Goal: Task Accomplishment & Management: Complete application form

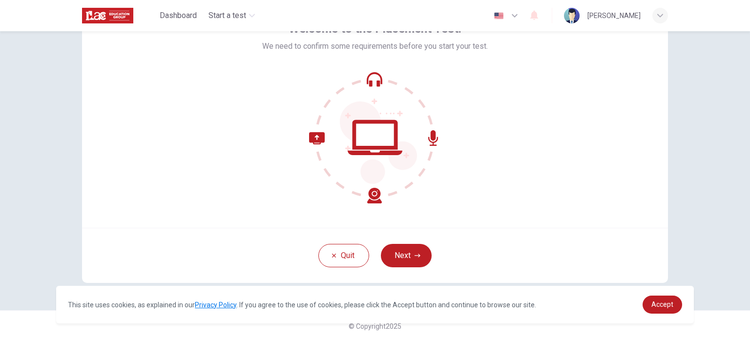
scroll to position [67, 0]
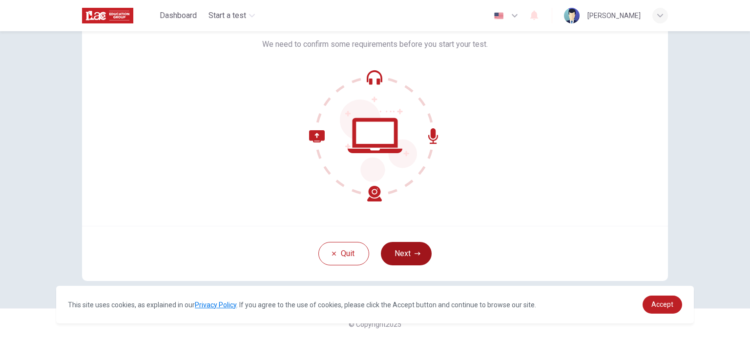
click at [414, 254] on icon "button" at bounding box center [417, 254] width 6 height 6
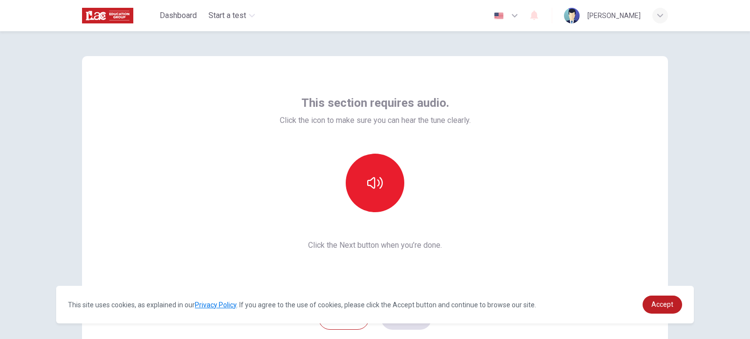
scroll to position [0, 0]
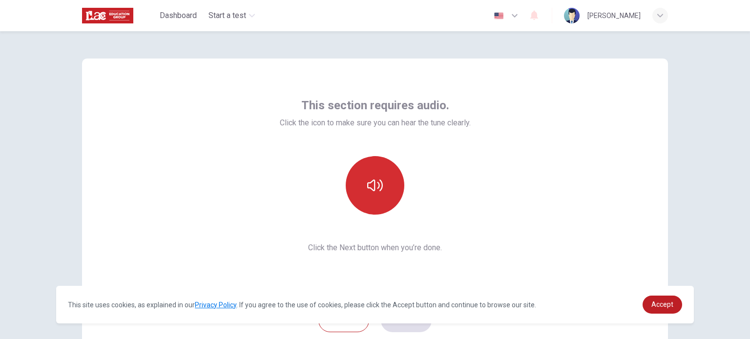
click at [380, 187] on icon "button" at bounding box center [375, 186] width 16 height 16
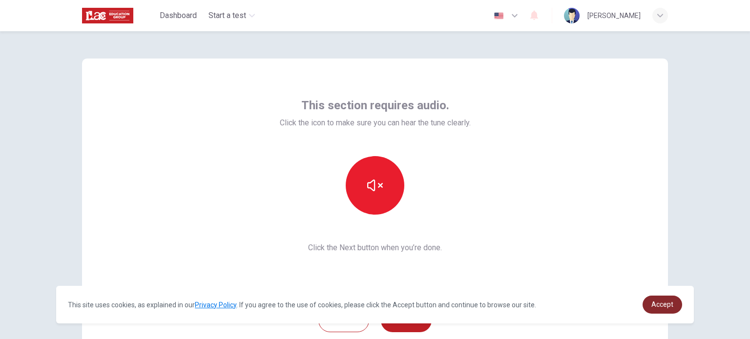
click at [653, 305] on span "Accept" at bounding box center [662, 305] width 22 height 8
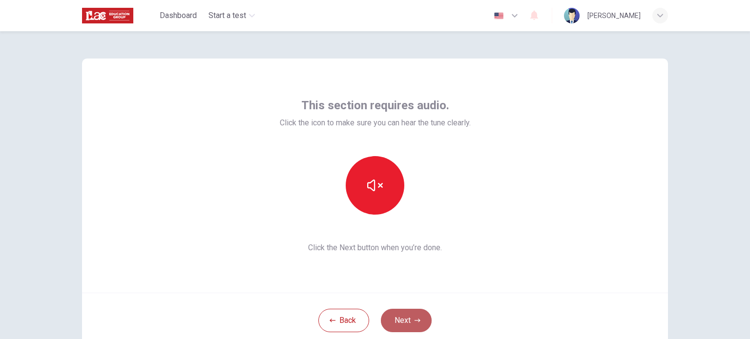
click at [395, 322] on button "Next" at bounding box center [406, 320] width 51 height 23
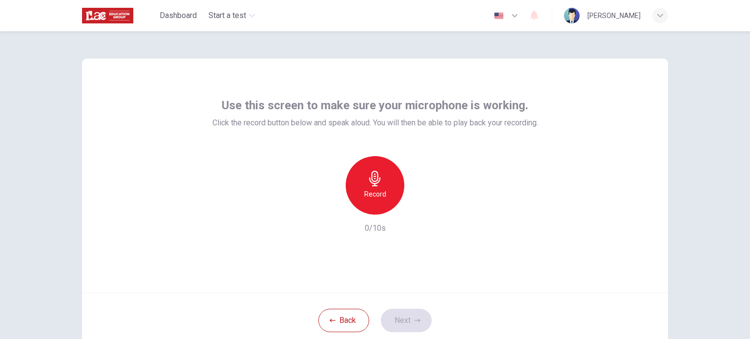
click at [377, 184] on icon "button" at bounding box center [375, 179] width 16 height 16
click at [411, 322] on button "Next" at bounding box center [406, 320] width 51 height 23
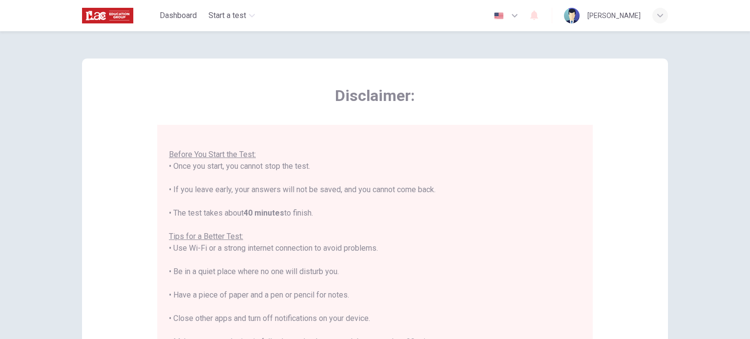
scroll to position [49, 0]
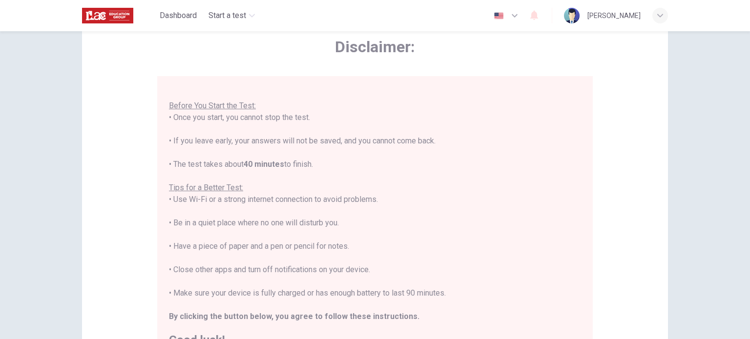
drag, startPoint x: 340, startPoint y: 233, endPoint x: 178, endPoint y: 185, distance: 168.3
click at [180, 185] on div "You are about to start a Placement Test . Before You Start the Test: • Once you…" at bounding box center [375, 211] width 412 height 269
click at [406, 238] on div "You are about to start a Placement Test . Before You Start the Test: • Once you…" at bounding box center [375, 211] width 412 height 269
drag, startPoint x: 376, startPoint y: 249, endPoint x: 202, endPoint y: 242, distance: 174.9
click at [202, 242] on div "You are about to start a Placement Test . Before You Start the Test: • Once you…" at bounding box center [375, 211] width 412 height 269
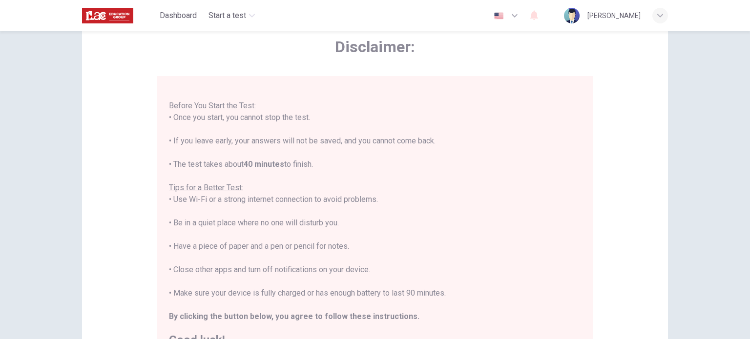
click at [408, 274] on div "You are about to start a Placement Test . Before You Start the Test: • Once you…" at bounding box center [375, 211] width 412 height 269
drag, startPoint x: 404, startPoint y: 275, endPoint x: 168, endPoint y: 268, distance: 236.3
click at [169, 268] on div "You are about to start a Placement Test . Before You Start the Test: • Once you…" at bounding box center [375, 211] width 412 height 269
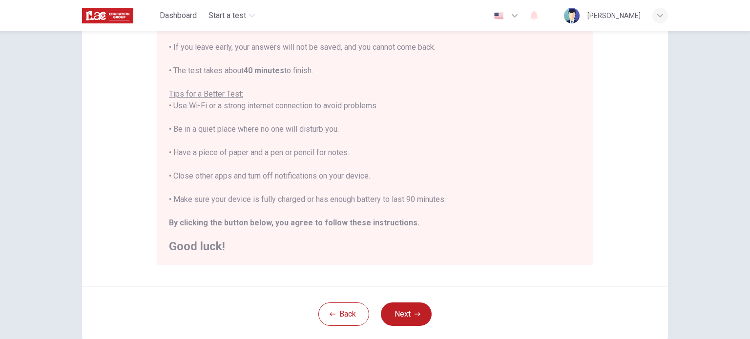
scroll to position [146, 0]
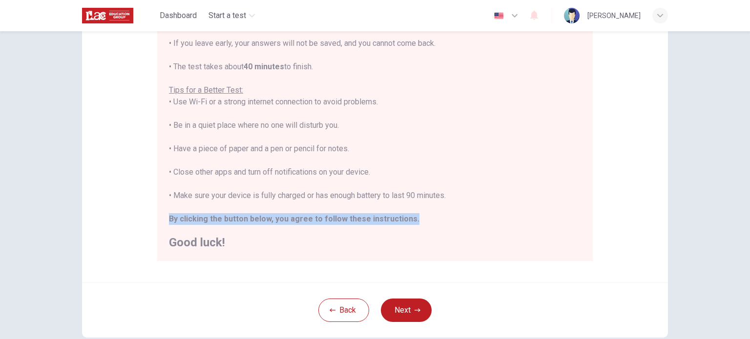
drag, startPoint x: 418, startPoint y: 221, endPoint x: 166, endPoint y: 218, distance: 251.3
click at [169, 218] on div "You are about to start a Placement Test . Before You Start the Test: • Once you…" at bounding box center [375, 113] width 412 height 269
click at [528, 218] on div "You are about to start a Placement Test . Before You Start the Test: • Once you…" at bounding box center [375, 113] width 412 height 269
drag, startPoint x: 528, startPoint y: 218, endPoint x: 426, endPoint y: 197, distance: 104.2
click at [426, 197] on div "You are about to start a Placement Test . Before You Start the Test: • Once you…" at bounding box center [375, 113] width 412 height 269
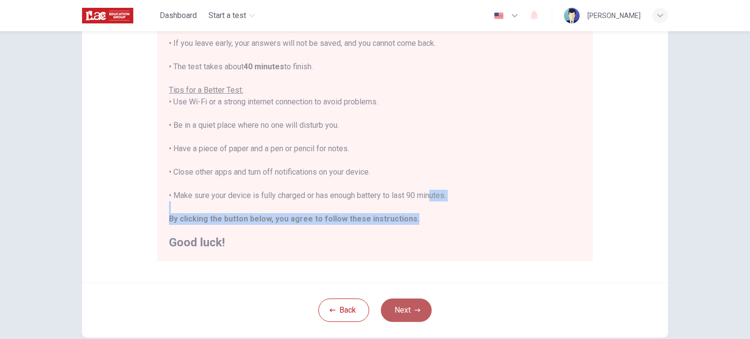
click at [396, 311] on button "Next" at bounding box center [406, 310] width 51 height 23
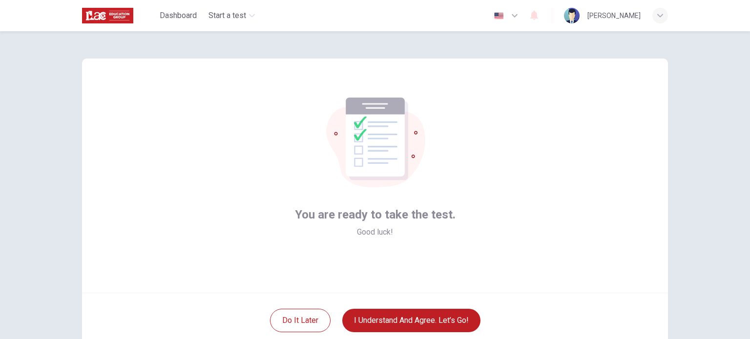
scroll to position [67, 0]
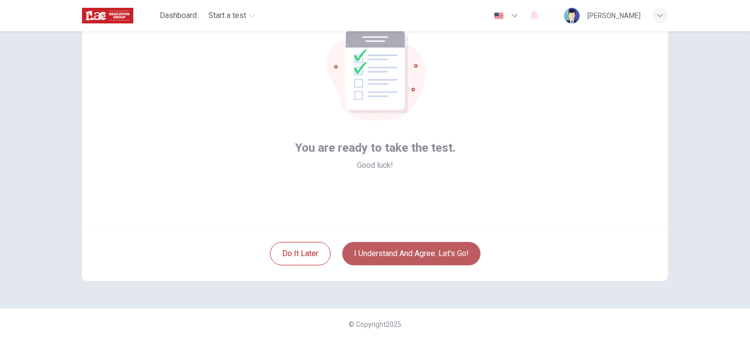
click at [420, 255] on button "I understand and agree. Let’s go!" at bounding box center [411, 253] width 138 height 23
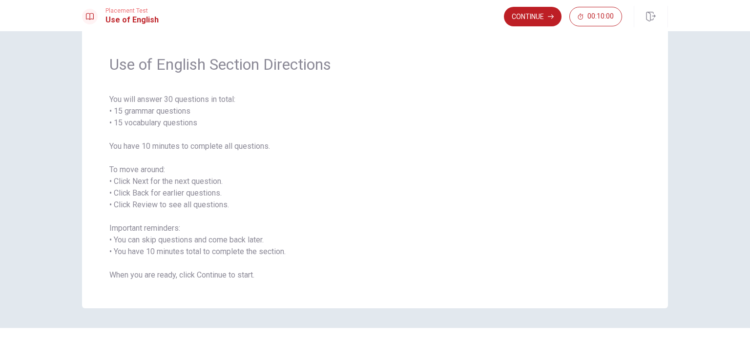
scroll to position [43, 0]
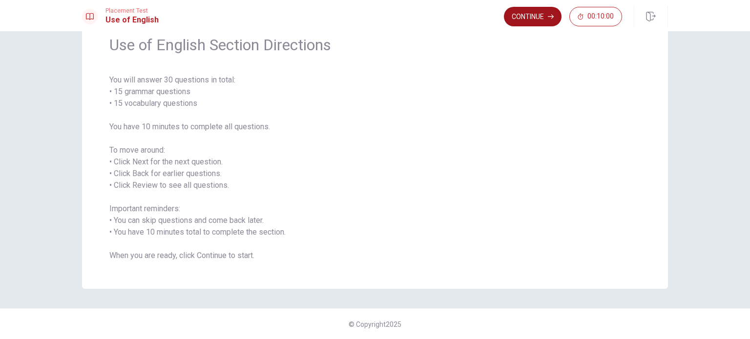
click at [529, 16] on button "Continue" at bounding box center [533, 17] width 58 height 20
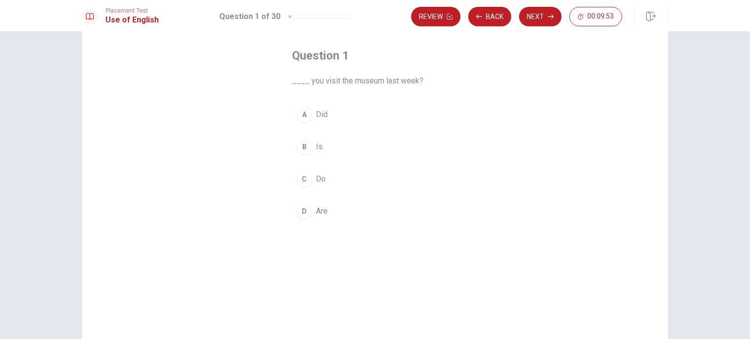
click at [300, 117] on div "A" at bounding box center [304, 115] width 16 height 16
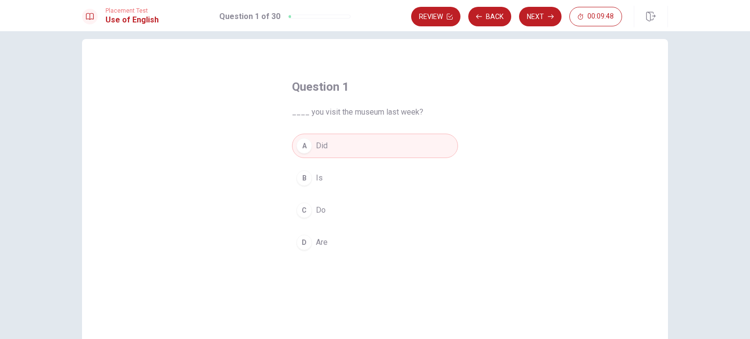
scroll to position [4, 0]
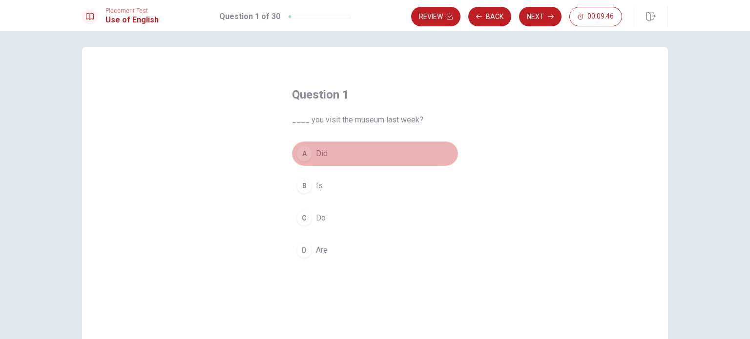
click at [367, 154] on button "A Did" at bounding box center [375, 154] width 166 height 24
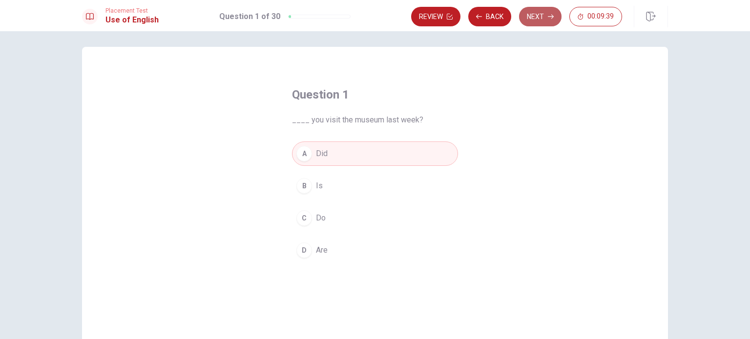
click at [530, 17] on button "Next" at bounding box center [540, 17] width 42 height 20
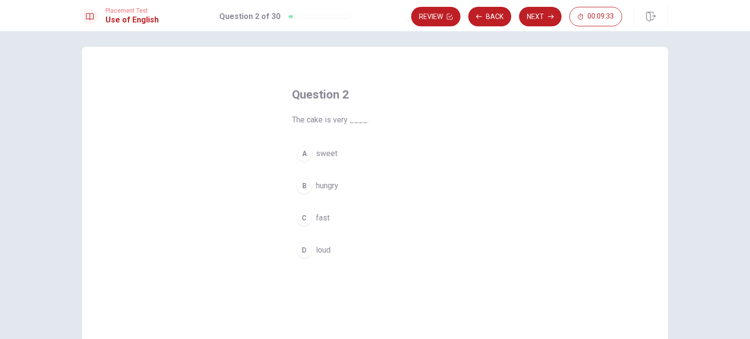
drag, startPoint x: 306, startPoint y: 161, endPoint x: 326, endPoint y: 180, distance: 28.0
click at [322, 178] on div "A sweet B hungry C fast D loud" at bounding box center [375, 202] width 166 height 121
click at [301, 154] on div "A" at bounding box center [304, 154] width 16 height 16
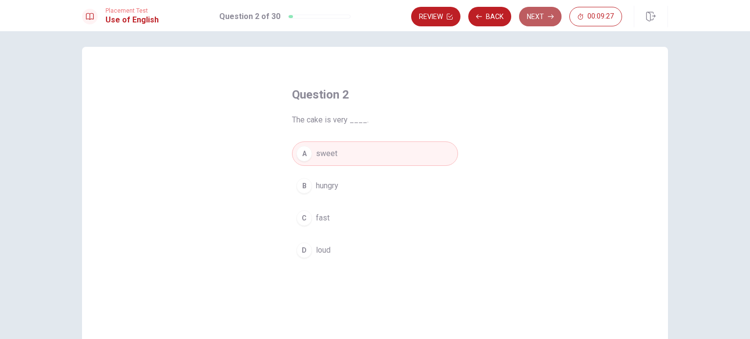
click at [537, 19] on button "Next" at bounding box center [540, 17] width 42 height 20
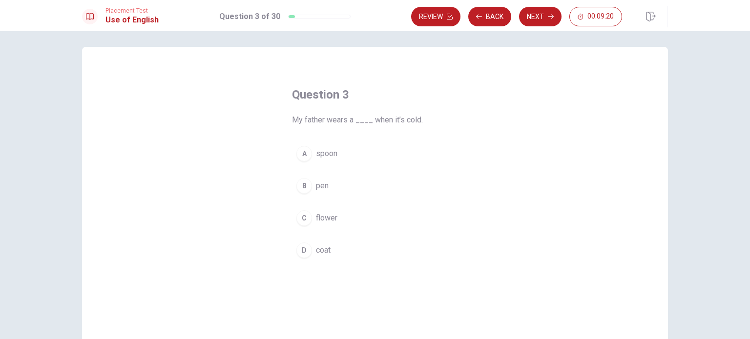
click at [303, 249] on div "D" at bounding box center [304, 251] width 16 height 16
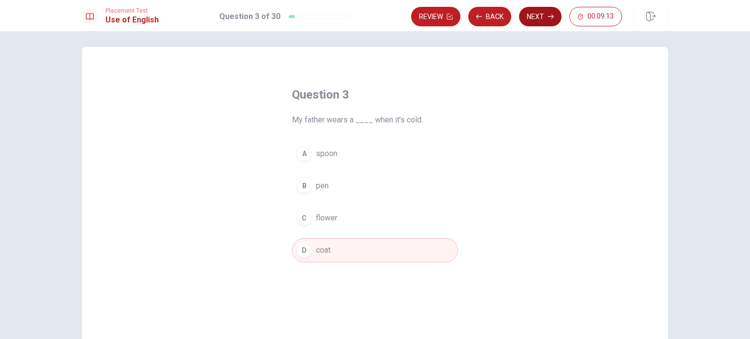
click at [538, 14] on button "Next" at bounding box center [540, 17] width 42 height 20
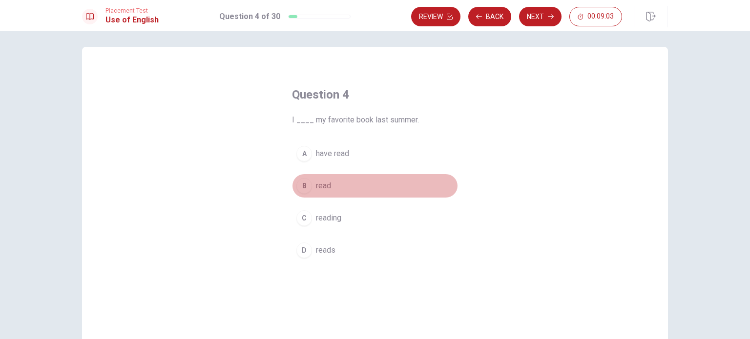
click at [299, 183] on div "B" at bounding box center [304, 186] width 16 height 16
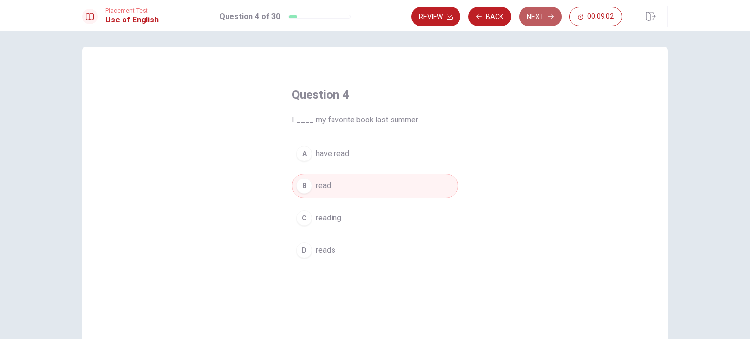
click at [539, 12] on button "Next" at bounding box center [540, 17] width 42 height 20
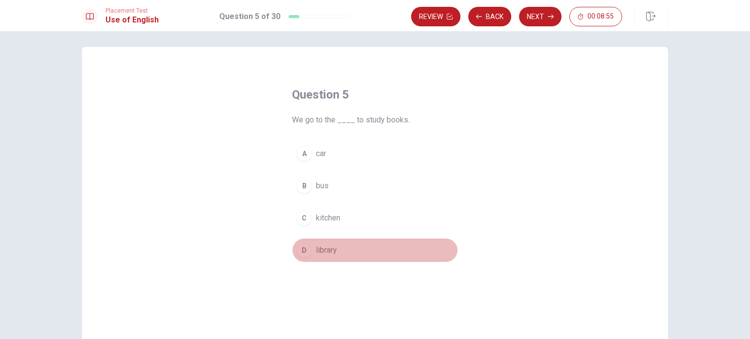
click at [302, 250] on div "D" at bounding box center [304, 251] width 16 height 16
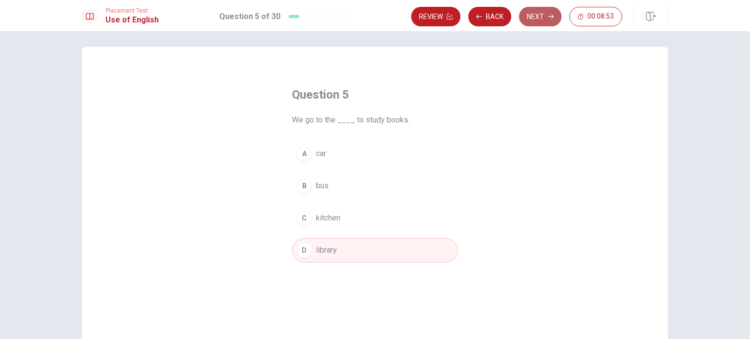
click at [541, 16] on button "Next" at bounding box center [540, 17] width 42 height 20
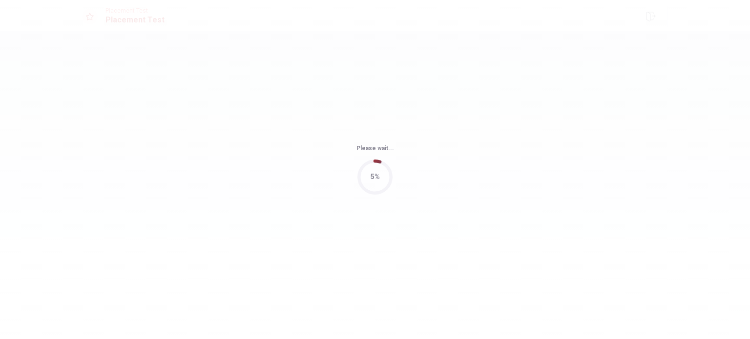
scroll to position [0, 0]
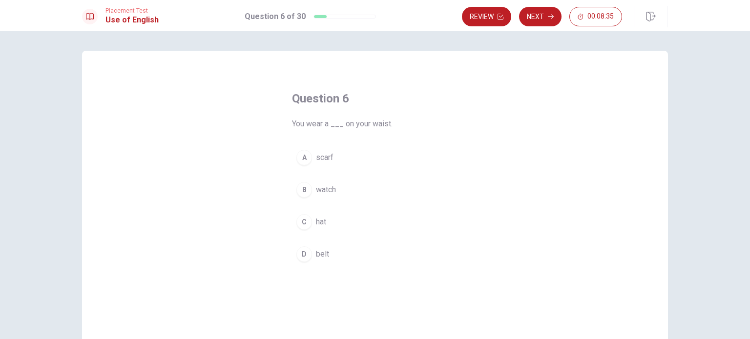
click at [300, 160] on div "A" at bounding box center [304, 158] width 16 height 16
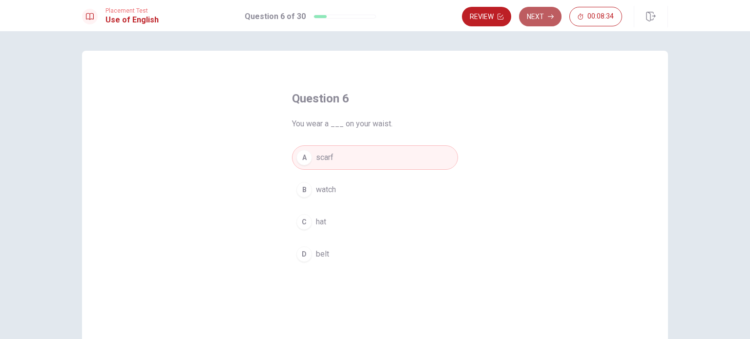
click at [539, 15] on button "Next" at bounding box center [540, 17] width 42 height 20
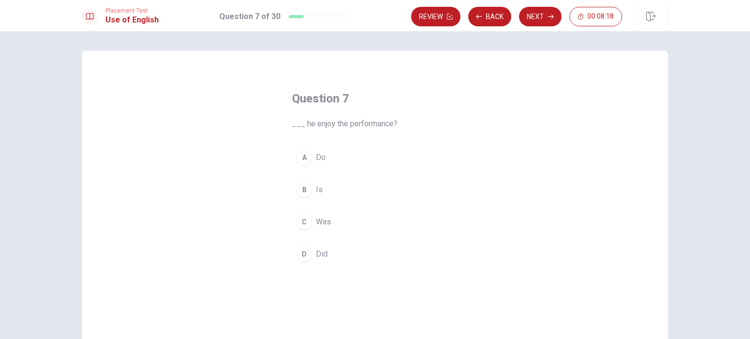
click at [303, 257] on div "D" at bounding box center [304, 254] width 16 height 16
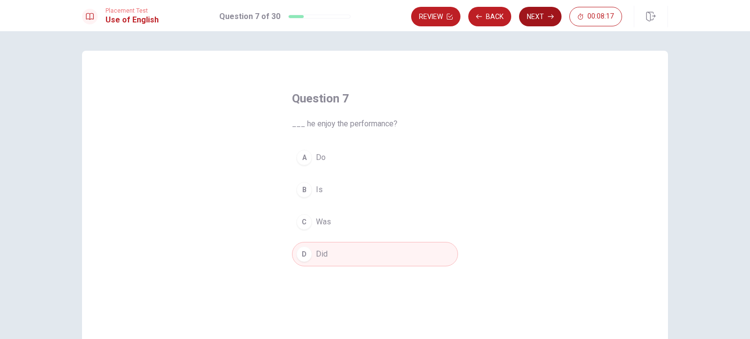
click at [538, 14] on button "Next" at bounding box center [540, 17] width 42 height 20
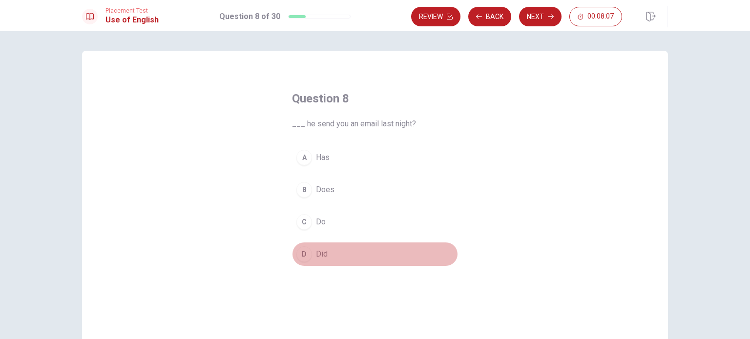
click at [301, 256] on div "D" at bounding box center [304, 254] width 16 height 16
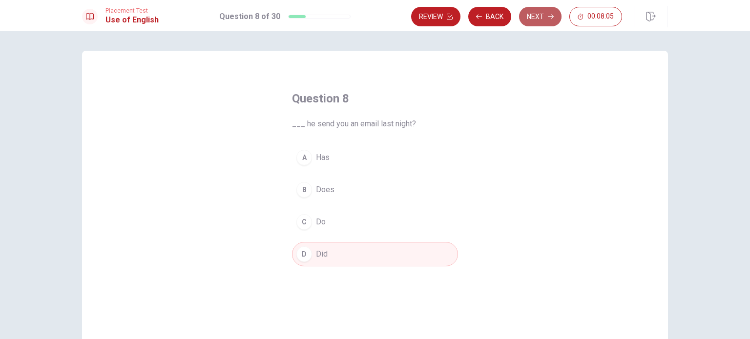
click at [538, 11] on button "Next" at bounding box center [540, 17] width 42 height 20
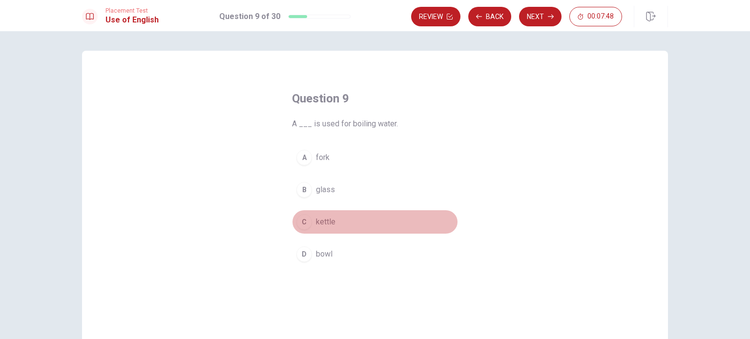
click at [302, 221] on div "C" at bounding box center [304, 222] width 16 height 16
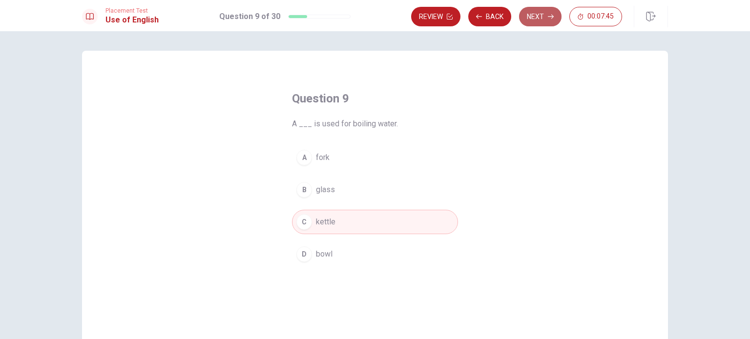
click at [540, 15] on button "Next" at bounding box center [540, 17] width 42 height 20
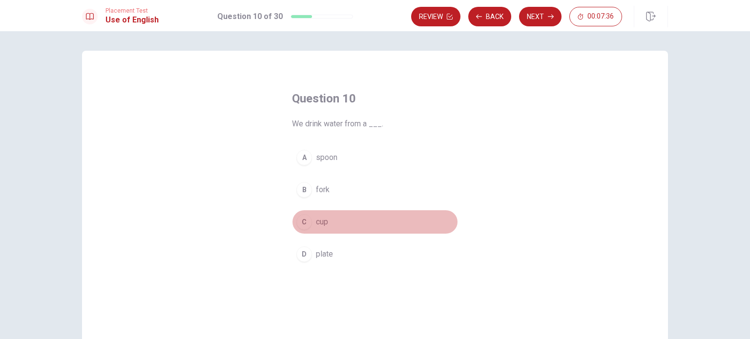
click at [304, 218] on div "C" at bounding box center [304, 222] width 16 height 16
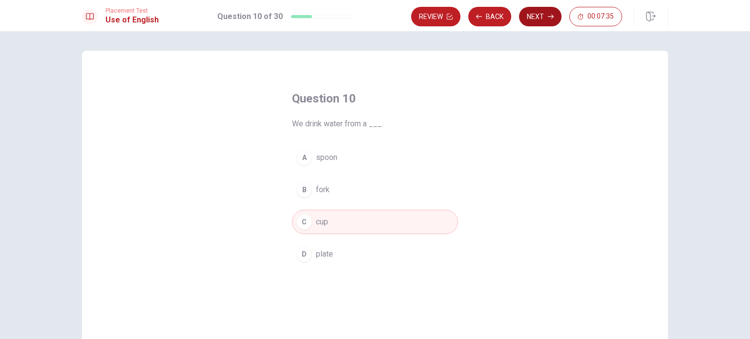
click at [535, 12] on button "Next" at bounding box center [540, 17] width 42 height 20
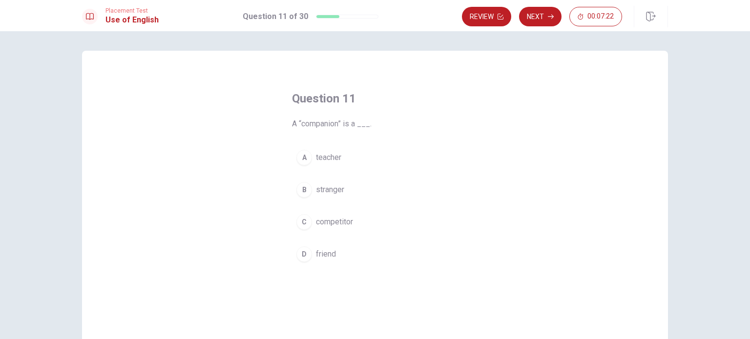
click at [301, 254] on div "D" at bounding box center [304, 254] width 16 height 16
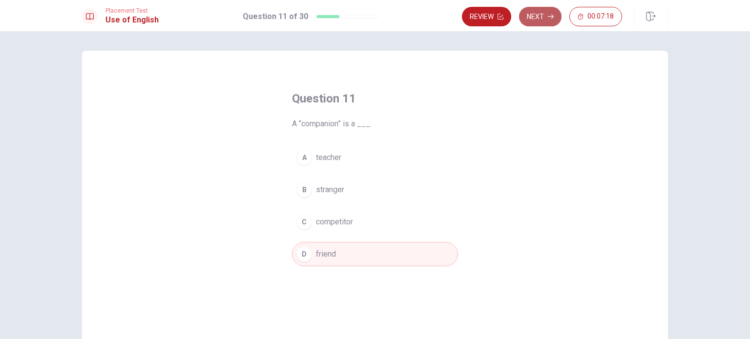
click at [533, 13] on button "Next" at bounding box center [540, 17] width 42 height 20
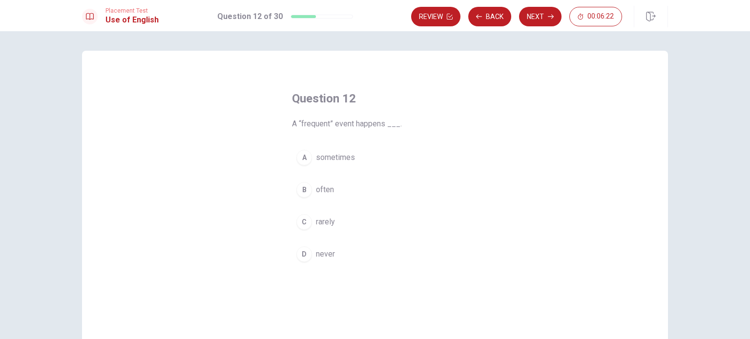
drag, startPoint x: 288, startPoint y: 181, endPoint x: 273, endPoint y: 170, distance: 17.9
click at [274, 171] on div "Question 12 A “frequent” event happens ___. A sometimes B often C rarely D never" at bounding box center [374, 178] width 205 height 207
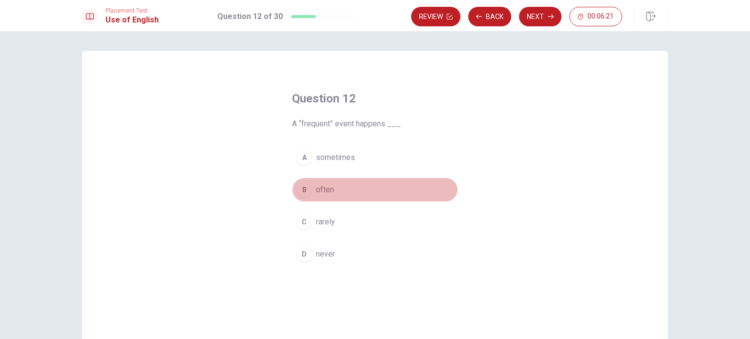
click at [309, 190] on button "B often" at bounding box center [375, 190] width 166 height 24
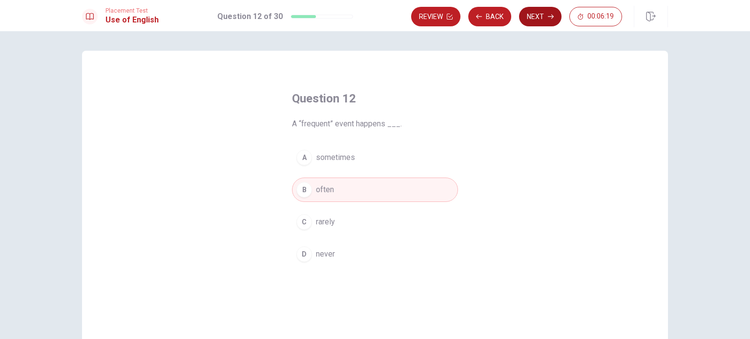
click at [532, 11] on button "Next" at bounding box center [540, 17] width 42 height 20
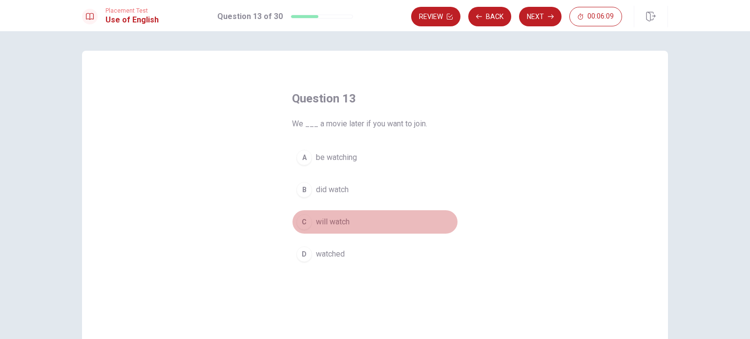
click at [323, 219] on span "will watch" at bounding box center [333, 222] width 34 height 12
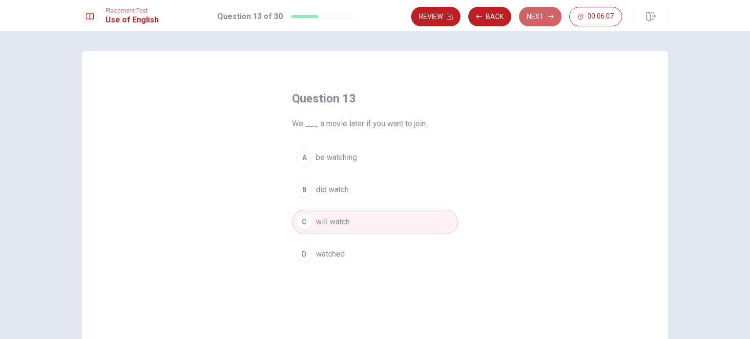
drag, startPoint x: 552, startPoint y: 19, endPoint x: 565, endPoint y: 24, distance: 13.6
click at [561, 22] on div "Review Back Next 00:06:07" at bounding box center [516, 17] width 211 height 20
click at [546, 18] on button "Next" at bounding box center [540, 17] width 42 height 20
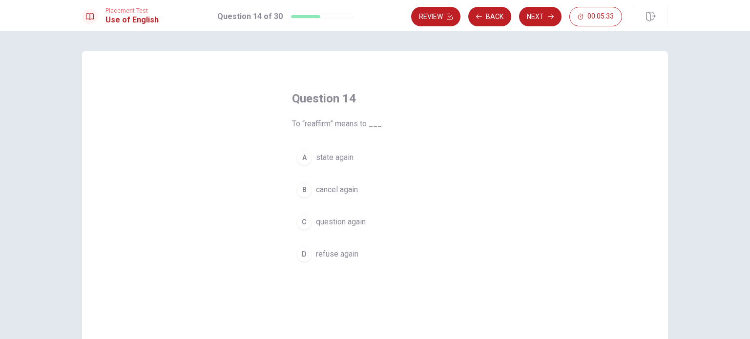
click at [301, 257] on div "D" at bounding box center [304, 254] width 16 height 16
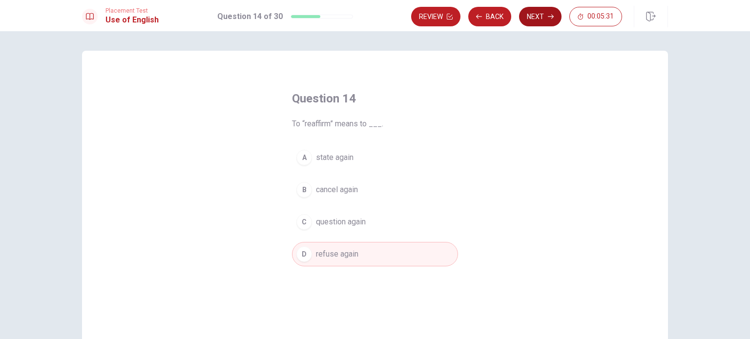
click at [535, 19] on button "Next" at bounding box center [540, 17] width 42 height 20
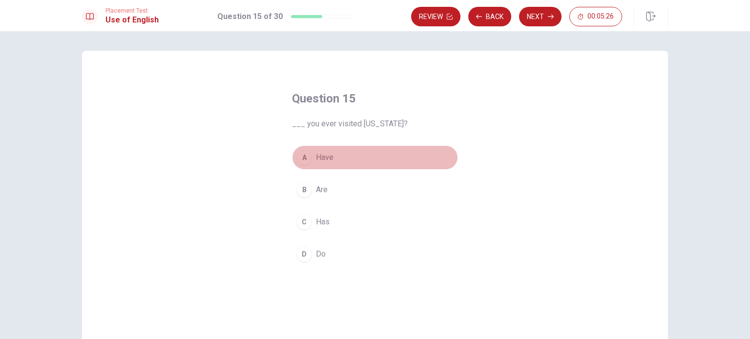
click at [303, 156] on div "A" at bounding box center [304, 158] width 16 height 16
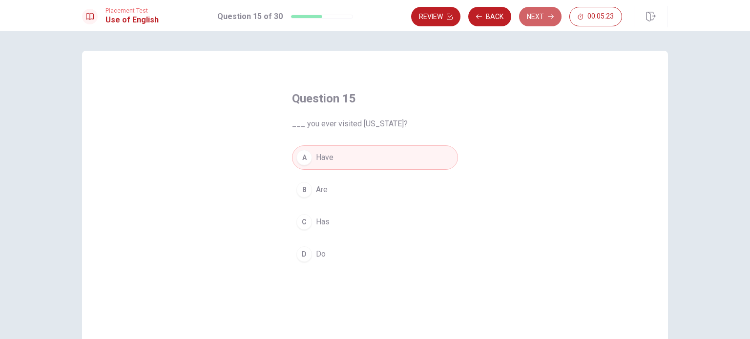
drag, startPoint x: 541, startPoint y: 17, endPoint x: 537, endPoint y: 12, distance: 6.9
click at [537, 13] on button "Next" at bounding box center [540, 17] width 42 height 20
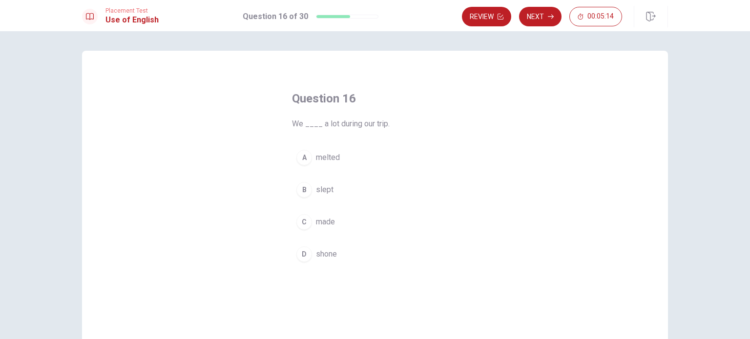
drag, startPoint x: 496, startPoint y: 167, endPoint x: 496, endPoint y: 162, distance: 5.9
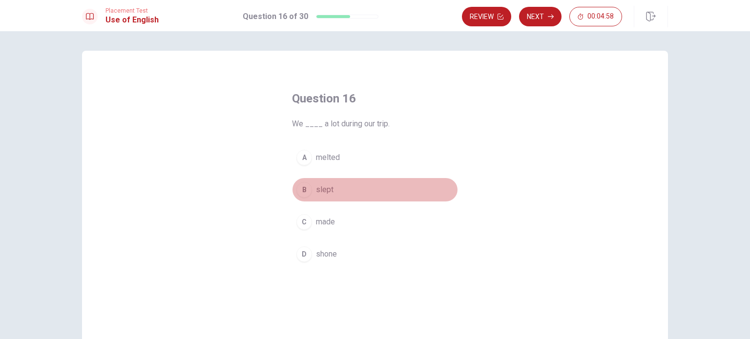
click at [303, 187] on div "B" at bounding box center [304, 190] width 16 height 16
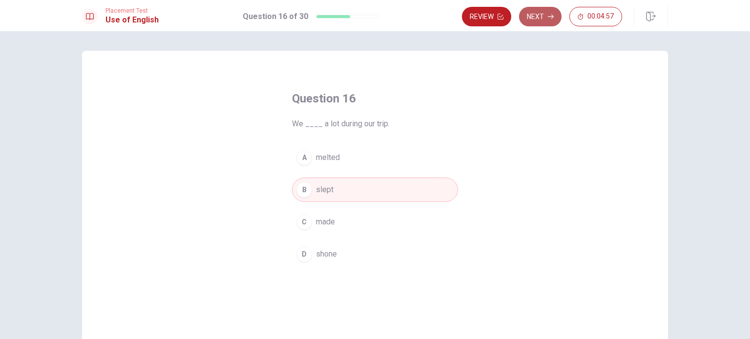
click at [539, 15] on button "Next" at bounding box center [540, 17] width 42 height 20
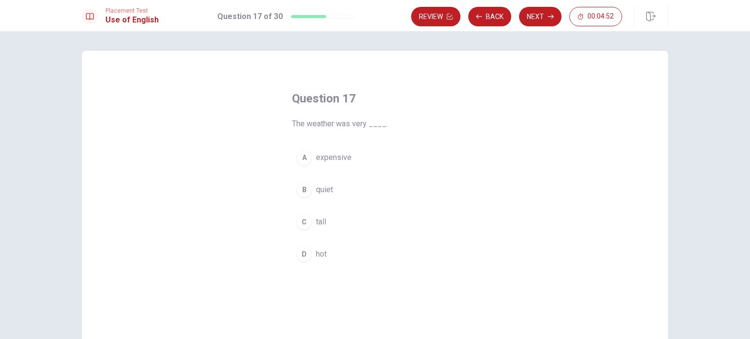
click at [308, 251] on div "D" at bounding box center [304, 254] width 16 height 16
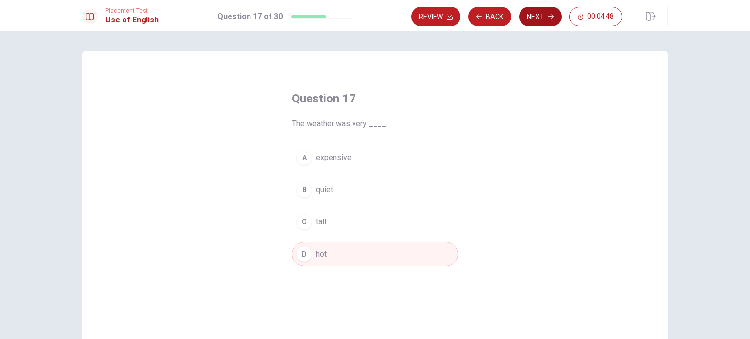
click at [537, 17] on button "Next" at bounding box center [540, 17] width 42 height 20
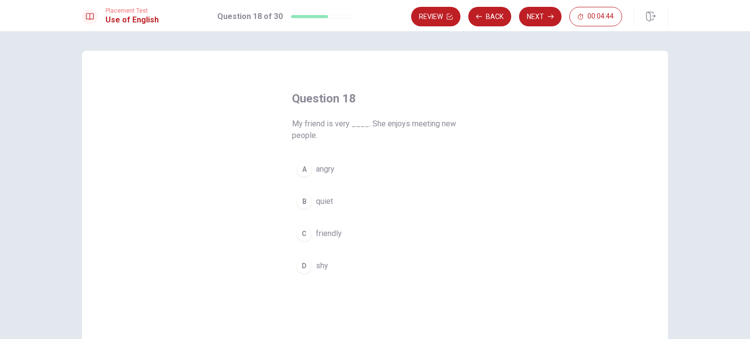
drag, startPoint x: 443, startPoint y: 99, endPoint x: 530, endPoint y: 163, distance: 108.0
click at [530, 163] on div "Question 18 My friend is very ____. She enjoys meeting new people. A angry B qu…" at bounding box center [375, 220] width 586 height 339
click at [328, 230] on span "friendly" at bounding box center [329, 234] width 26 height 12
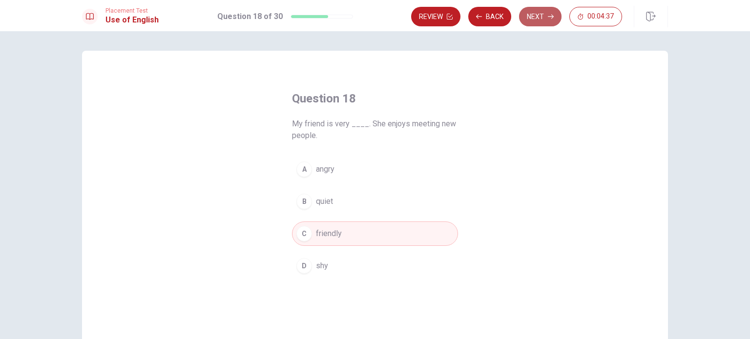
click at [526, 17] on button "Next" at bounding box center [540, 17] width 42 height 20
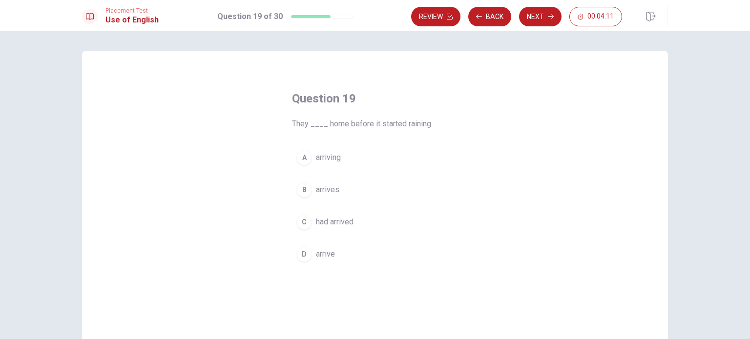
click at [316, 197] on div "A arriving B arrives C had arrived D arrive" at bounding box center [375, 205] width 166 height 121
click at [316, 221] on span "had arrived" at bounding box center [335, 222] width 38 height 12
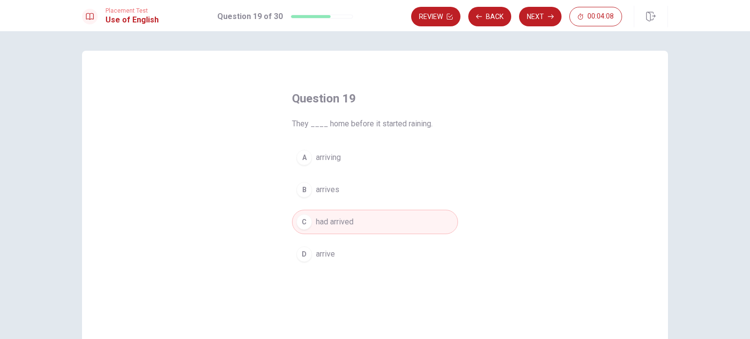
click at [559, 31] on div "Placement Test Use of English Question 19 of 30 Review Back Next 00:04:08" at bounding box center [375, 15] width 750 height 31
click at [533, 14] on button "Next" at bounding box center [540, 17] width 42 height 20
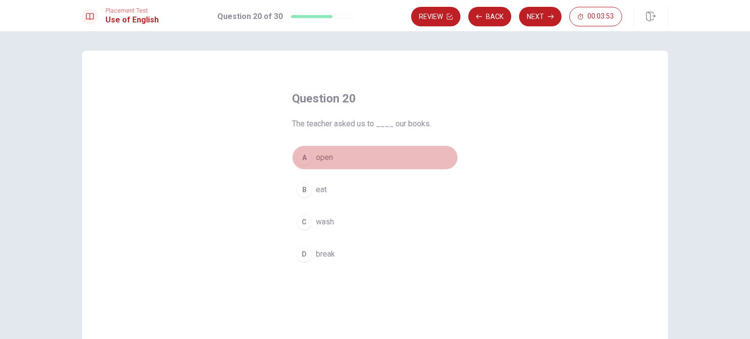
click at [318, 156] on span "open" at bounding box center [324, 158] width 17 height 12
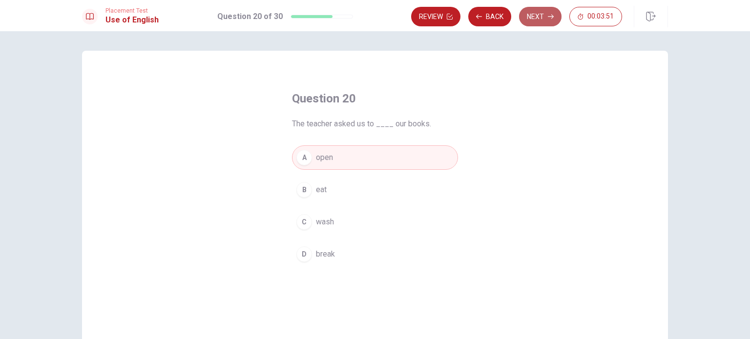
click at [546, 16] on button "Next" at bounding box center [540, 17] width 42 height 20
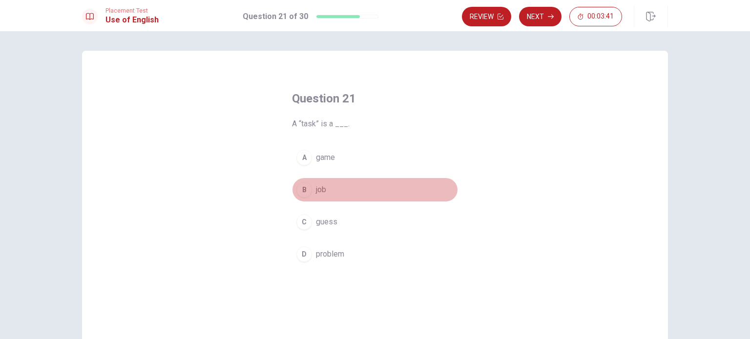
click at [316, 189] on span "job" at bounding box center [321, 190] width 10 height 12
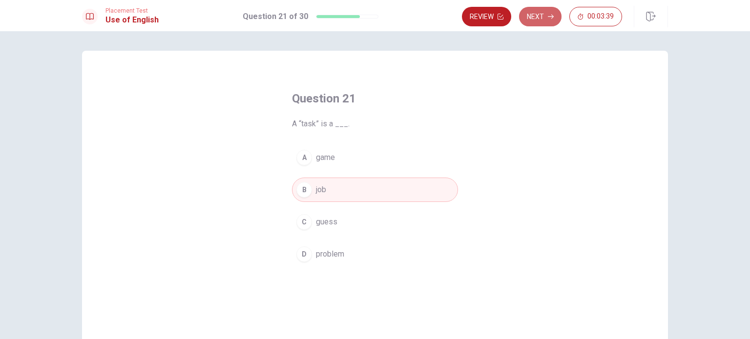
click at [533, 19] on button "Next" at bounding box center [540, 17] width 42 height 20
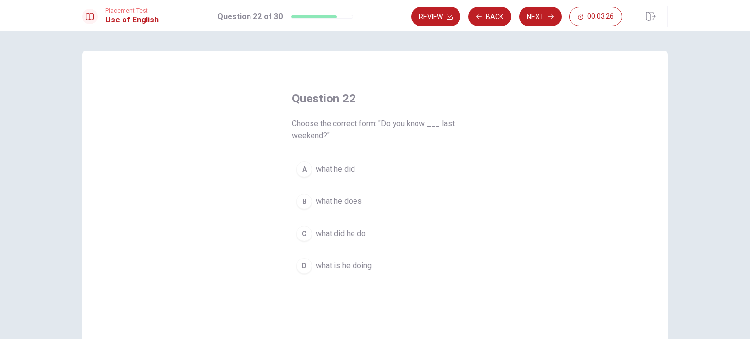
drag, startPoint x: 449, startPoint y: 165, endPoint x: 448, endPoint y: 196, distance: 30.3
drag, startPoint x: 449, startPoint y: 188, endPoint x: 405, endPoint y: 226, distance: 58.5
click at [430, 204] on div "A what he did B what he does C what did he do D what is he doing" at bounding box center [375, 217] width 166 height 121
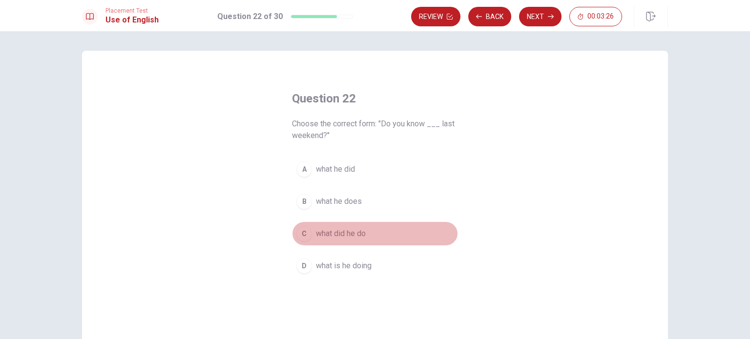
click at [402, 230] on button "C what did he do" at bounding box center [375, 234] width 166 height 24
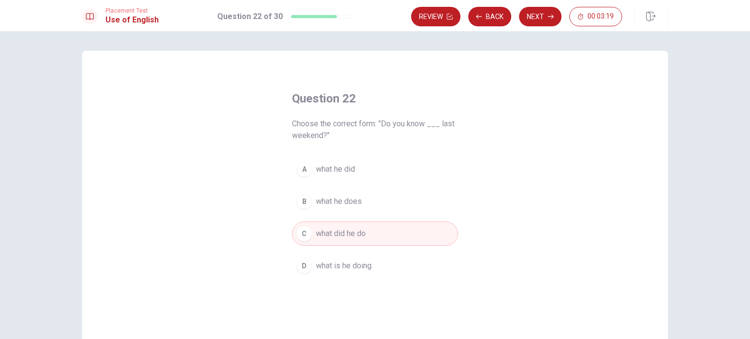
click at [352, 203] on span "what he does" at bounding box center [339, 202] width 46 height 12
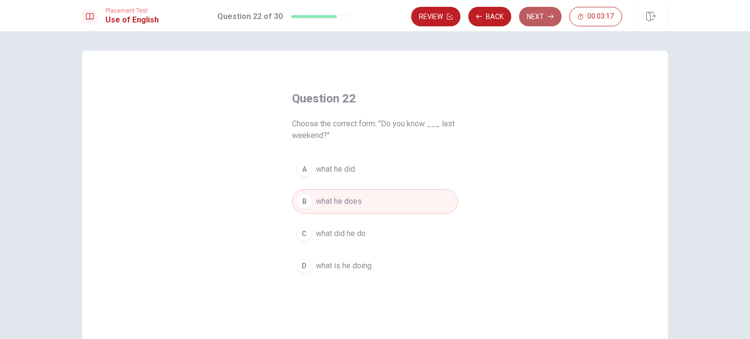
click at [535, 16] on button "Next" at bounding box center [540, 17] width 42 height 20
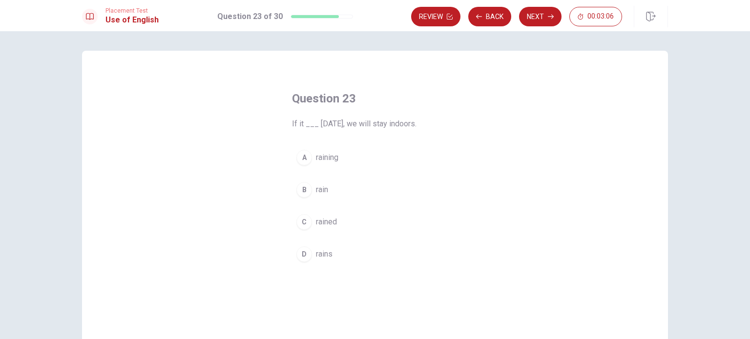
click at [326, 250] on span "rains" at bounding box center [324, 254] width 17 height 12
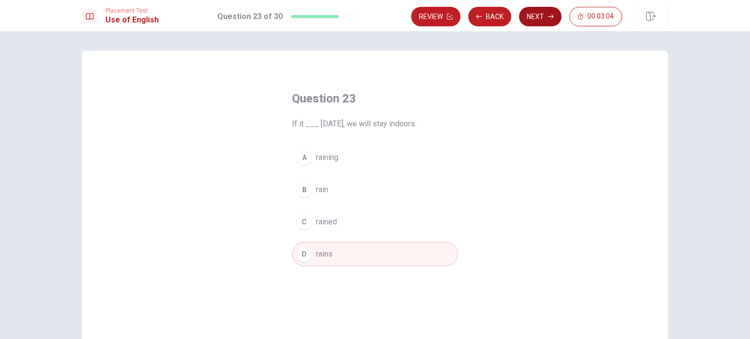
click at [535, 15] on button "Next" at bounding box center [540, 17] width 42 height 20
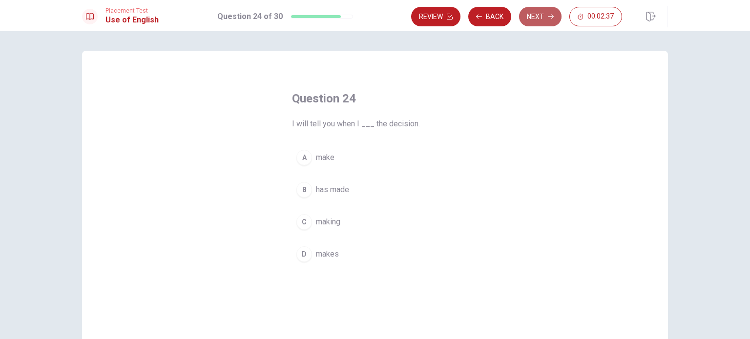
click at [537, 19] on button "Next" at bounding box center [540, 17] width 42 height 20
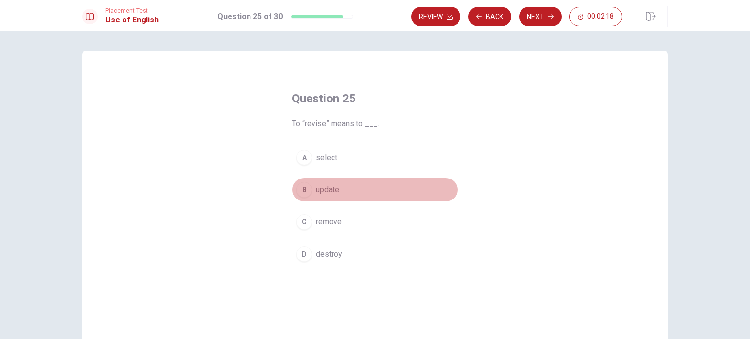
click at [316, 188] on span "update" at bounding box center [327, 190] width 23 height 12
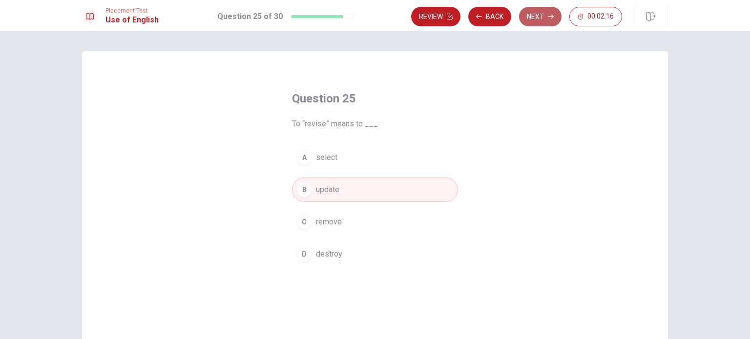
click at [536, 15] on button "Next" at bounding box center [540, 17] width 42 height 20
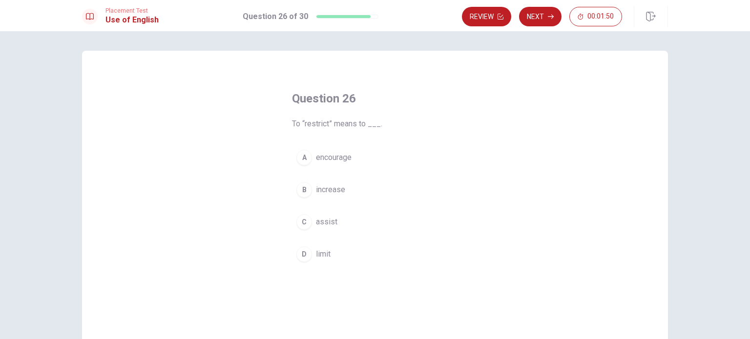
click at [321, 254] on span "limit" at bounding box center [323, 254] width 15 height 12
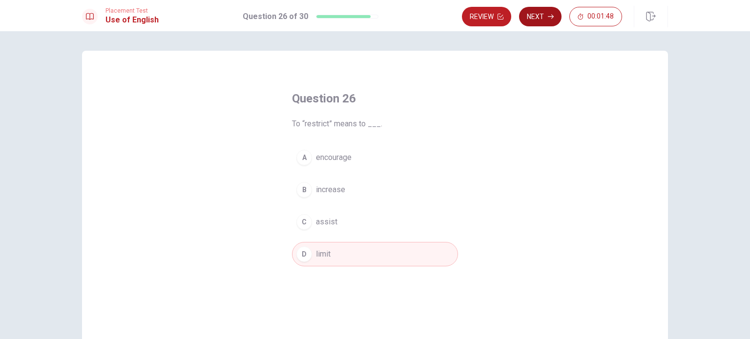
click at [547, 16] on button "Next" at bounding box center [540, 17] width 42 height 20
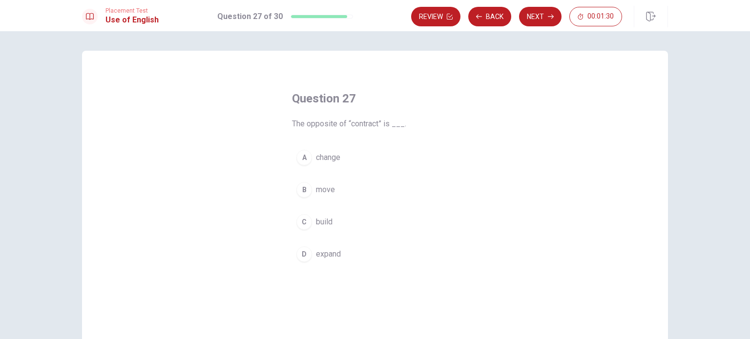
click at [332, 192] on span "move" at bounding box center [325, 190] width 19 height 12
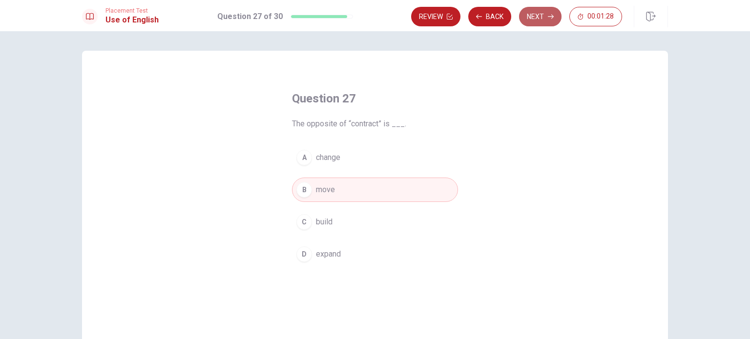
click at [549, 19] on icon "button" at bounding box center [551, 17] width 6 height 6
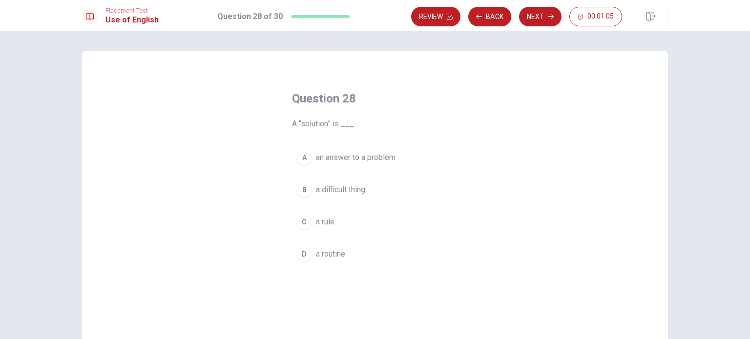
click at [373, 159] on span "an answer to a problem" at bounding box center [356, 158] width 80 height 12
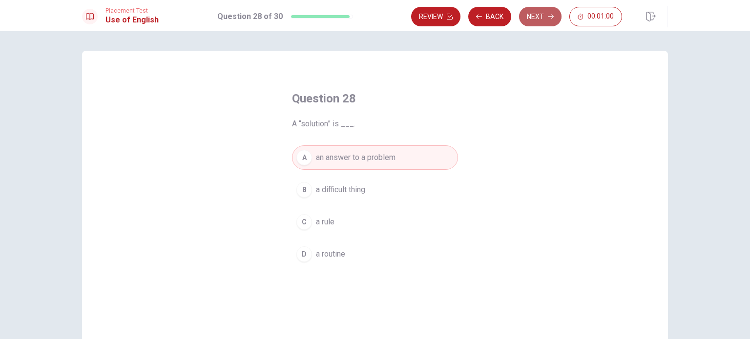
click at [536, 17] on button "Next" at bounding box center [540, 17] width 42 height 20
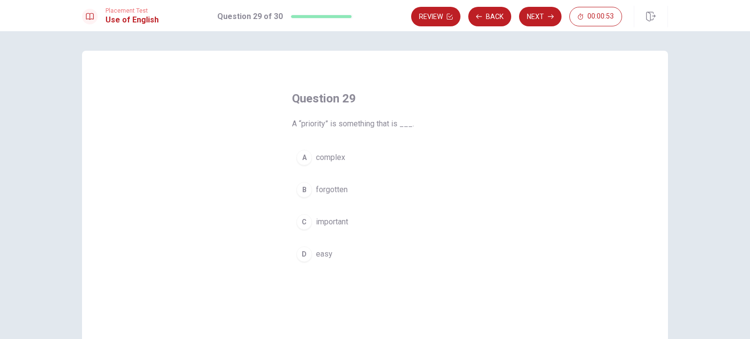
click at [340, 224] on span "important" at bounding box center [332, 222] width 32 height 12
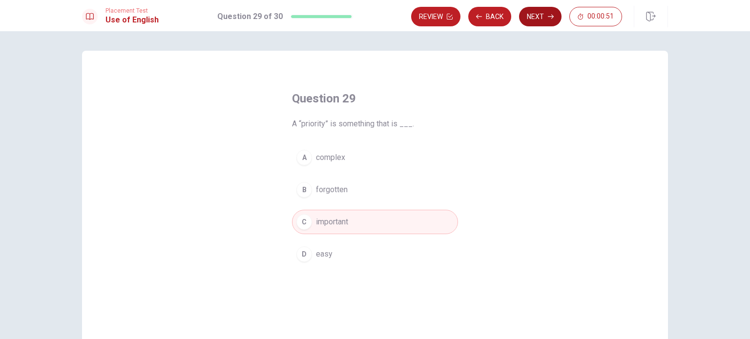
click at [535, 17] on button "Next" at bounding box center [540, 17] width 42 height 20
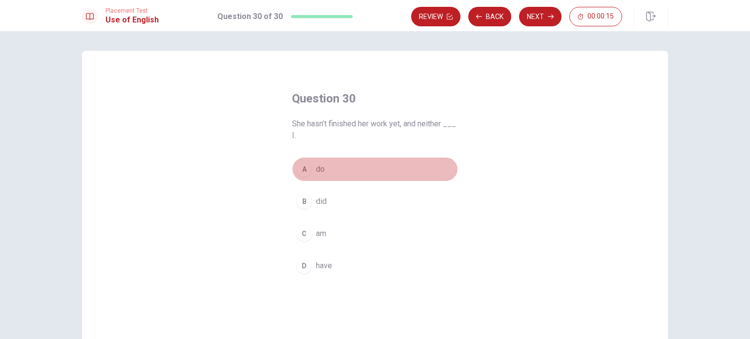
click at [318, 171] on span "do" at bounding box center [320, 169] width 9 height 12
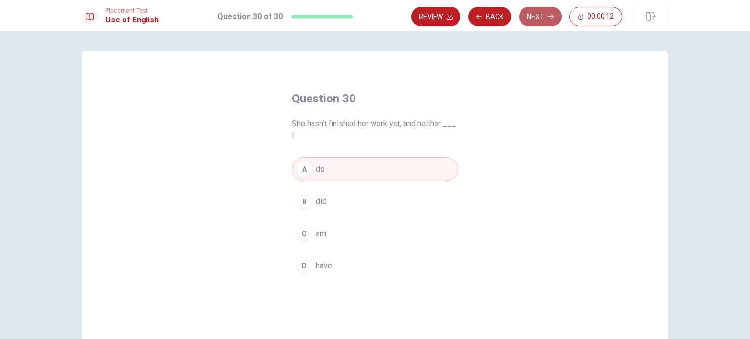
click at [537, 16] on button "Next" at bounding box center [540, 17] width 42 height 20
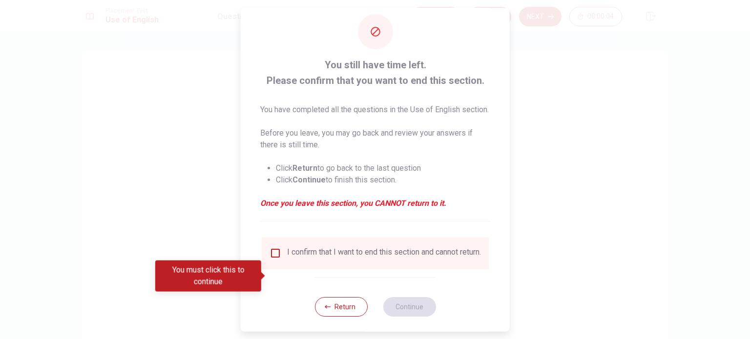
scroll to position [36, 0]
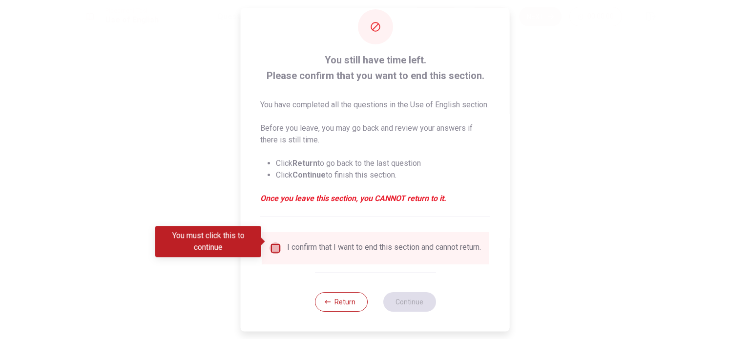
click at [273, 243] on input "You must click this to continue" at bounding box center [275, 249] width 12 height 12
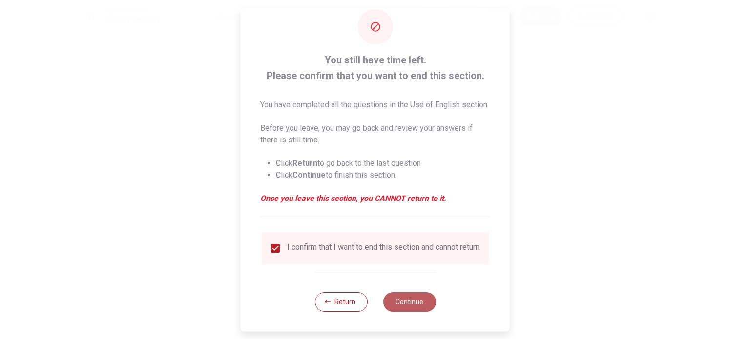
click at [406, 307] on button "Continue" at bounding box center [409, 302] width 53 height 20
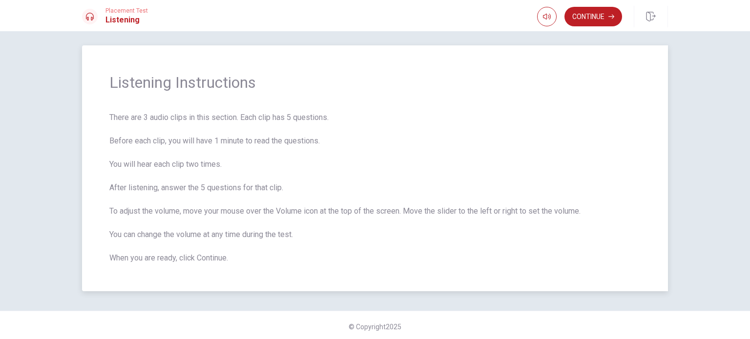
scroll to position [8, 0]
click at [593, 15] on button "Continue" at bounding box center [593, 17] width 58 height 20
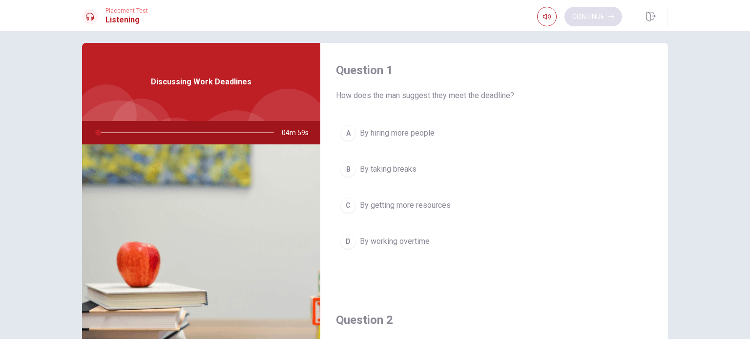
type input "0"
drag, startPoint x: 288, startPoint y: 78, endPoint x: 565, endPoint y: 89, distance: 277.4
click at [566, 89] on div "Question 1 How does the man suggest they meet the deadline? A By hiring more pe…" at bounding box center [375, 212] width 586 height 339
click at [580, 92] on span "How does the man suggest they meet the deadline?" at bounding box center [494, 96] width 316 height 12
drag, startPoint x: 574, startPoint y: 87, endPoint x: 534, endPoint y: 99, distance: 41.2
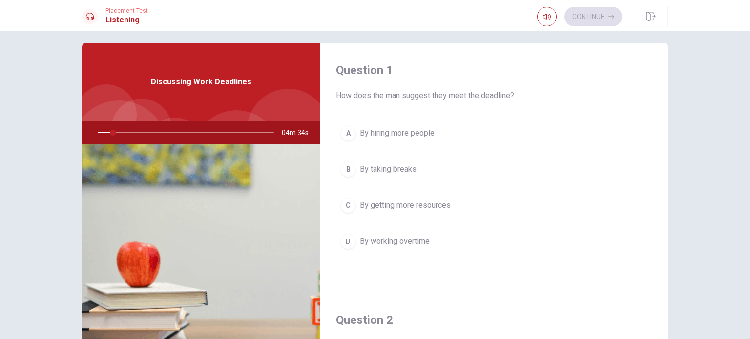
click at [534, 98] on div "Question 1 How does the man suggest they meet the deadline?" at bounding box center [494, 81] width 316 height 39
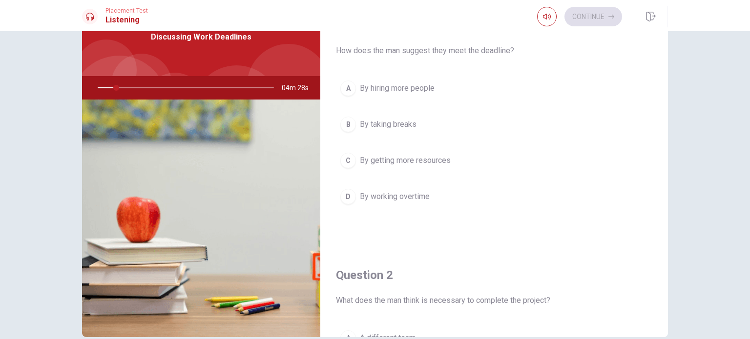
scroll to position [0, 0]
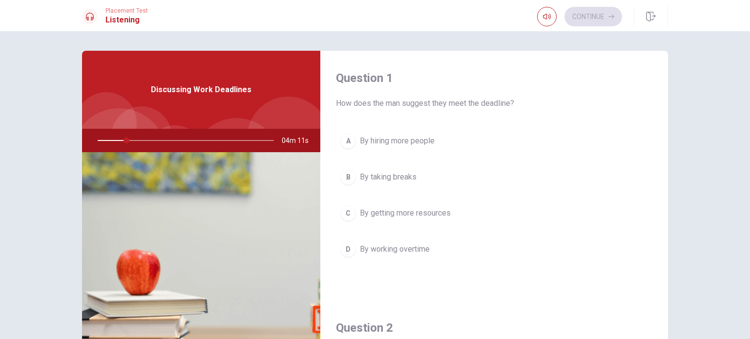
drag, startPoint x: 727, startPoint y: 154, endPoint x: 723, endPoint y: 135, distance: 18.9
click at [723, 135] on div "Question 1 How does the man suggest they meet the deadline? A By hiring more pe…" at bounding box center [375, 185] width 750 height 308
click at [723, 143] on div "Question 1 How does the man suggest they meet the deadline? A By hiring more pe…" at bounding box center [375, 185] width 750 height 308
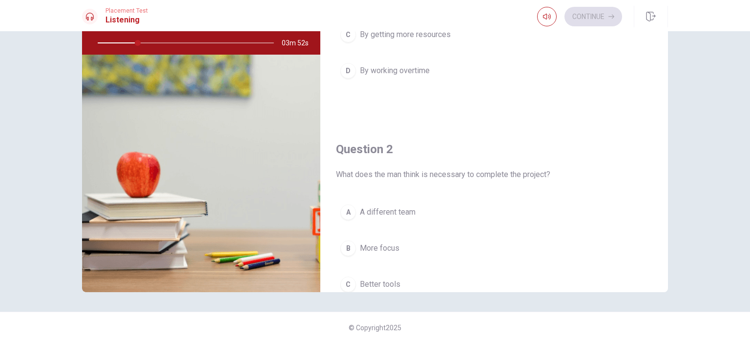
scroll to position [146, 0]
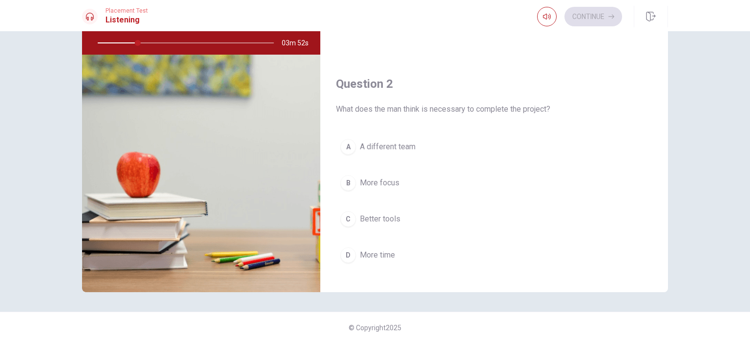
drag, startPoint x: 739, startPoint y: 155, endPoint x: 627, endPoint y: 169, distance: 113.6
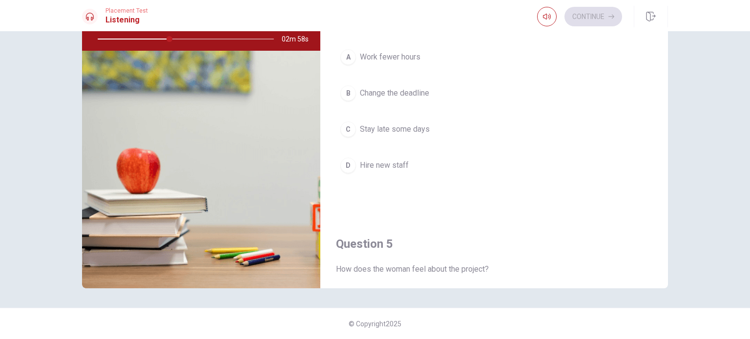
scroll to position [878, 0]
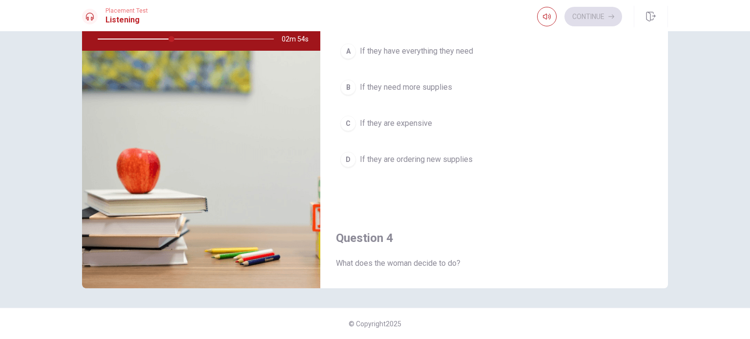
click at [537, 139] on div "A If they have everything they need B If they need more supplies C If they are …" at bounding box center [494, 115] width 316 height 152
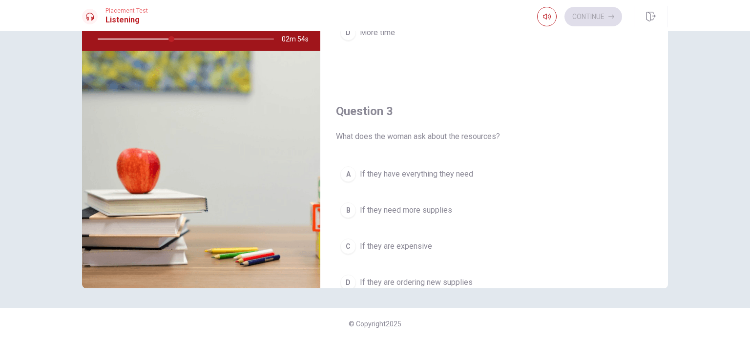
scroll to position [293, 0]
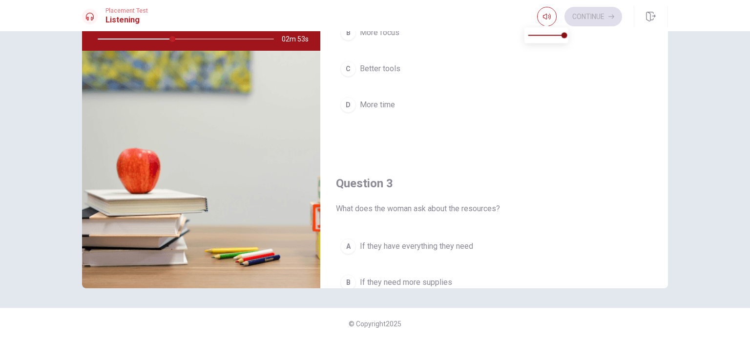
drag, startPoint x: 499, startPoint y: 19, endPoint x: 696, endPoint y: 113, distance: 218.9
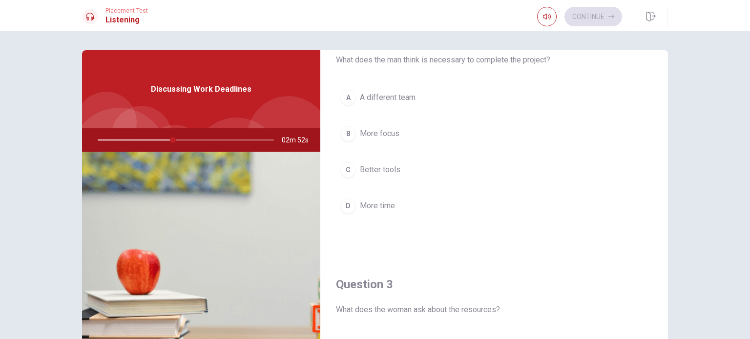
scroll to position [0, 0]
drag, startPoint x: 748, startPoint y: 192, endPoint x: 736, endPoint y: 178, distance: 18.4
click at [736, 179] on div "Question 1 How does the man suggest they meet the deadline? A By hiring more pe…" at bounding box center [375, 185] width 750 height 308
click at [709, 168] on div "Question 1 How does the man suggest they meet the deadline? A By hiring more pe…" at bounding box center [375, 185] width 750 height 308
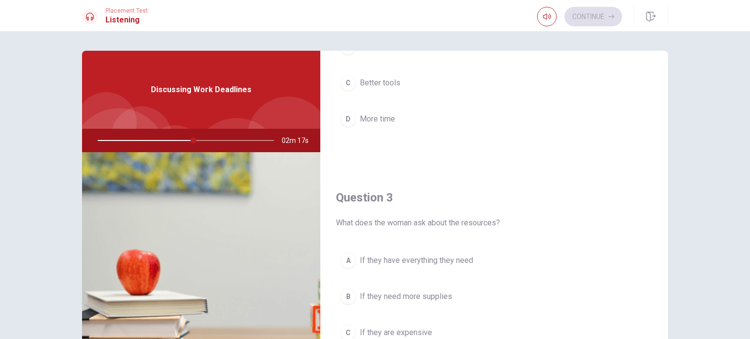
scroll to position [390, 0]
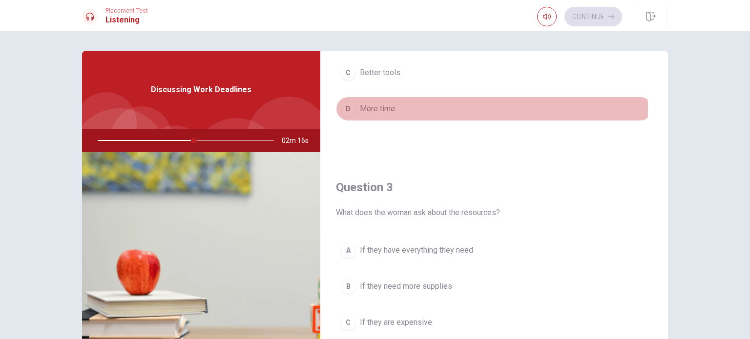
click at [346, 107] on div "D" at bounding box center [348, 109] width 16 height 16
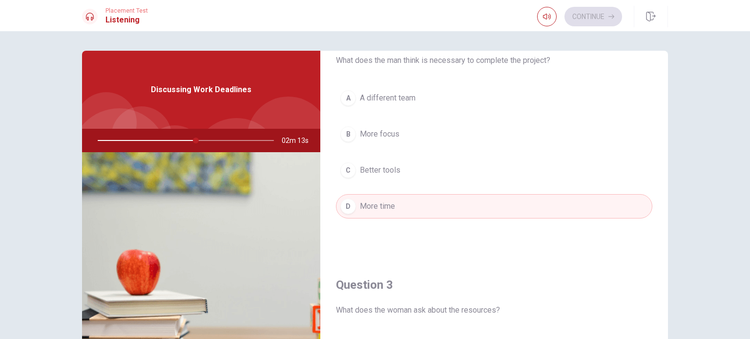
drag, startPoint x: 478, startPoint y: 165, endPoint x: 480, endPoint y: 158, distance: 7.7
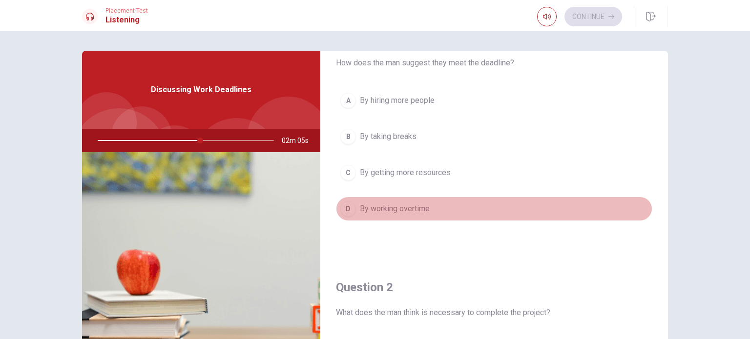
scroll to position [98, 0]
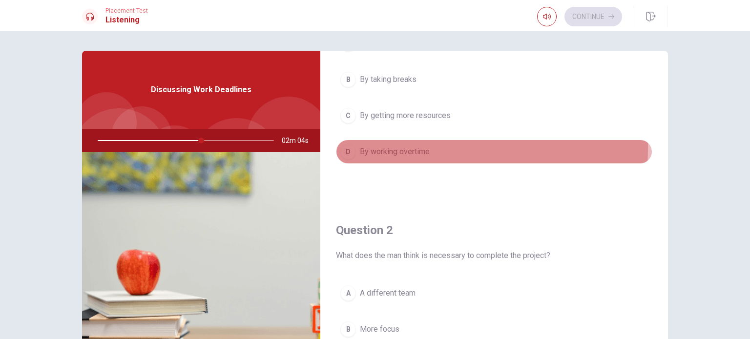
click at [343, 152] on div "D" at bounding box center [348, 152] width 16 height 16
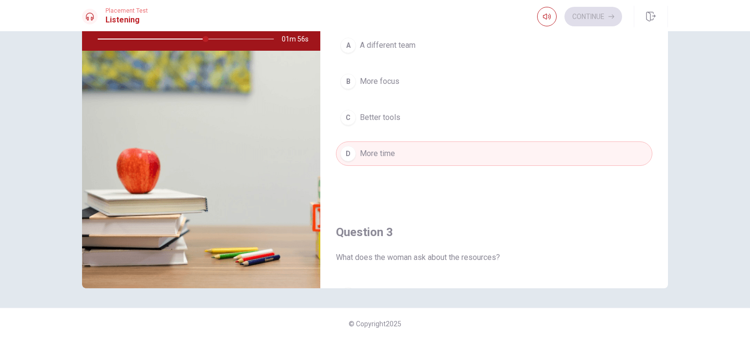
scroll to position [146, 0]
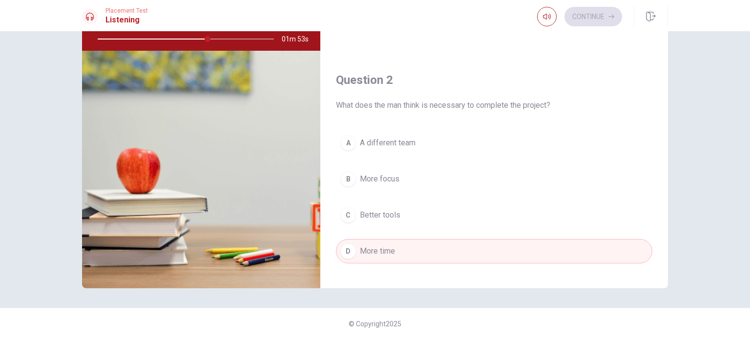
drag, startPoint x: 353, startPoint y: 91, endPoint x: 461, endPoint y: 115, distance: 110.5
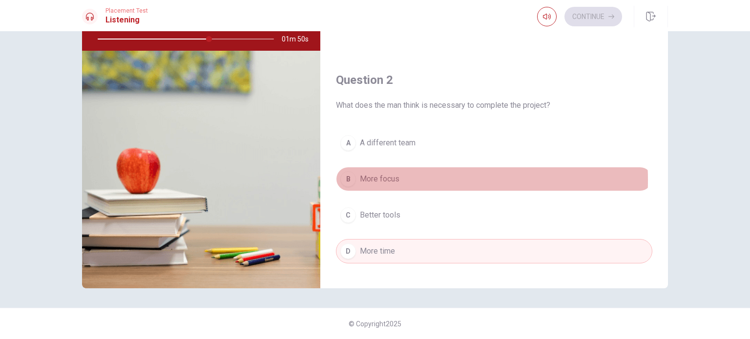
drag, startPoint x: 389, startPoint y: 179, endPoint x: 349, endPoint y: 177, distance: 39.6
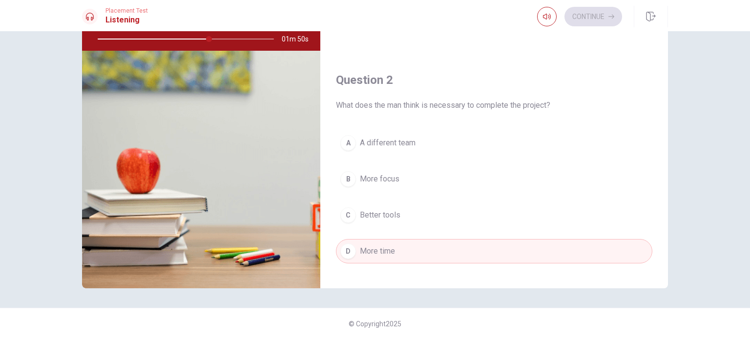
click at [349, 177] on div "B" at bounding box center [348, 179] width 16 height 16
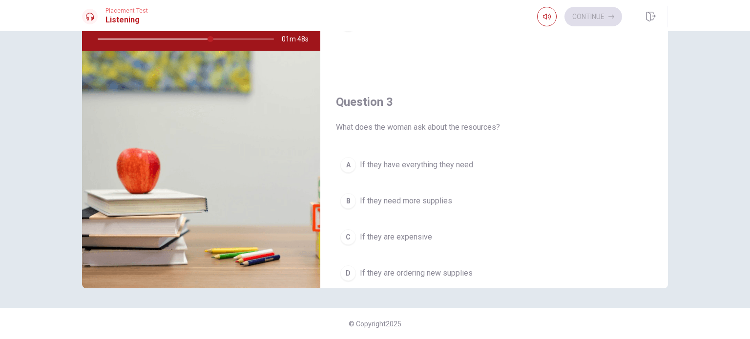
scroll to position [390, 0]
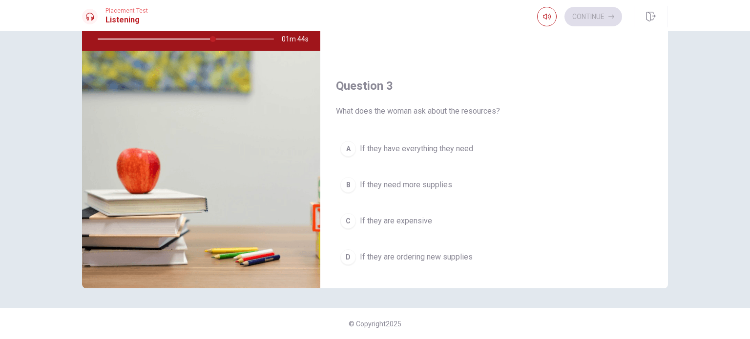
drag, startPoint x: 635, startPoint y: 242, endPoint x: 627, endPoint y: 237, distance: 9.6
click at [627, 237] on div "A If they have everything they need B If they need more supplies C If they are …" at bounding box center [494, 213] width 316 height 152
drag, startPoint x: 621, startPoint y: 226, endPoint x: 613, endPoint y: 252, distance: 27.0
click at [613, 251] on div "A If they have everything they need B If they need more supplies C If they are …" at bounding box center [494, 213] width 316 height 152
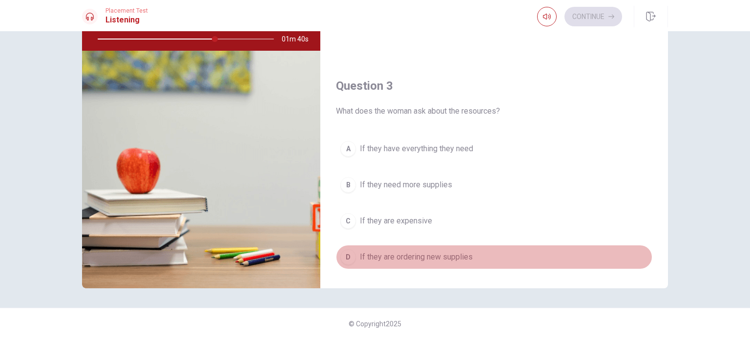
drag, startPoint x: 603, startPoint y: 265, endPoint x: 584, endPoint y: 266, distance: 18.6
click at [559, 266] on button "D If they are ordering new supplies" at bounding box center [494, 257] width 316 height 24
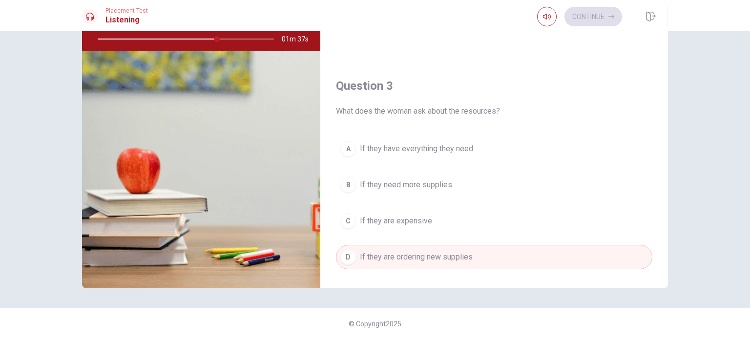
click at [466, 149] on span "If they have everything they need" at bounding box center [416, 149] width 113 height 12
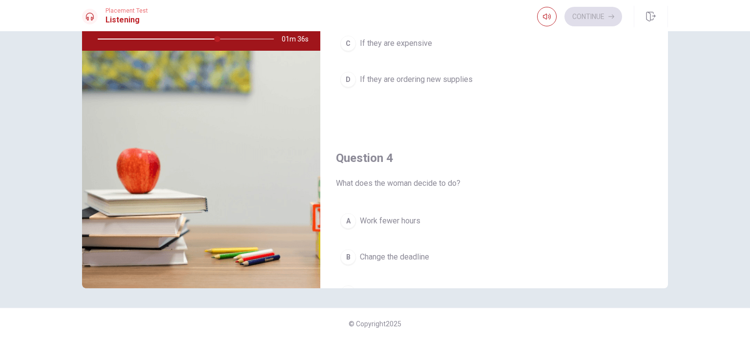
scroll to position [586, 0]
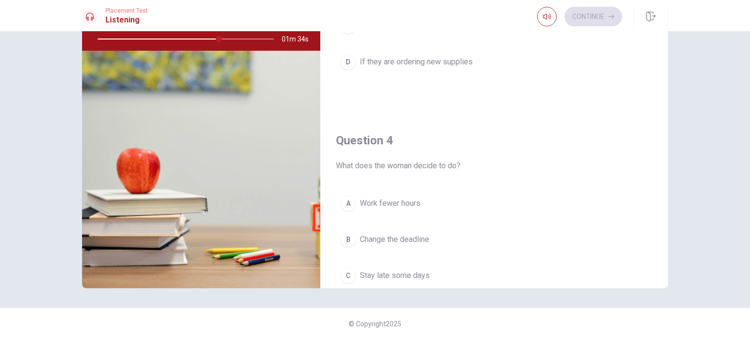
drag, startPoint x: 577, startPoint y: 209, endPoint x: 736, endPoint y: 231, distance: 160.5
click at [736, 230] on div "Question 1 How does the man suggest they meet the deadline? A By hiring more pe…" at bounding box center [375, 185] width 750 height 308
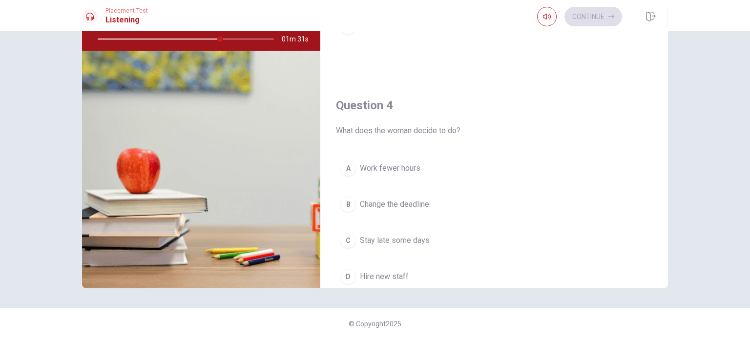
scroll to position [683, 0]
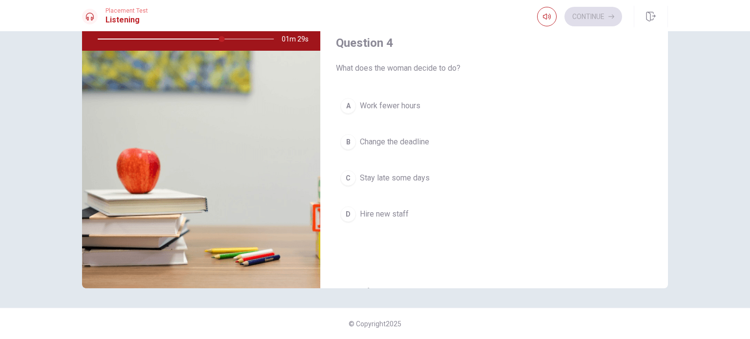
click at [428, 175] on button "C Stay late some days" at bounding box center [494, 178] width 316 height 24
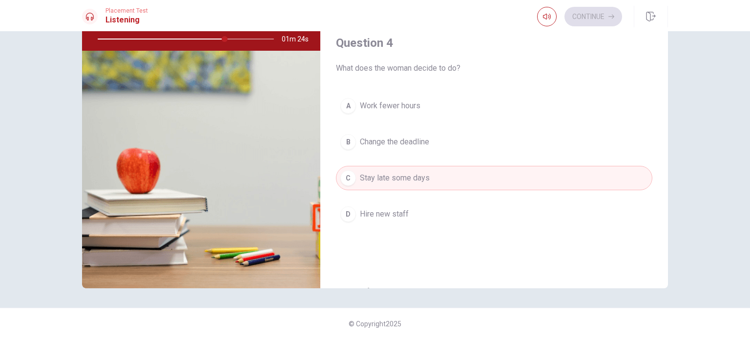
click at [720, 220] on div "Question 1 How does the man suggest they meet the deadline? A By hiring more pe…" at bounding box center [375, 185] width 750 height 308
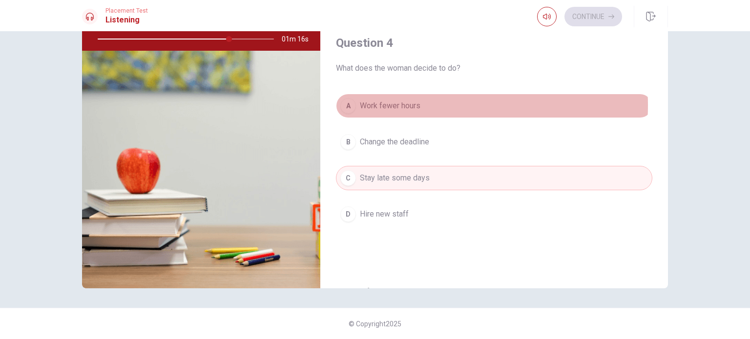
click at [404, 103] on span "Work fewer hours" at bounding box center [390, 106] width 61 height 12
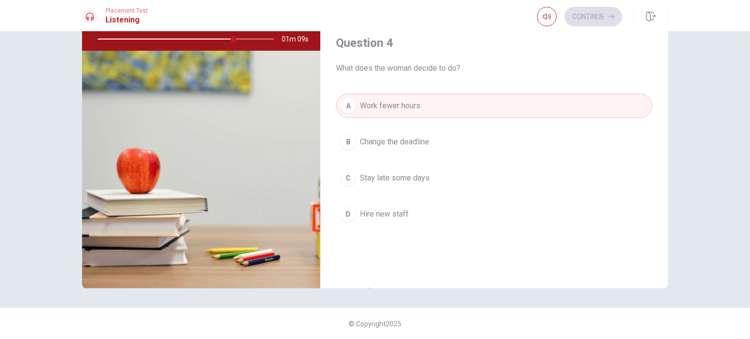
drag, startPoint x: 734, startPoint y: 183, endPoint x: 671, endPoint y: 202, distance: 66.1
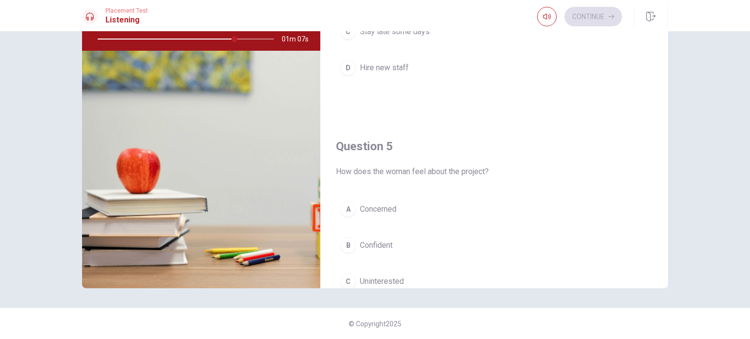
scroll to position [878, 0]
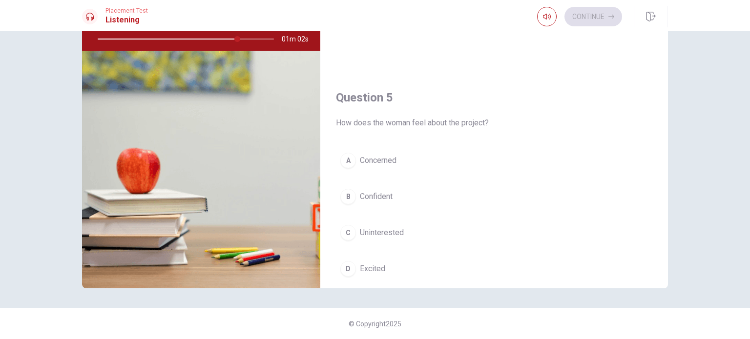
drag, startPoint x: 520, startPoint y: 250, endPoint x: 502, endPoint y: 258, distance: 19.5
click at [445, 267] on button "D Excited" at bounding box center [494, 269] width 316 height 24
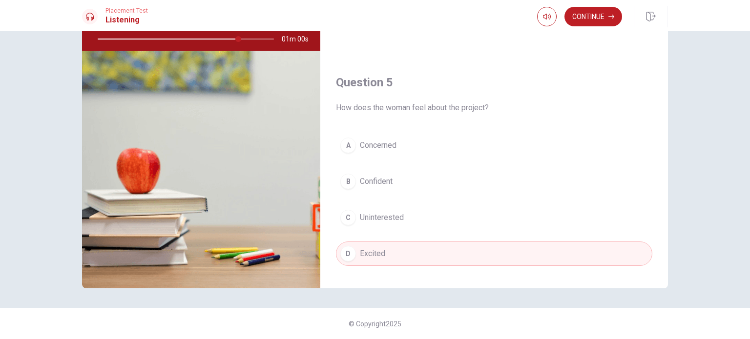
scroll to position [906, 0]
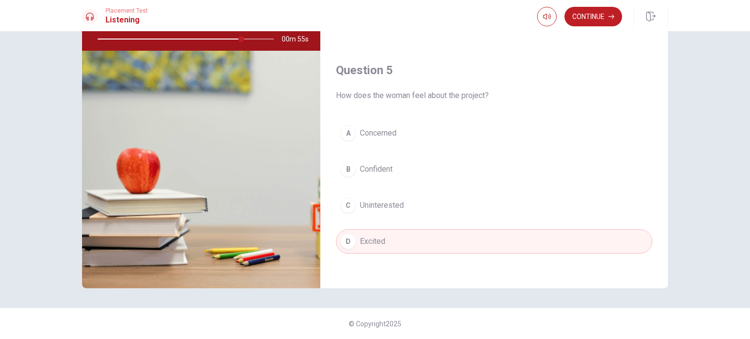
drag, startPoint x: 712, startPoint y: 236, endPoint x: 703, endPoint y: 236, distance: 9.3
click at [381, 132] on span "Concerned" at bounding box center [378, 133] width 37 height 12
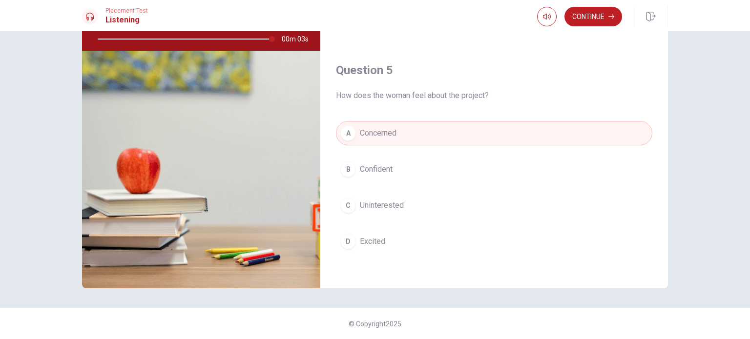
click at [375, 238] on span "Excited" at bounding box center [372, 242] width 25 height 12
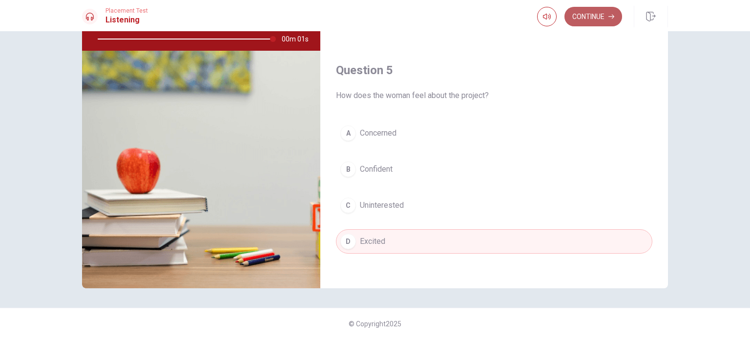
click at [596, 17] on button "Continue" at bounding box center [593, 17] width 58 height 20
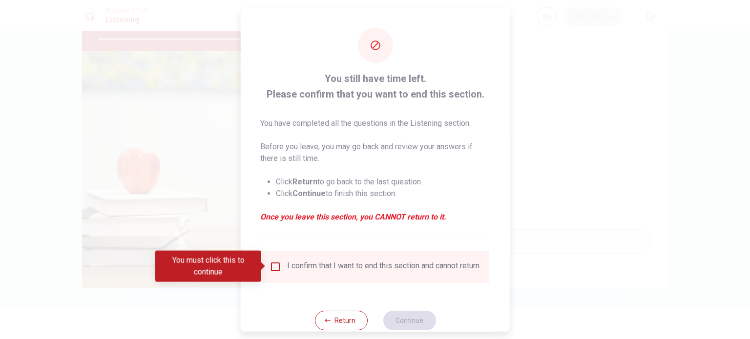
type input "0"
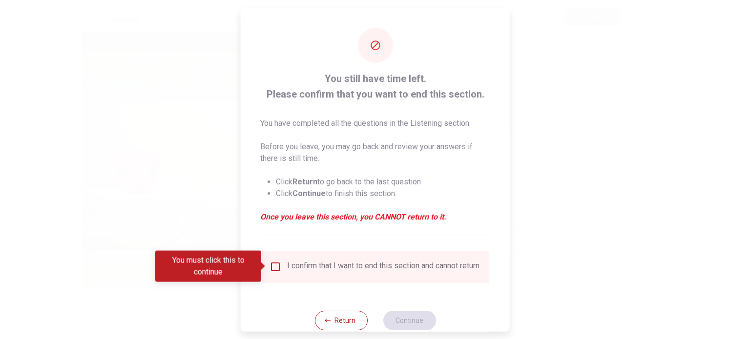
drag, startPoint x: 438, startPoint y: 117, endPoint x: 423, endPoint y: 161, distance: 47.1
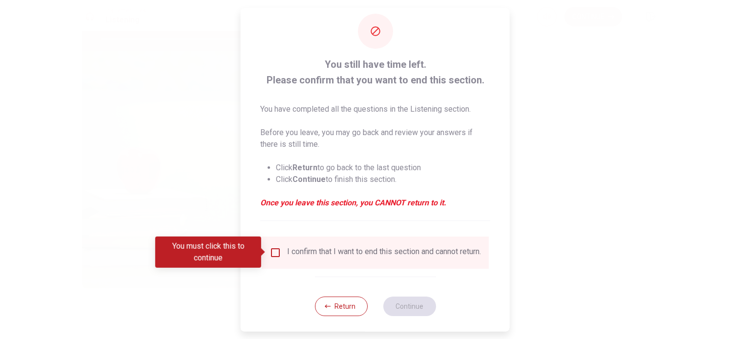
scroll to position [24, 0]
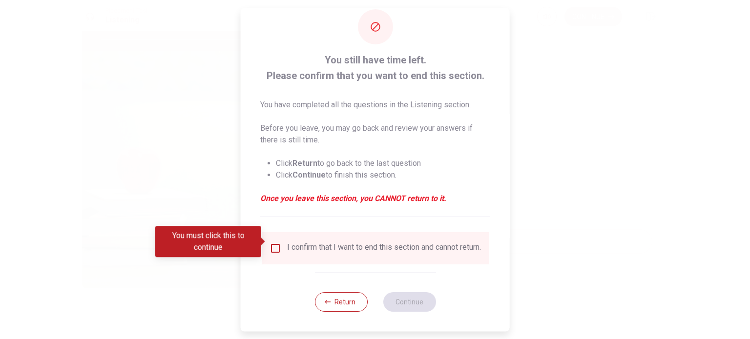
drag, startPoint x: 418, startPoint y: 173, endPoint x: 241, endPoint y: 230, distance: 185.7
click at [274, 243] on input "You must click this to continue" at bounding box center [275, 249] width 12 height 12
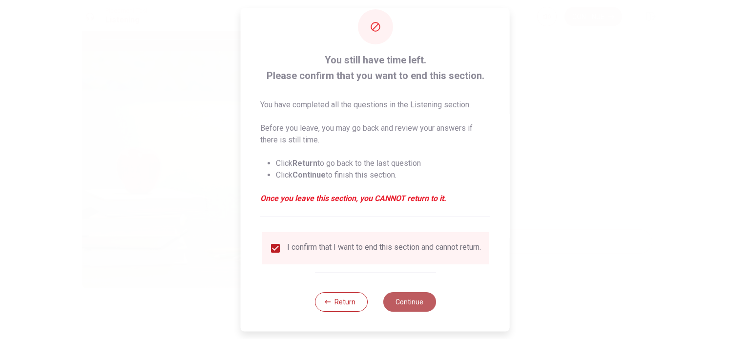
click at [410, 302] on button "Continue" at bounding box center [409, 302] width 53 height 20
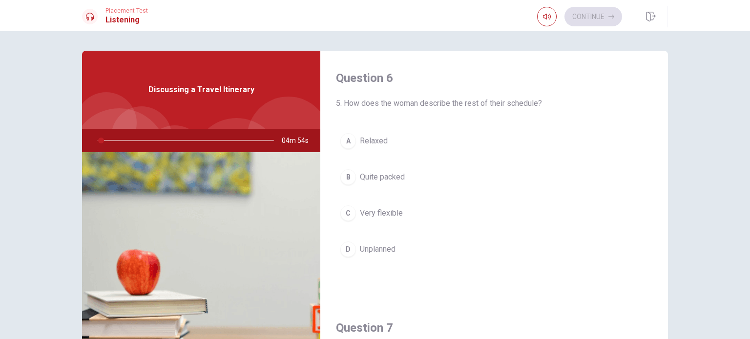
drag, startPoint x: 610, startPoint y: 190, endPoint x: 598, endPoint y: 179, distance: 15.5
click at [598, 179] on div "A Relaxed B Quite packed C Very flexible D Unplanned" at bounding box center [494, 205] width 316 height 152
drag, startPoint x: 601, startPoint y: 175, endPoint x: 732, endPoint y: 172, distance: 131.3
click at [732, 169] on div "Question 6 5. How does the woman describe the rest of their schedule? A Relaxed…" at bounding box center [375, 185] width 750 height 308
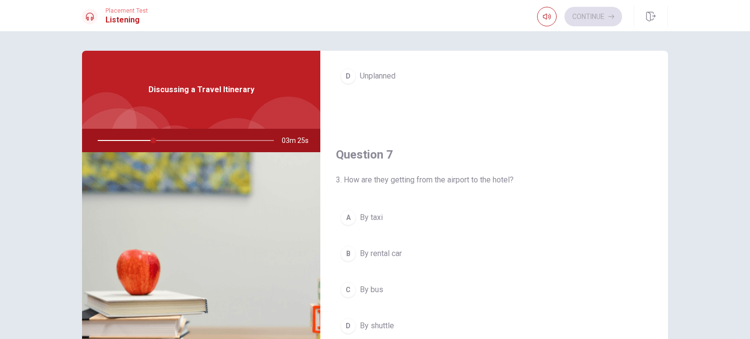
scroll to position [195, 0]
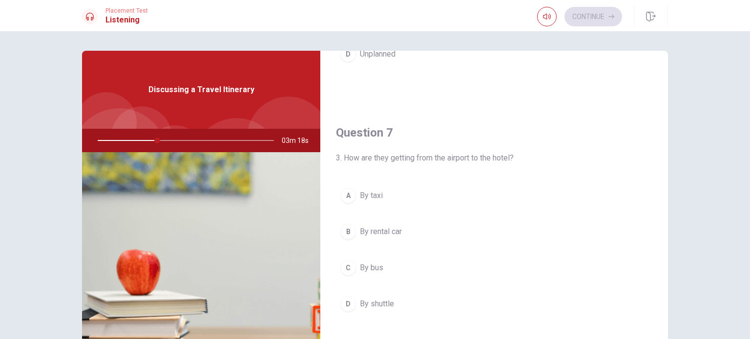
click at [408, 304] on button "D By shuttle" at bounding box center [494, 304] width 316 height 24
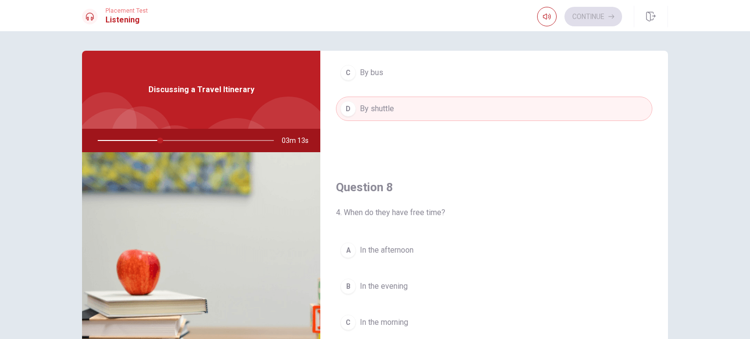
scroll to position [439, 0]
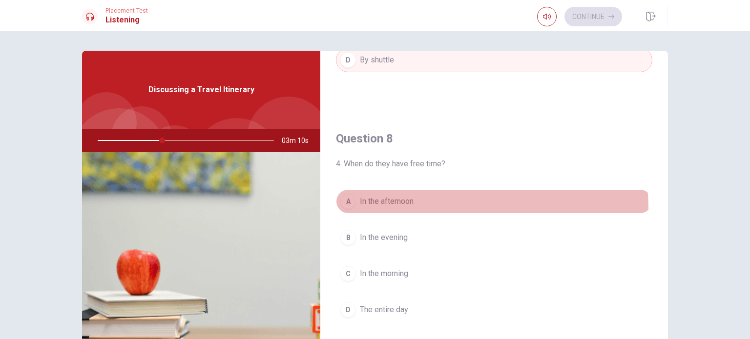
click at [462, 206] on button "A In the afternoon" at bounding box center [494, 201] width 316 height 24
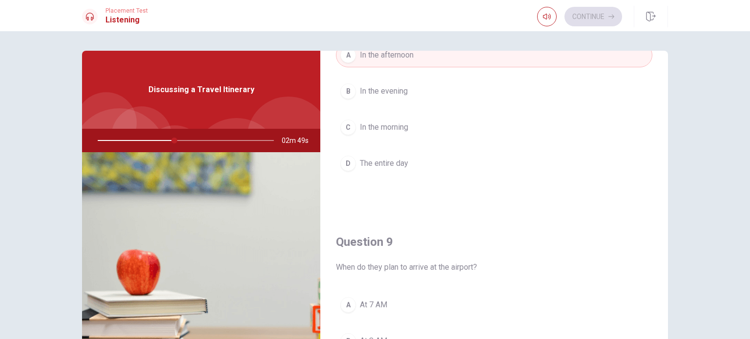
scroll to position [683, 0]
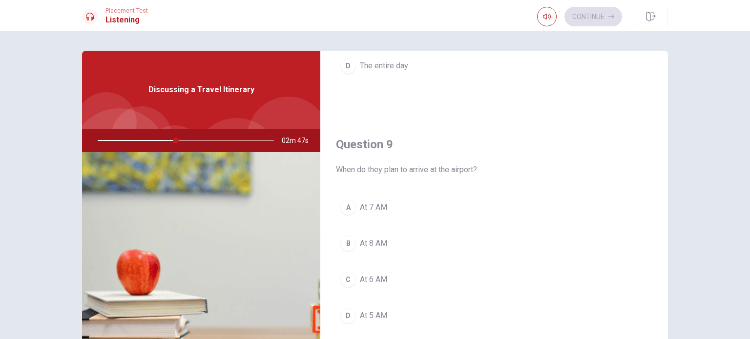
click at [472, 277] on button "C At 6 AM" at bounding box center [494, 279] width 316 height 24
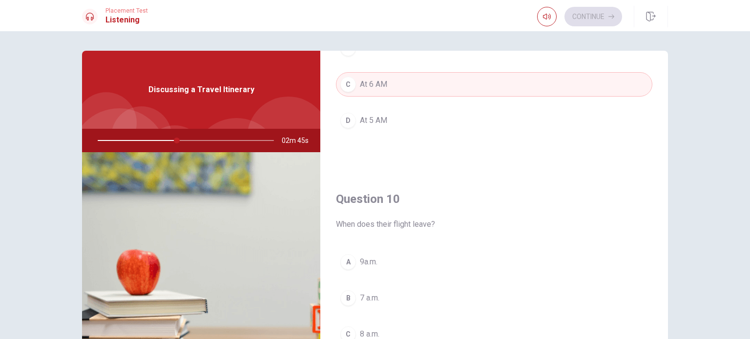
scroll to position [906, 0]
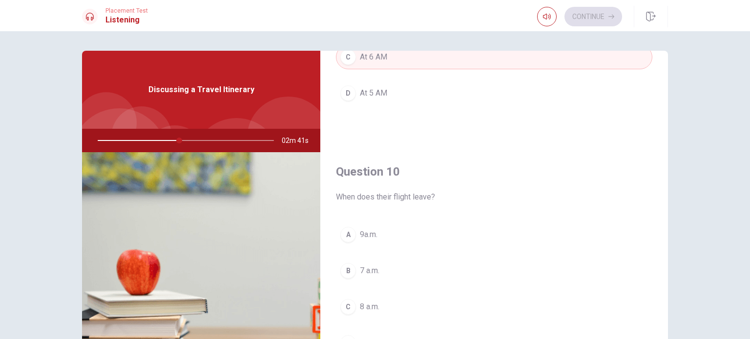
click at [445, 301] on button "C 8 a.m." at bounding box center [494, 307] width 316 height 24
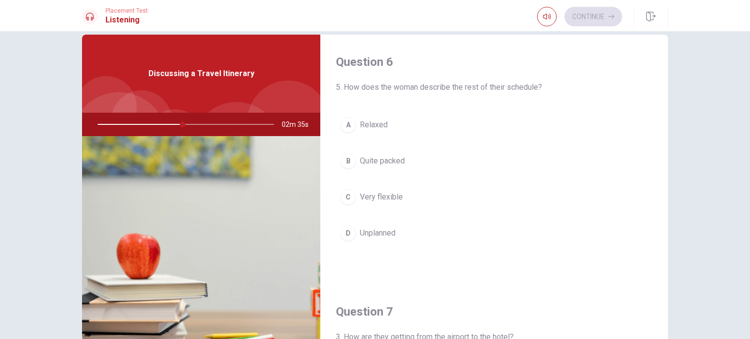
scroll to position [4, 0]
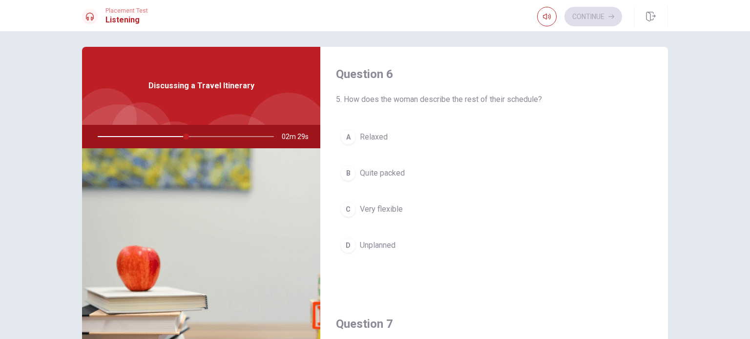
click at [414, 173] on button "B Quite packed" at bounding box center [494, 173] width 316 height 24
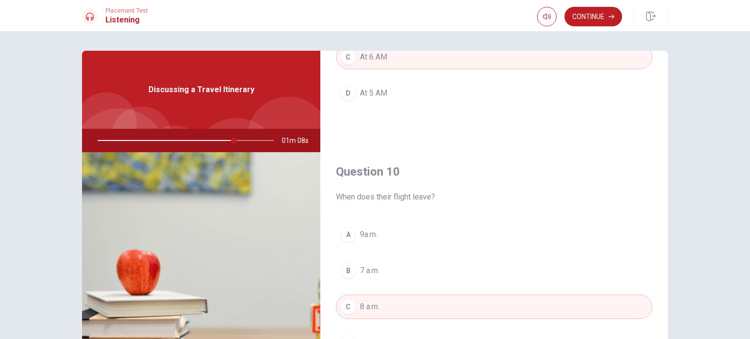
scroll to position [98, 0]
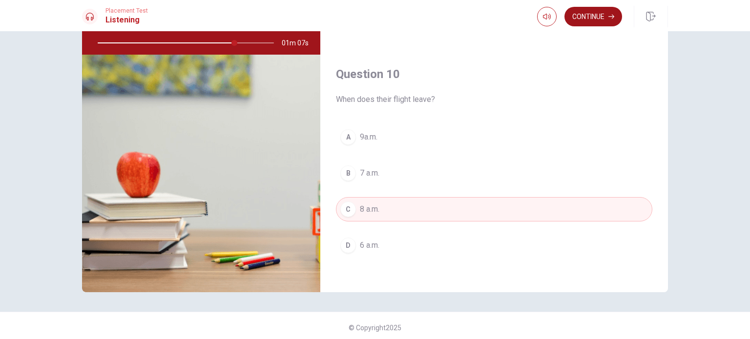
click at [572, 11] on button "Continue" at bounding box center [593, 17] width 58 height 20
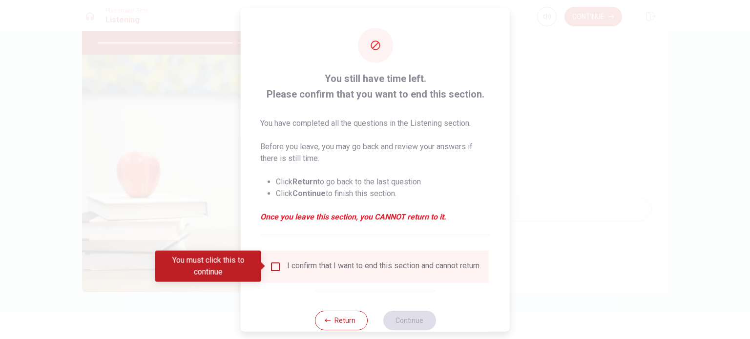
drag, startPoint x: 542, startPoint y: 27, endPoint x: 437, endPoint y: 177, distance: 182.9
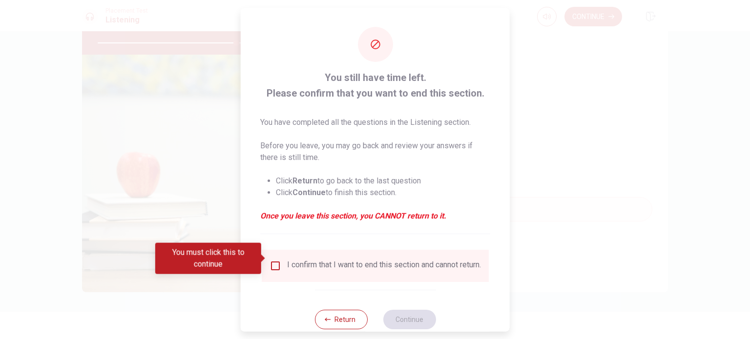
scroll to position [0, 0]
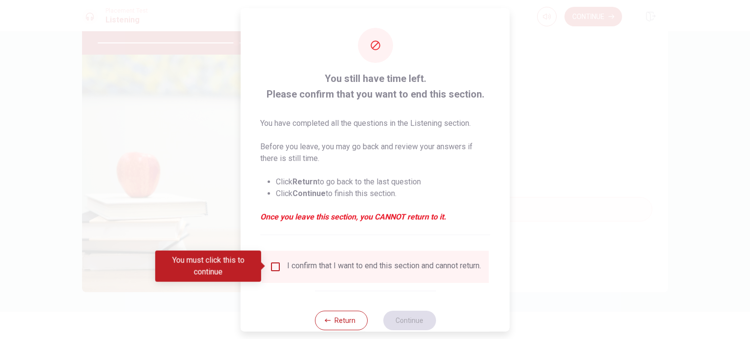
drag, startPoint x: 369, startPoint y: 308, endPoint x: 264, endPoint y: 258, distance: 117.2
click at [270, 265] on input "You must click this to continue" at bounding box center [275, 267] width 12 height 12
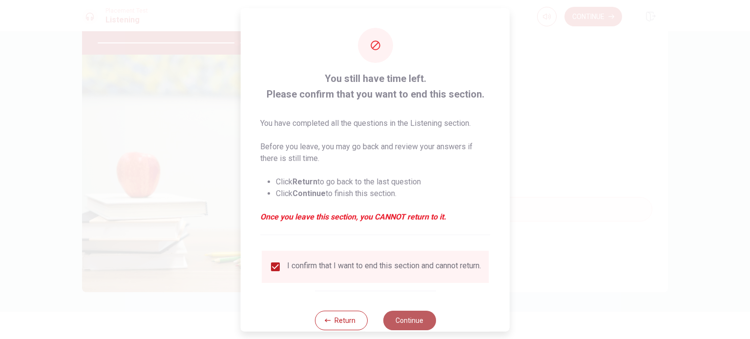
click at [407, 323] on button "Continue" at bounding box center [409, 320] width 53 height 20
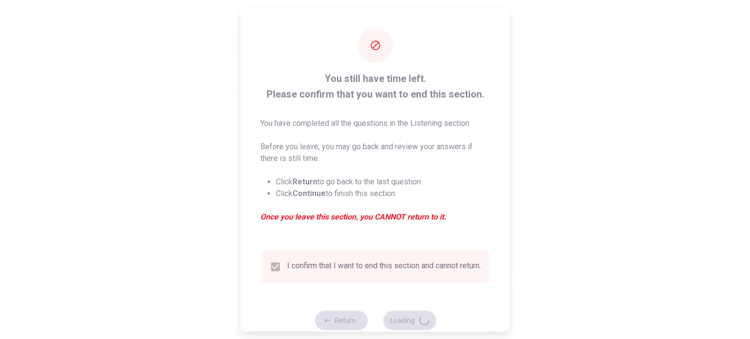
type input "80"
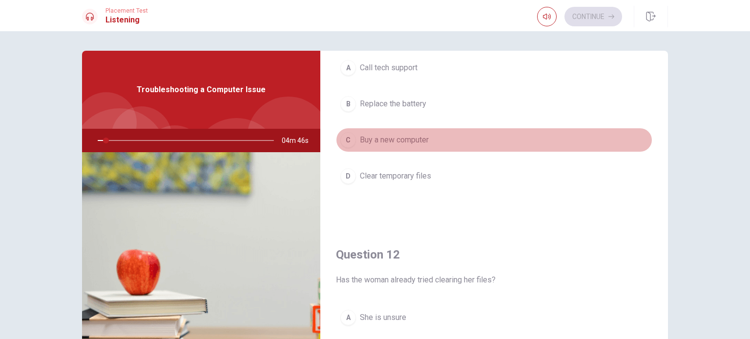
click at [565, 169] on div "A Call tech support B Replace the battery C Buy a new computer D Clear temporar…" at bounding box center [494, 132] width 316 height 152
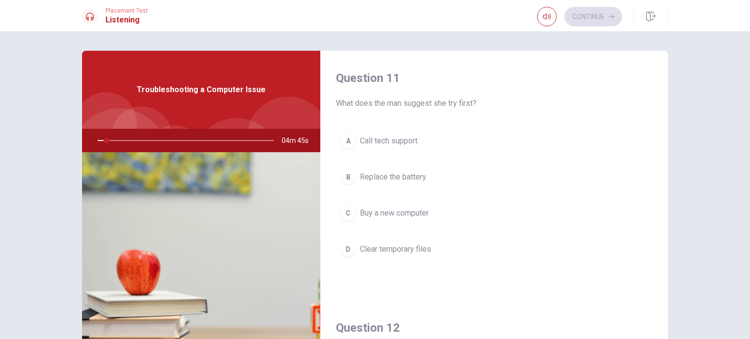
drag, startPoint x: 632, startPoint y: 154, endPoint x: 587, endPoint y: 144, distance: 46.3
click at [587, 144] on div "A Call tech support B Replace the battery C Buy a new computer D Clear temporar…" at bounding box center [494, 205] width 316 height 152
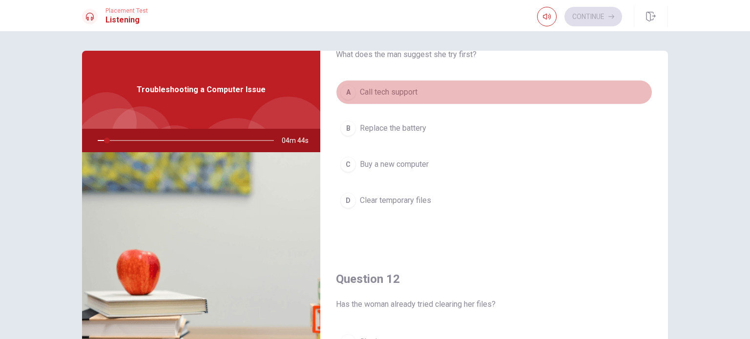
drag, startPoint x: 574, startPoint y: 147, endPoint x: 571, endPoint y: 134, distance: 14.0
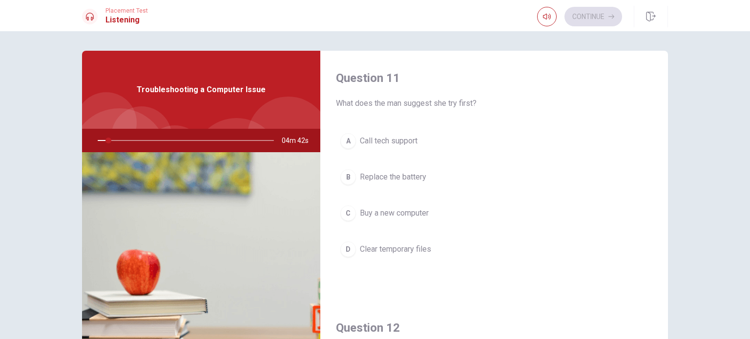
drag, startPoint x: 571, startPoint y: 130, endPoint x: 587, endPoint y: 146, distance: 22.4
click at [587, 146] on div "A Call tech support B Replace the battery C Buy a new computer D Clear temporar…" at bounding box center [494, 205] width 316 height 152
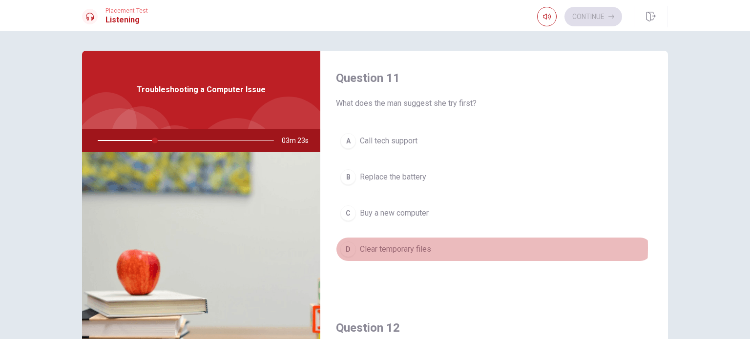
click at [418, 247] on span "Clear temporary files" at bounding box center [395, 250] width 71 height 12
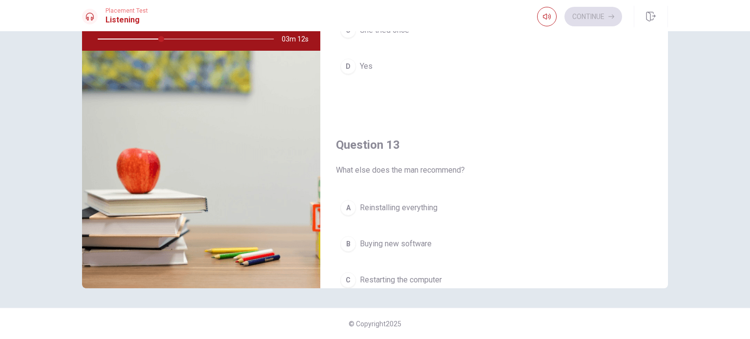
scroll to position [390, 0]
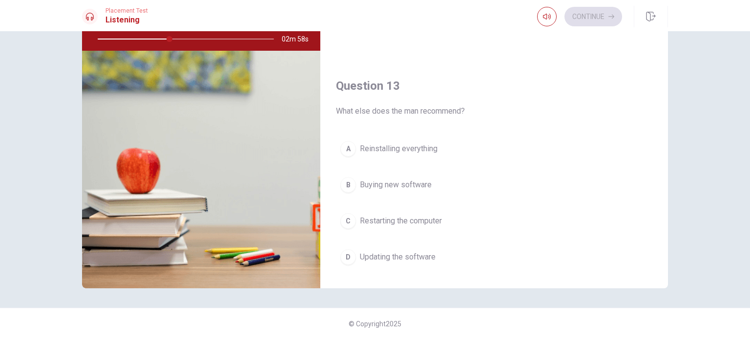
click at [430, 220] on span "Restarting the computer" at bounding box center [401, 221] width 82 height 12
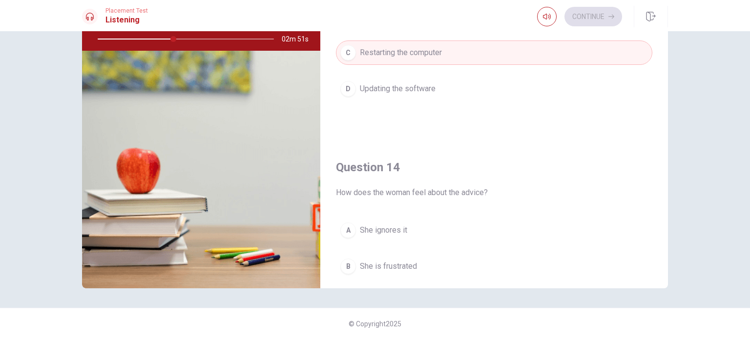
scroll to position [488, 0]
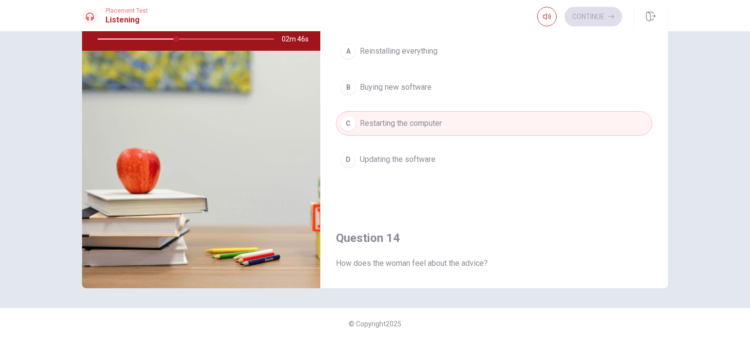
click at [417, 156] on span "Updating the software" at bounding box center [398, 160] width 76 height 12
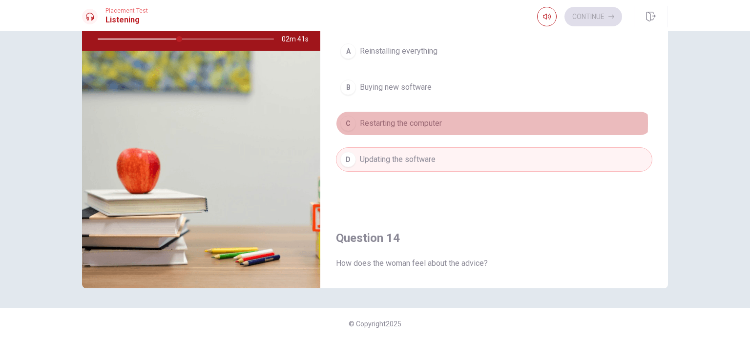
click at [421, 122] on span "Restarting the computer" at bounding box center [401, 124] width 82 height 12
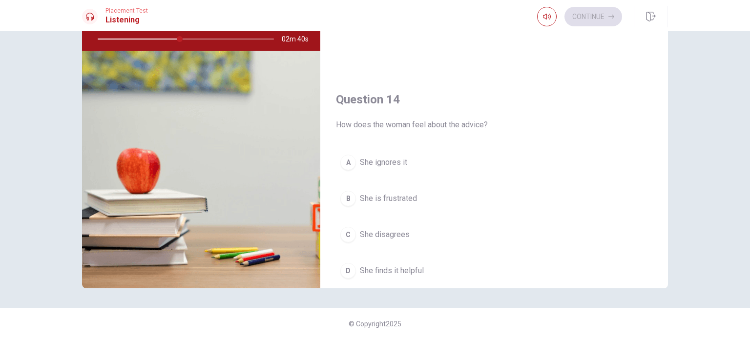
scroll to position [683, 0]
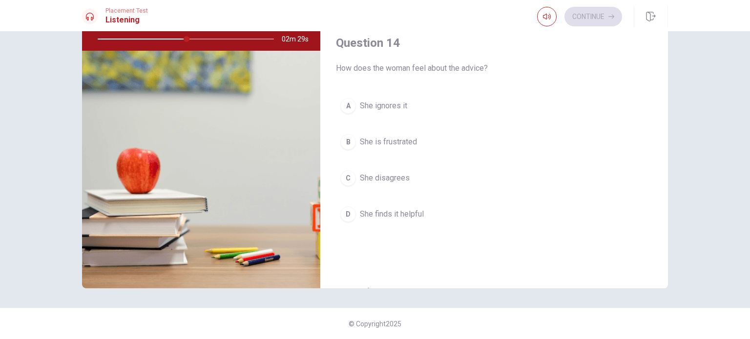
click at [402, 210] on span "She finds it helpful" at bounding box center [392, 214] width 64 height 12
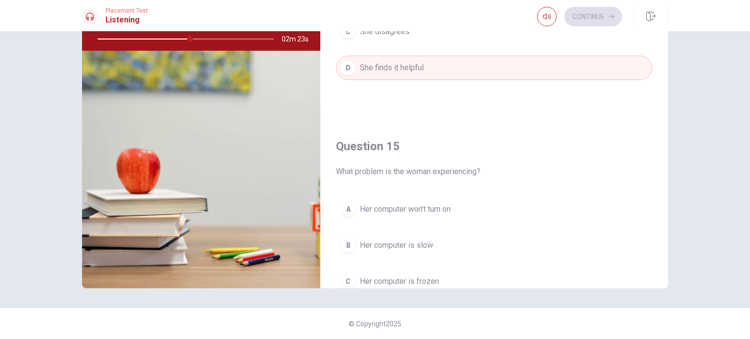
scroll to position [878, 0]
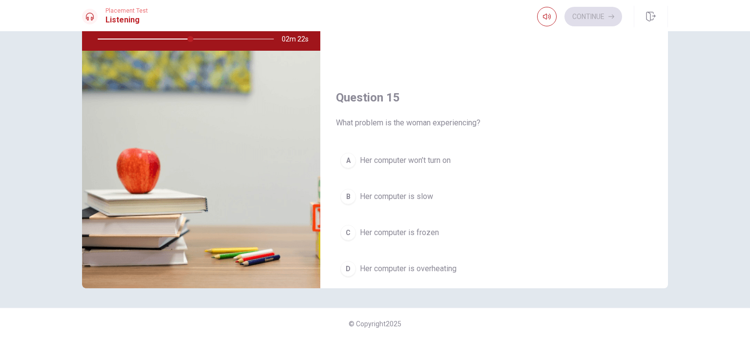
click at [407, 193] on span "Her computer is slow" at bounding box center [396, 197] width 73 height 12
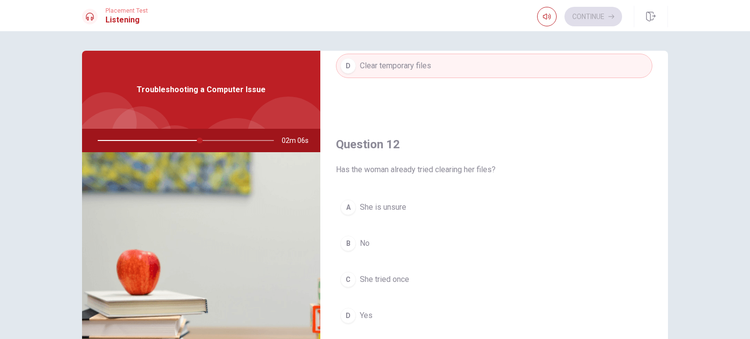
scroll to position [195, 0]
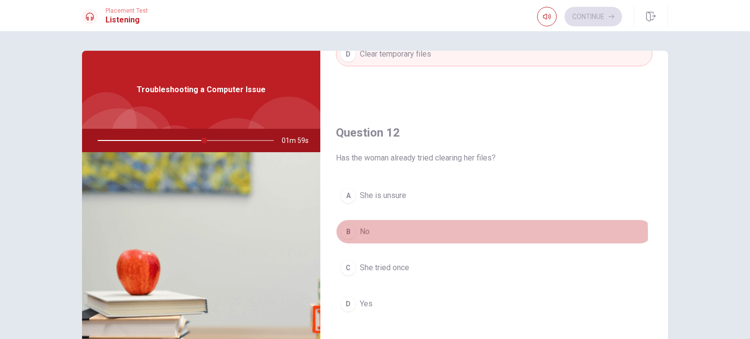
click at [390, 233] on button "B No" at bounding box center [494, 232] width 316 height 24
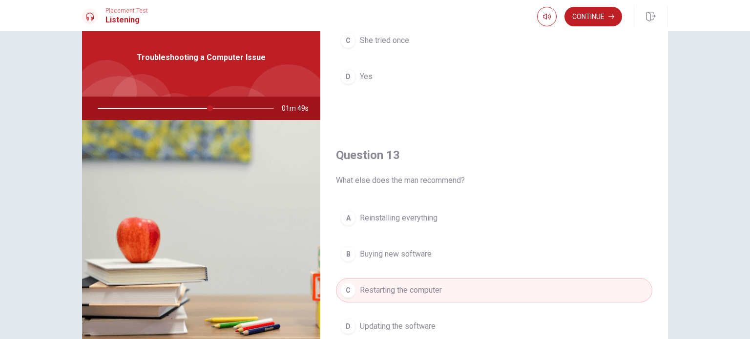
scroll to position [98, 0]
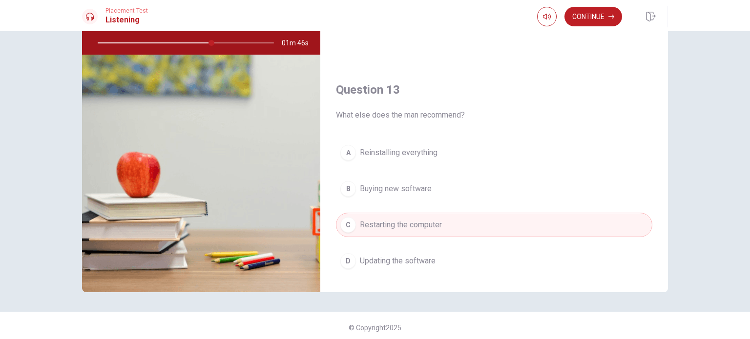
click at [423, 260] on span "Updating the software" at bounding box center [398, 261] width 76 height 12
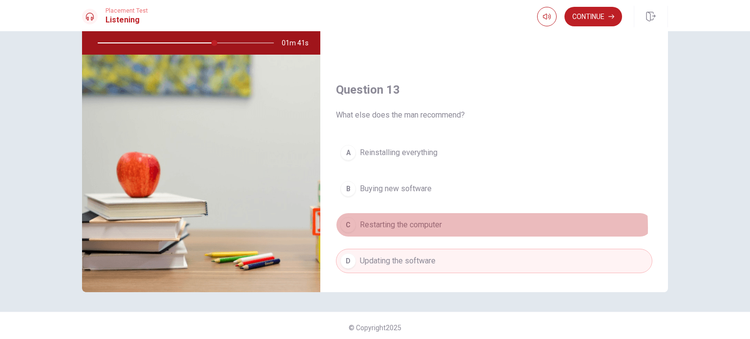
click at [435, 226] on span "Restarting the computer" at bounding box center [401, 225] width 82 height 12
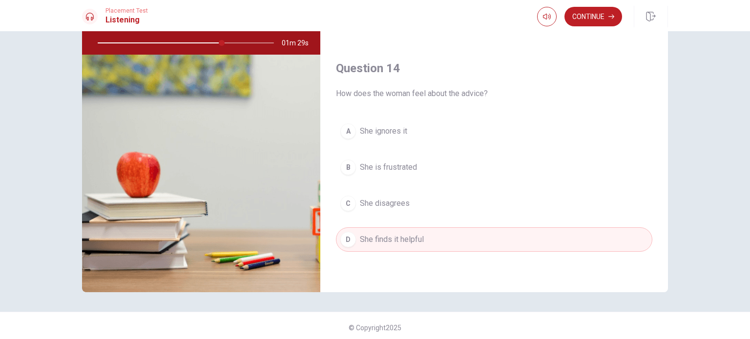
scroll to position [564, 0]
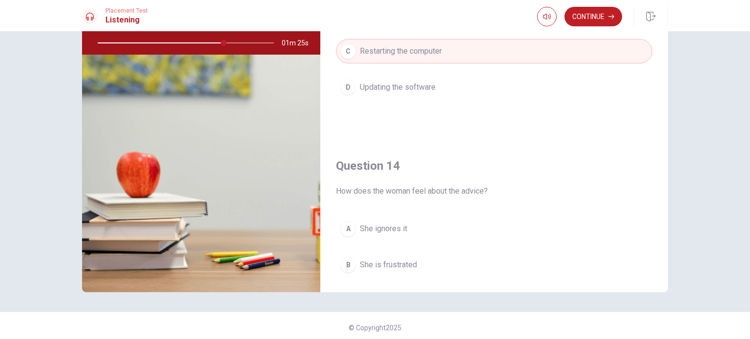
click at [420, 83] on span "Updating the software" at bounding box center [398, 87] width 76 height 12
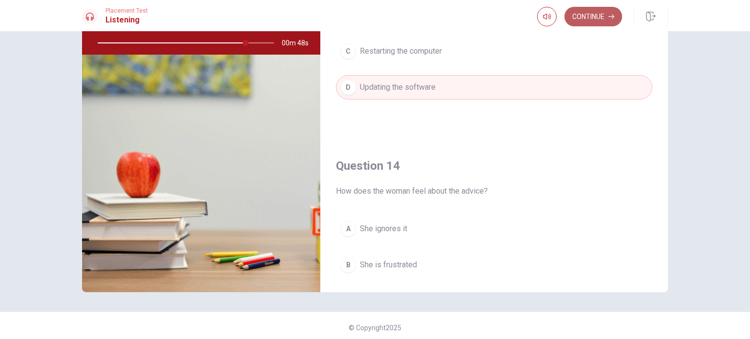
click at [586, 15] on button "Continue" at bounding box center [593, 17] width 58 height 20
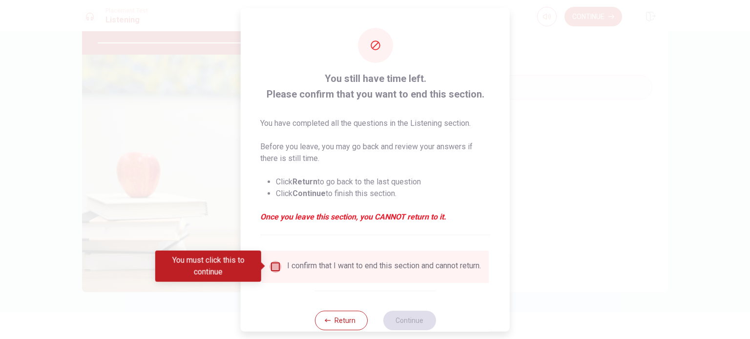
click at [272, 265] on input "You must click this to continue" at bounding box center [275, 267] width 12 height 12
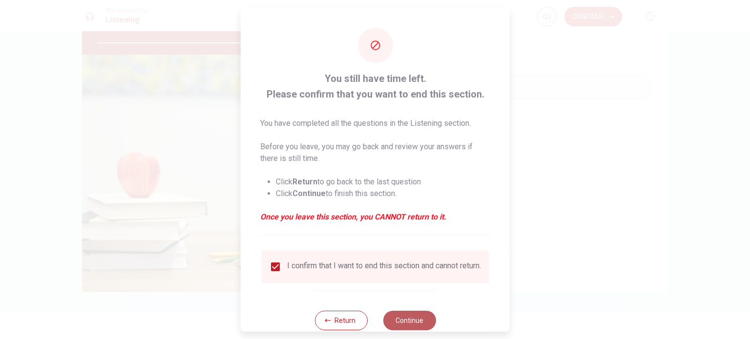
click at [398, 326] on button "Continue" at bounding box center [409, 320] width 53 height 20
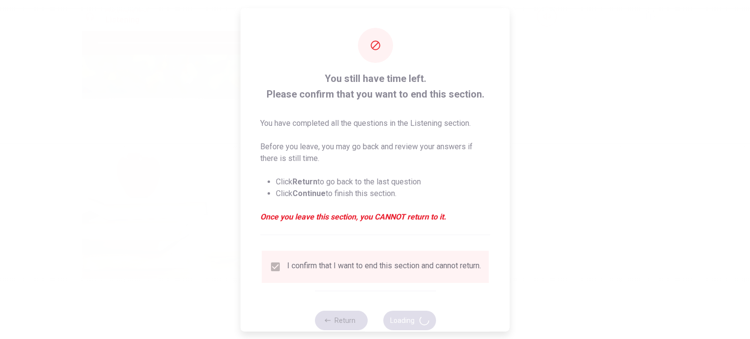
type input "86"
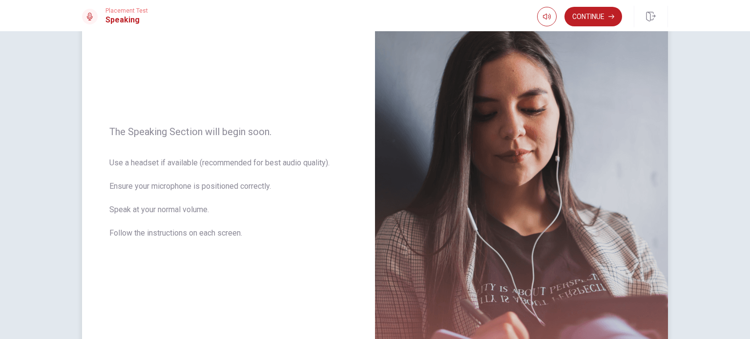
scroll to position [41, 0]
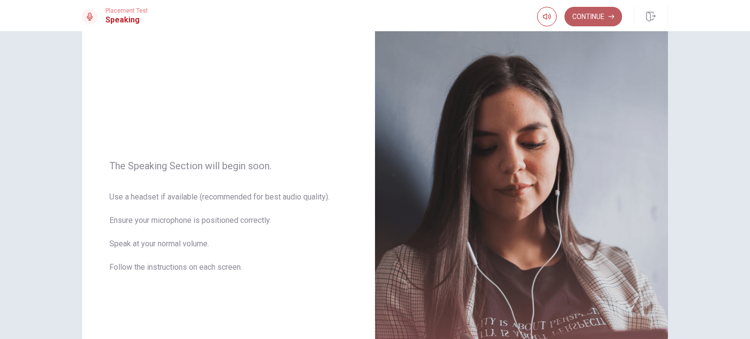
click at [588, 14] on button "Continue" at bounding box center [593, 17] width 58 height 20
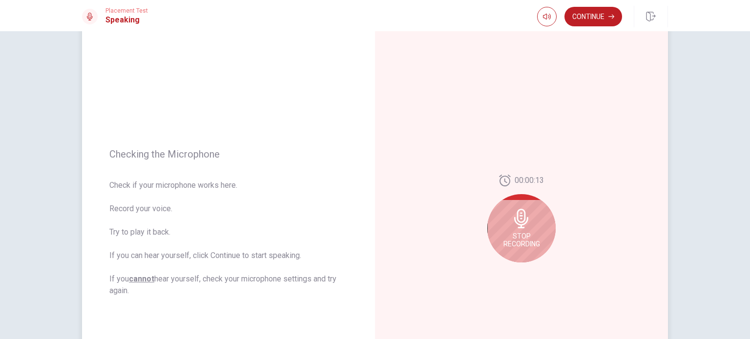
click at [517, 226] on icon at bounding box center [521, 219] width 14 height 20
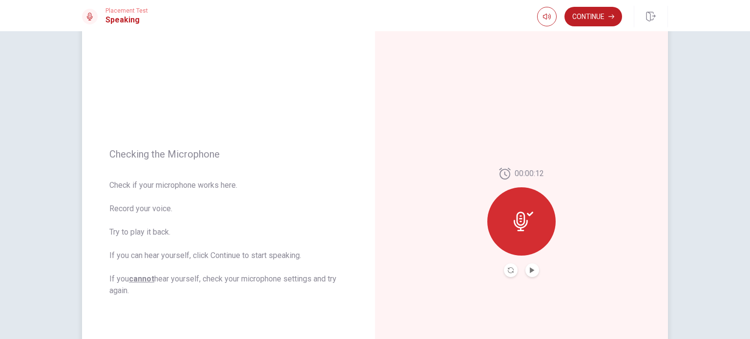
click at [518, 222] on icon at bounding box center [523, 222] width 20 height 20
click at [530, 271] on icon "Play Audio" at bounding box center [532, 270] width 4 height 6
click at [530, 271] on icon "Pause Audio" at bounding box center [532, 270] width 5 height 6
click at [529, 218] on icon at bounding box center [523, 222] width 20 height 20
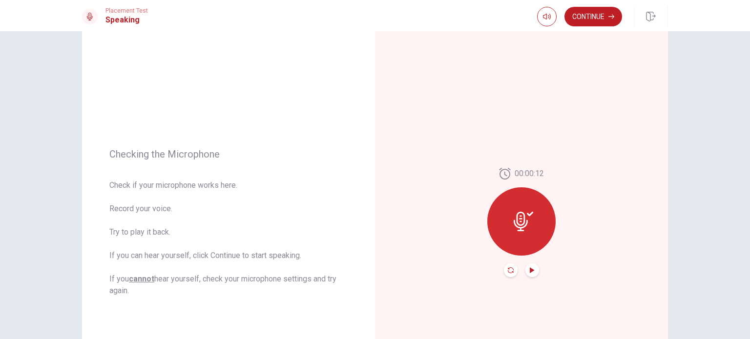
click at [509, 271] on icon "Record Again" at bounding box center [511, 270] width 6 height 6
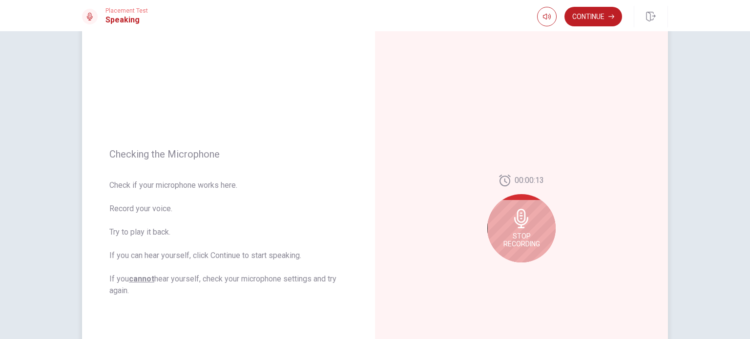
click at [523, 222] on icon at bounding box center [521, 219] width 14 height 20
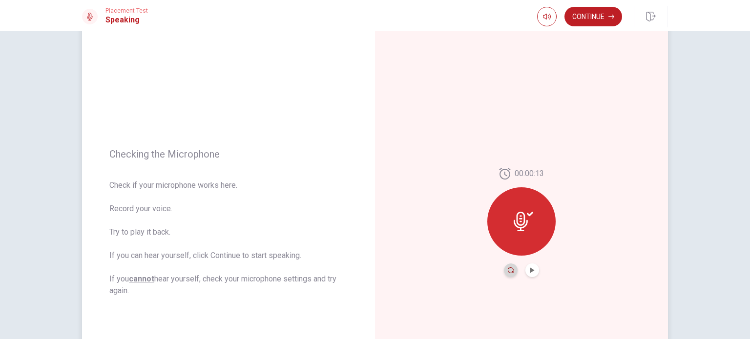
click at [508, 267] on icon "Record Again" at bounding box center [511, 270] width 6 height 6
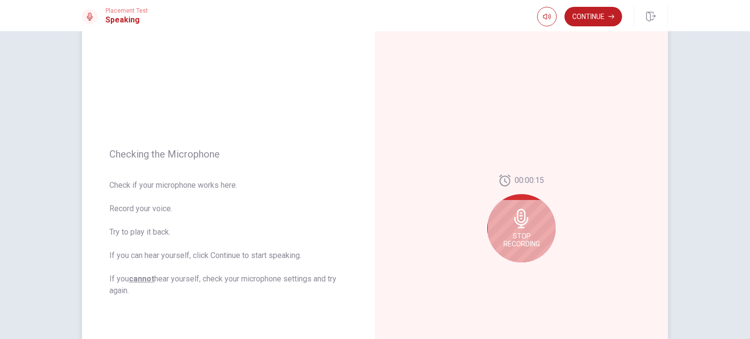
click at [508, 267] on div "00:00:15 Stop Recording" at bounding box center [521, 223] width 68 height 96
click at [530, 234] on span "Stop Recording" at bounding box center [521, 240] width 37 height 16
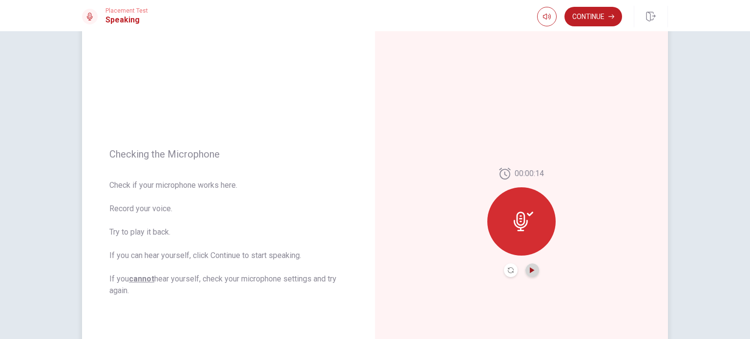
click at [531, 271] on icon "Play Audio" at bounding box center [532, 270] width 6 height 6
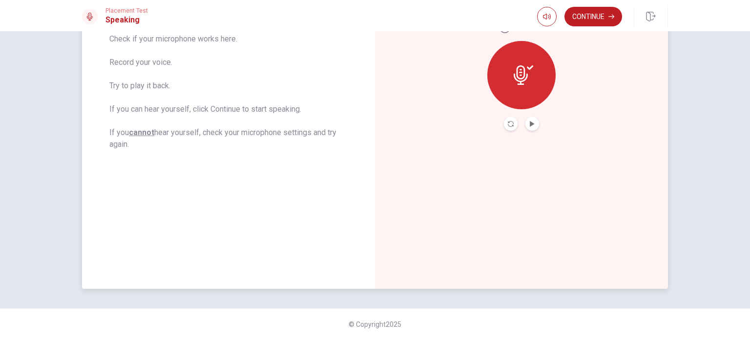
scroll to position [90, 0]
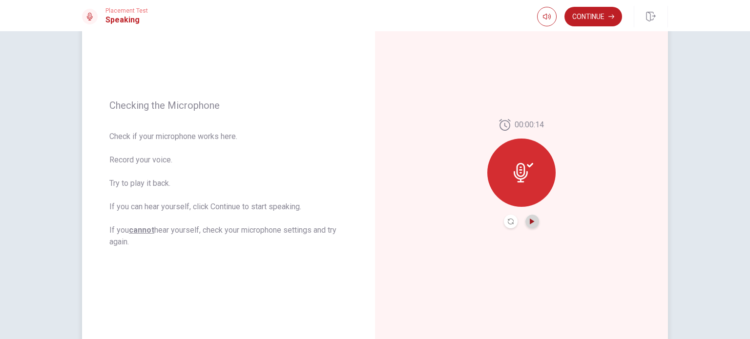
click at [530, 223] on icon "Play Audio" at bounding box center [532, 222] width 6 height 6
click at [521, 162] on div at bounding box center [521, 173] width 68 height 68
click at [593, 18] on button "Continue" at bounding box center [593, 17] width 58 height 20
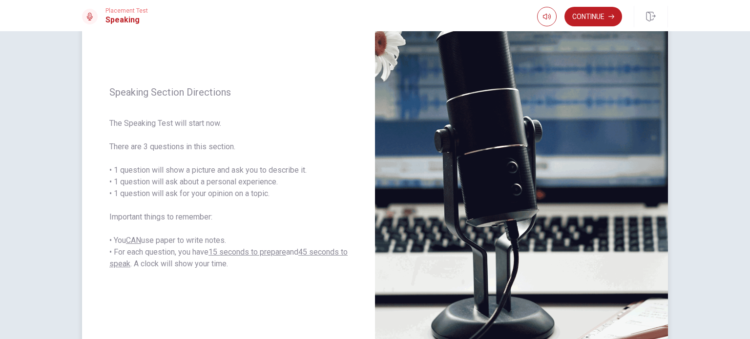
scroll to position [0, 0]
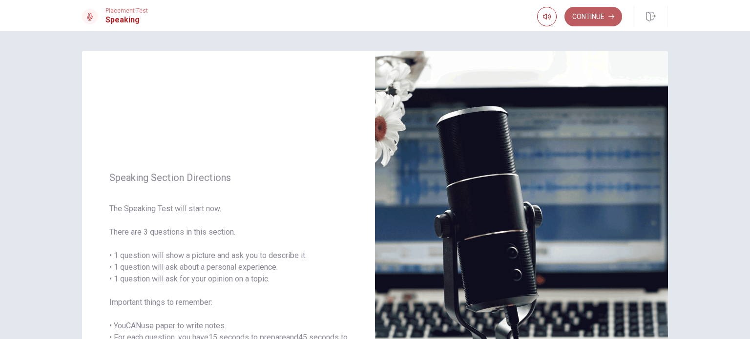
click at [590, 15] on button "Continue" at bounding box center [593, 17] width 58 height 20
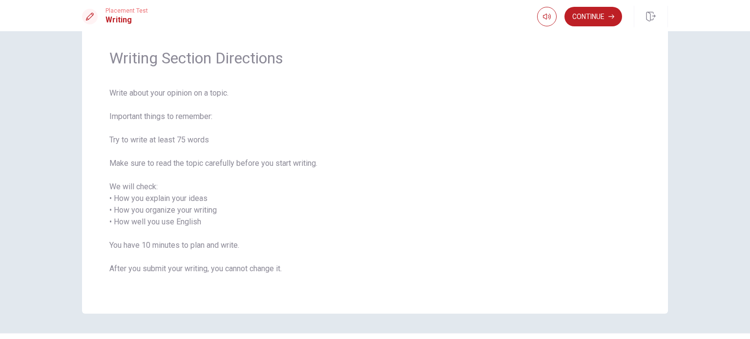
scroll to position [55, 0]
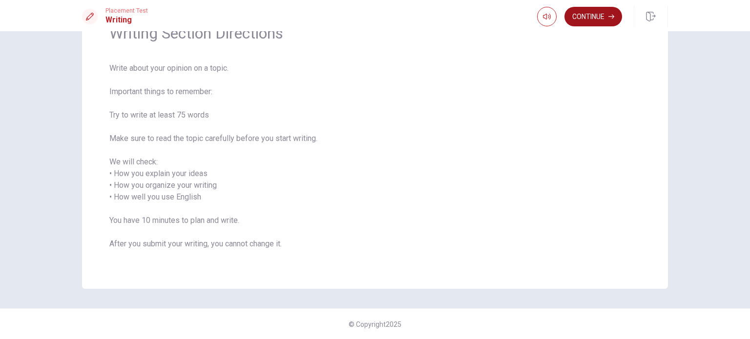
click at [590, 14] on button "Continue" at bounding box center [593, 17] width 58 height 20
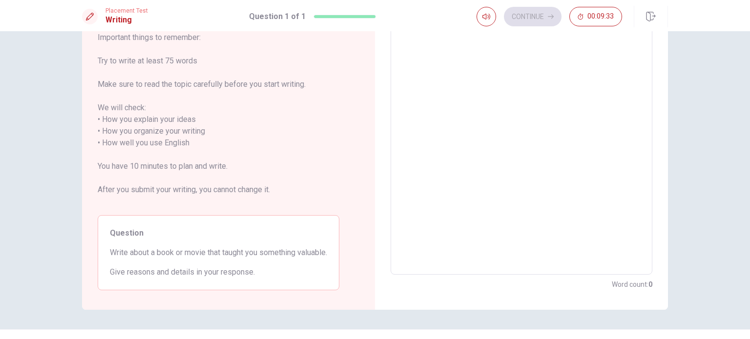
scroll to position [98, 0]
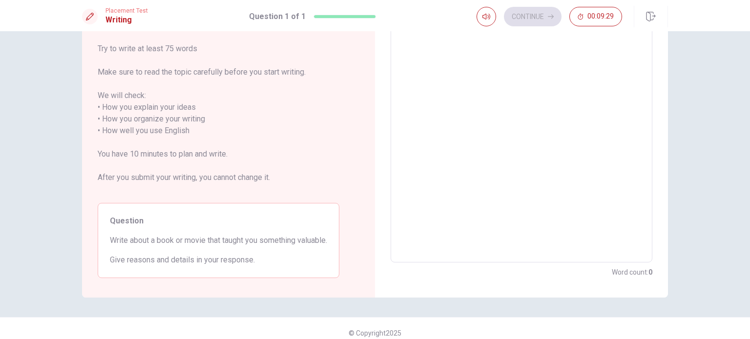
click at [421, 81] on textarea at bounding box center [521, 125] width 248 height 259
type textarea "m"
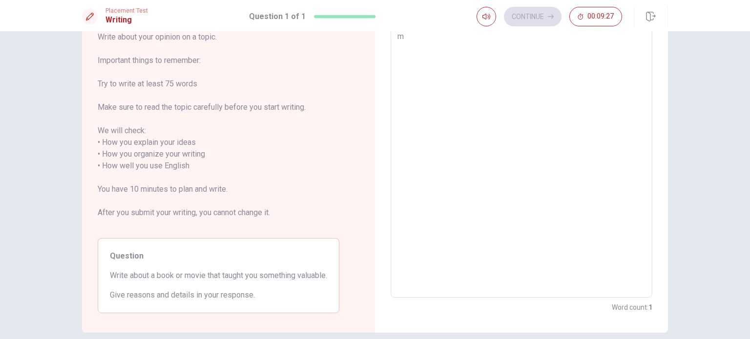
type textarea "x"
type textarea "M"
type textarea "x"
type textarea "My"
type textarea "x"
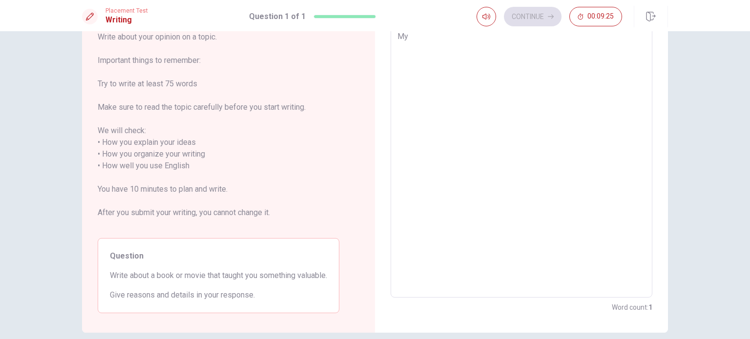
type textarea "My"
type textarea "x"
type textarea "My f"
type textarea "x"
type textarea "My fa"
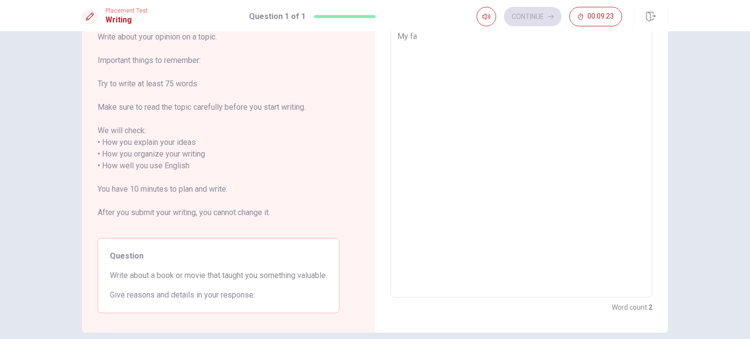
type textarea "x"
type textarea "My fav"
type textarea "x"
type textarea "My favo"
type textarea "x"
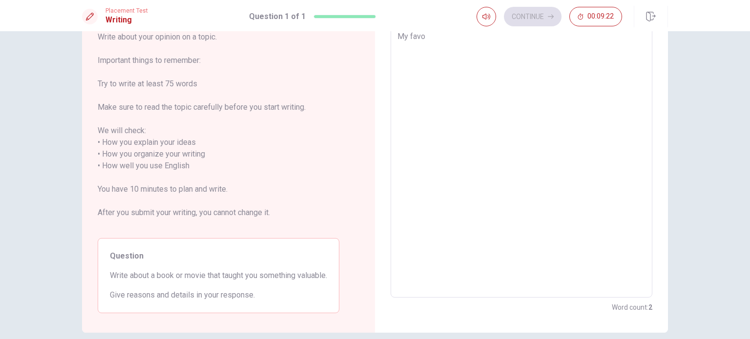
type textarea "My favor"
type textarea "x"
type textarea "My favori"
type textarea "x"
type textarea "My favorit"
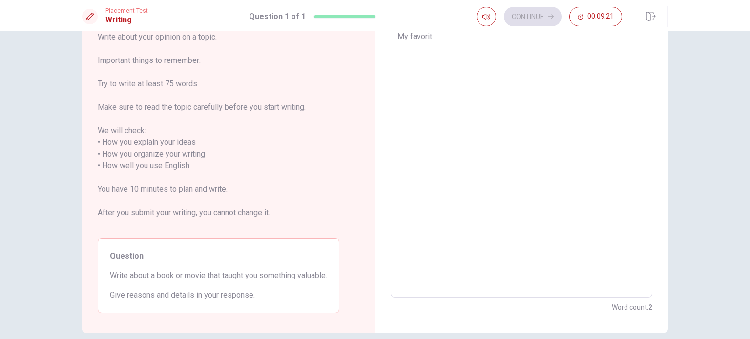
type textarea "x"
type textarea "My favorite"
type textarea "x"
type textarea "My favorite"
type textarea "x"
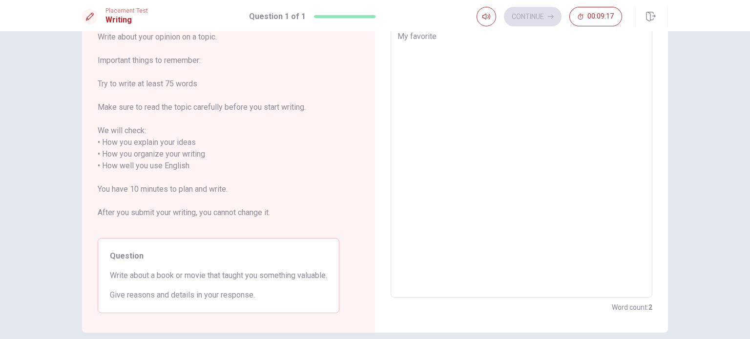
type textarea "My favorite b"
type textarea "x"
type textarea "My favorite bo"
type textarea "x"
type textarea "My favorite boo"
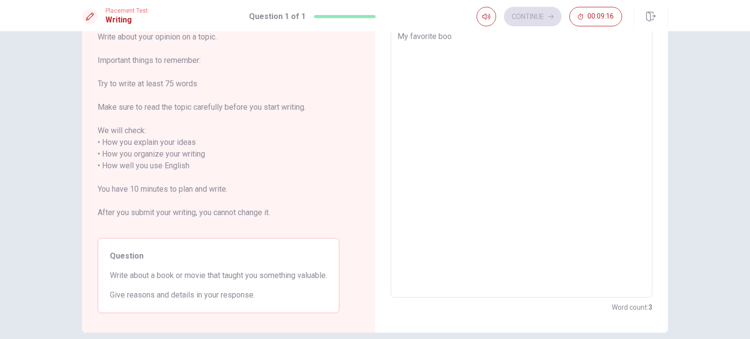
type textarea "x"
type textarea "My favorite book"
type textarea "x"
type textarea "My favorite book"
type textarea "x"
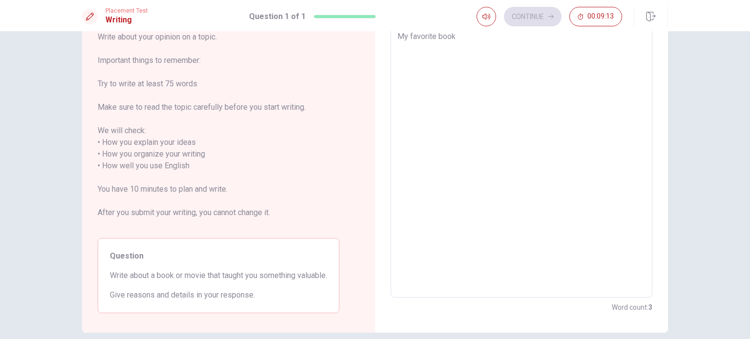
type textarea "My favorite book i"
type textarea "x"
type textarea "My favorite book it"
type textarea "x"
type textarea "My favorite book it'"
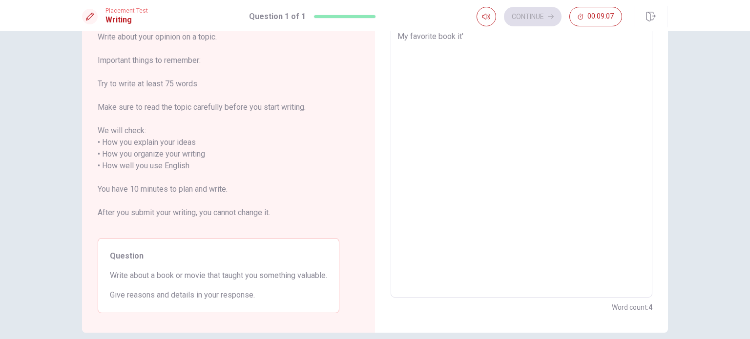
type textarea "x"
type textarea "My favorite book it's"
type textarea "x"
type textarea "My favorite book it's"
type textarea "x"
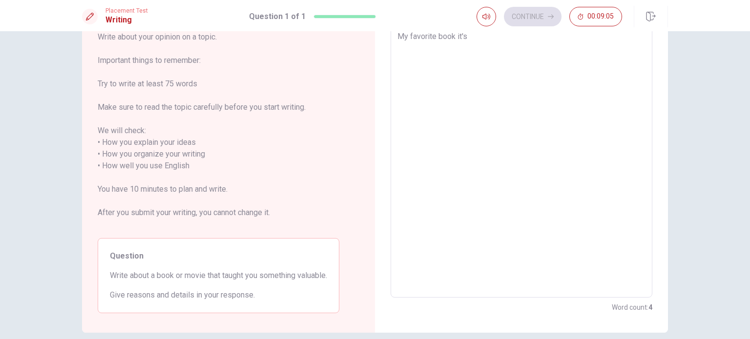
type textarea "My favorite book it's O"
type textarea "x"
type textarea "My favorite book it's On"
type textarea "x"
type textarea "My favorite book it's Onn"
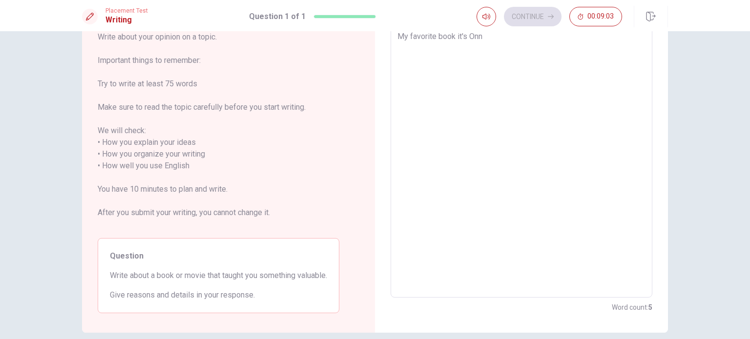
type textarea "x"
type textarea "My favorite book it's Onna"
type textarea "x"
type textarea "My favorite book it's Onna"
type textarea "x"
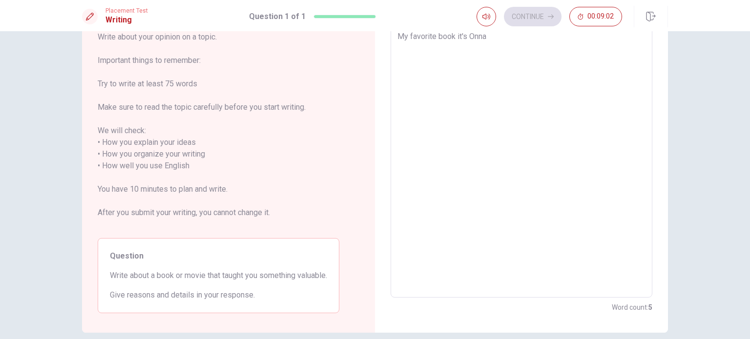
type textarea "My favorite book it's Onna"
type textarea "x"
type textarea "My favorite book it's Onn"
type textarea "x"
type textarea "My favorite book it's On"
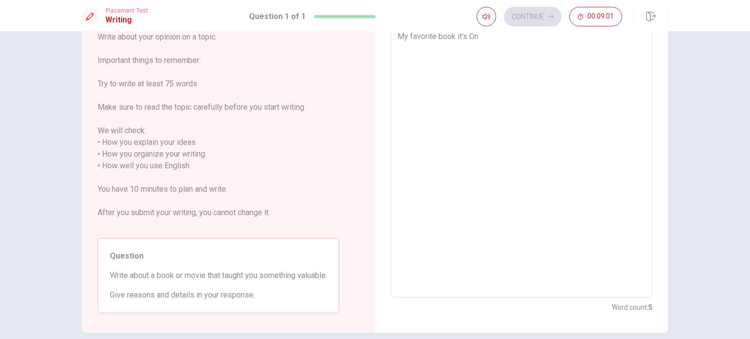
type textarea "x"
type textarea "My favorite book it's O"
type textarea "x"
type textarea "My favorite book it's"
type textarea "x"
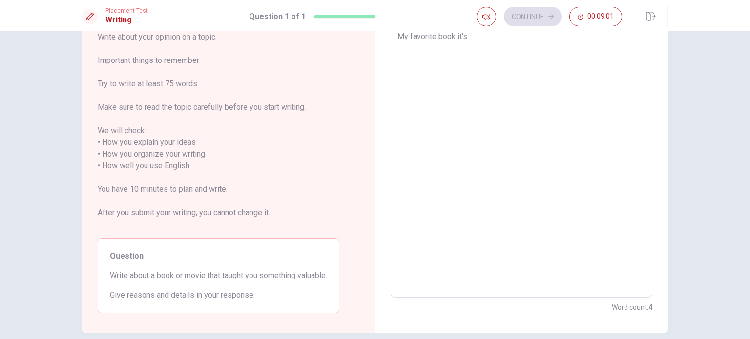
type textarea "My favorite book it's"
type textarea "x"
type textarea "My favorite book it's"
type textarea "x"
type textarea "My favorite book it's A"
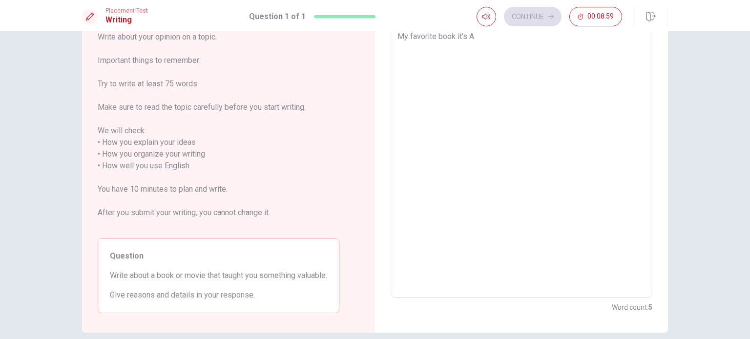
type textarea "x"
type textarea "My favorite book it's An"
type textarea "x"
type textarea "My favorite book it's [PERSON_NAME]"
type textarea "x"
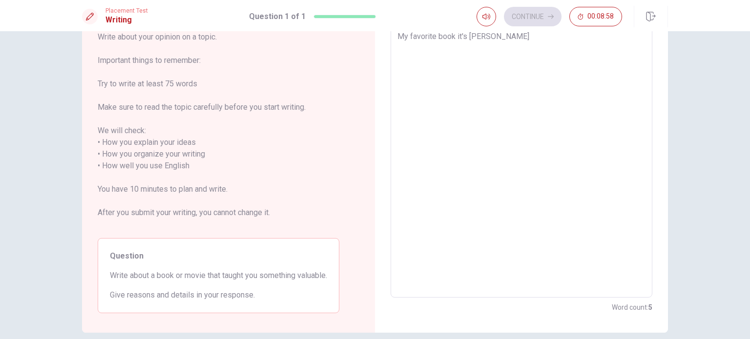
type textarea "My favorite book it's [PERSON_NAME]"
type textarea "x"
type textarea "My favorite book it's [PERSON_NAME]"
type textarea "x"
type textarea "My favorite book it's [PERSON_NAME]"
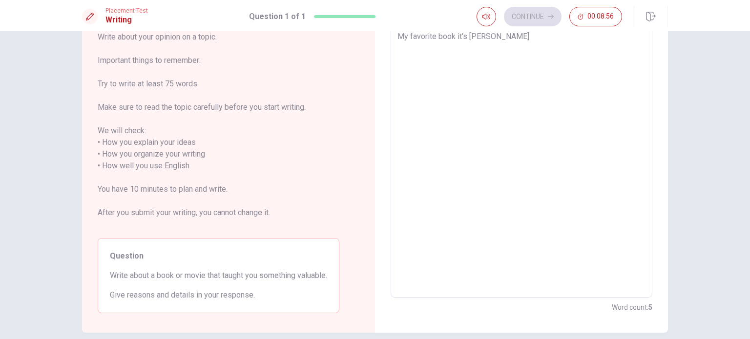
type textarea "x"
type textarea "My favorite book it's [PERSON_NAME]"
type textarea "x"
type textarea "My favorite book it's [PERSON_NAME]"
type textarea "x"
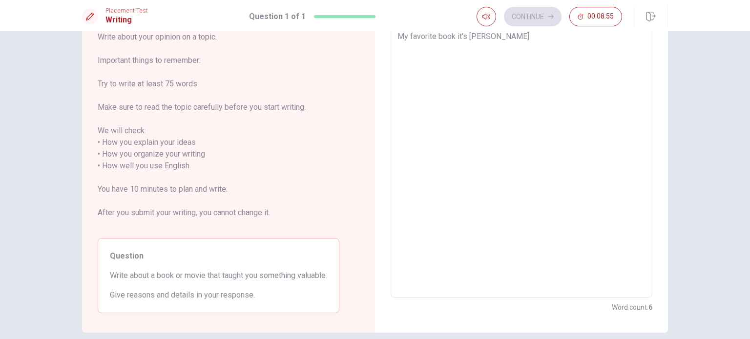
type textarea "My favorite book it's [PERSON_NAME]"
type textarea "x"
type textarea "My favorite book it's [PERSON_NAME]"
type textarea "x"
type textarea "My favorite book it's [PERSON_NAME]"
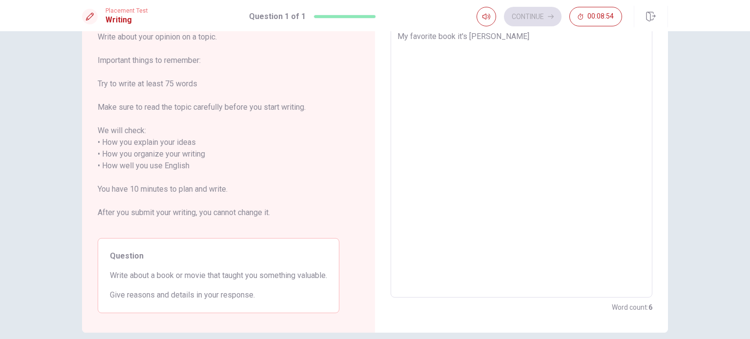
type textarea "x"
type textarea "My favorite book it's [PERSON_NAME]"
type textarea "x"
type textarea "My favorite book it's [PERSON_NAME]"
type textarea "x"
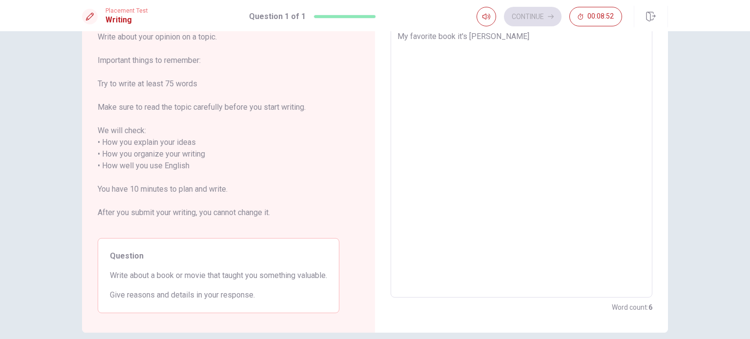
type textarea "My favorite book it's [PERSON_NAME]"
type textarea "x"
type textarea "My favorite book it's [PERSON_NAME]"
type textarea "x"
type textarea "My favorite book it's [PERSON_NAME]"
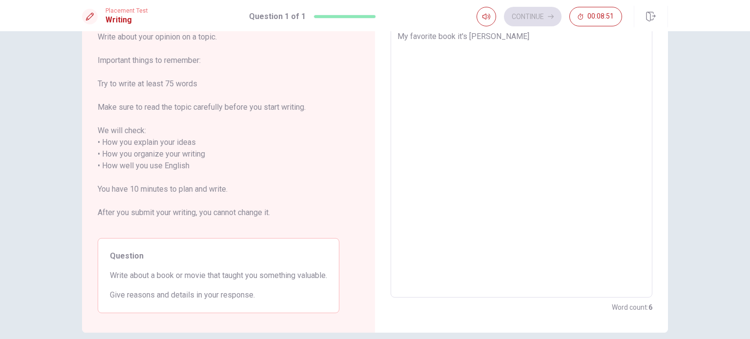
type textarea "x"
type textarea "My favorite book it's [PERSON_NAME]"
type textarea "x"
type textarea "My favorite book it's [PERSON_NAME] of"
type textarea "x"
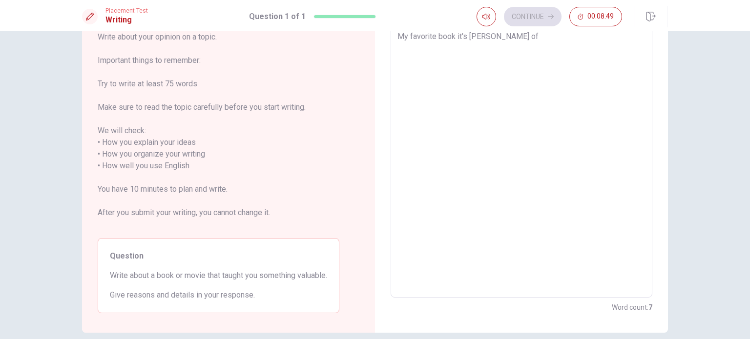
type textarea "My favorite book it's [PERSON_NAME]"
type textarea "x"
type textarea "My favorite book it's [PERSON_NAME]"
type textarea "x"
type textarea "My favorite book it's [PERSON_NAME]"
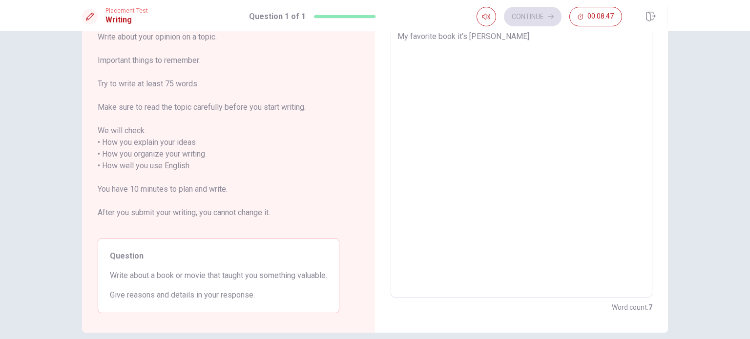
type textarea "x"
type textarea "My favorite book it's [PERSON_NAME] by"
type textarea "x"
type textarea "My favorite book it's [PERSON_NAME] by"
type textarea "x"
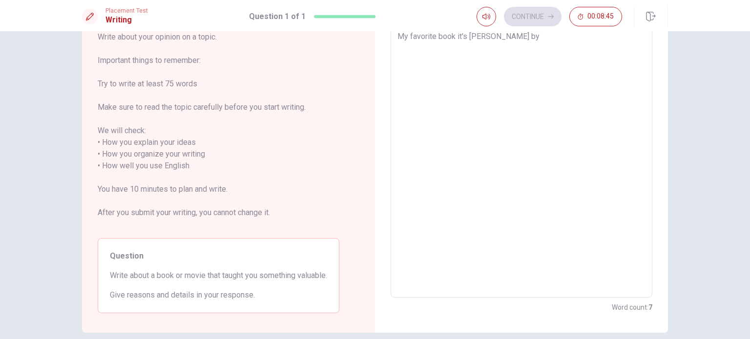
type textarea "My favorite book it's [PERSON_NAME] by L"
type textarea "x"
type textarea "My favorite book it's [PERSON_NAME] by [PERSON_NAME]"
type textarea "x"
type textarea "My favorite book it's [PERSON_NAME] by [PERSON_NAME]"
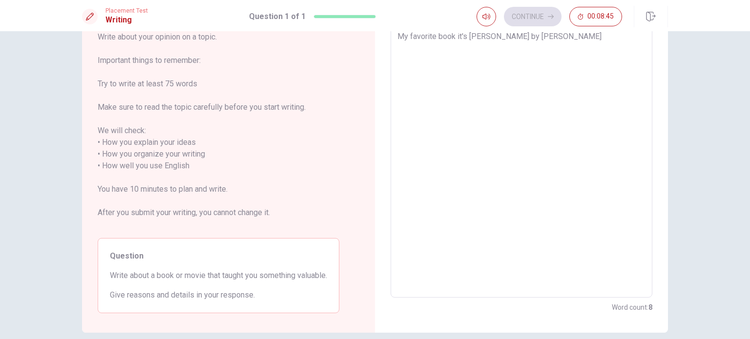
type textarea "x"
type textarea "My favorite book it's [PERSON_NAME] by [PERSON_NAME]"
type textarea "x"
type textarea "My favorite book it's [PERSON_NAME] by [PERSON_NAME]"
type textarea "x"
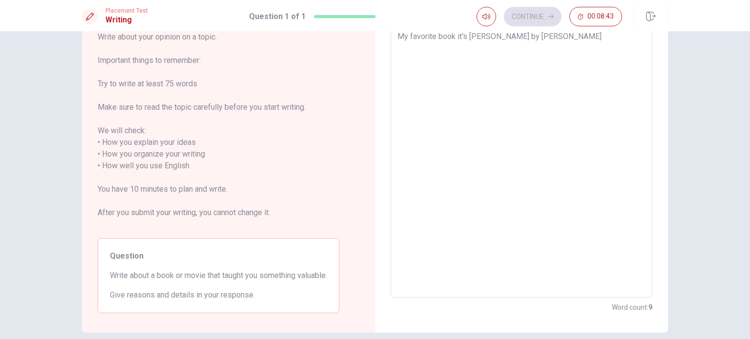
type textarea "My favorite book it's [PERSON_NAME] by [PERSON_NAME]"
type textarea "x"
type textarea "My favorite book it's [PERSON_NAME] by [PERSON_NAME]"
type textarea "x"
type textarea "My favorite book it's [PERSON_NAME] by [PERSON_NAME]"
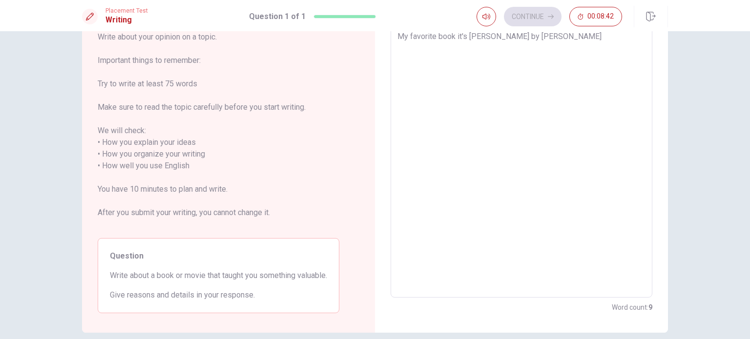
type textarea "x"
type textarea "My favorite book it's [PERSON_NAME] by [PERSON_NAME]"
type textarea "x"
type textarea "My favorite book it's [PERSON_NAME] by [PERSON_NAME]"
type textarea "x"
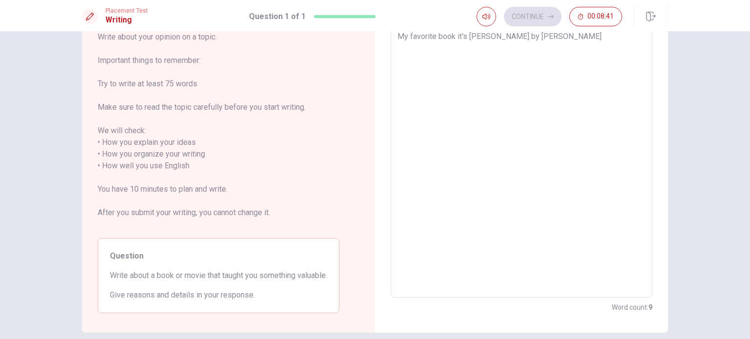
type textarea "My favorite book it's [PERSON_NAME] by [PERSON_NAME]"
type textarea "x"
type textarea "My favorite book it's [PERSON_NAME] by [PERSON_NAME]"
type textarea "x"
type textarea "My favorite book it's [PERSON_NAME] by [PERSON_NAME] [PERSON_NAME]"
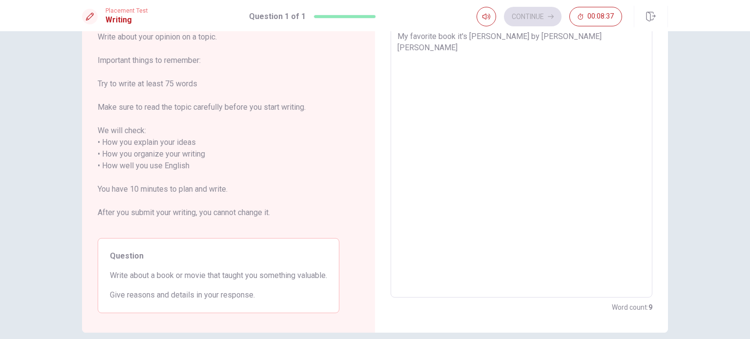
type textarea "x"
type textarea "My favorite book it's [PERSON_NAME] by [PERSON_NAME] [PERSON_NAME]'"
type textarea "x"
type textarea "My favorite book it's [PERSON_NAME] by [PERSON_NAME] [PERSON_NAME]"
type textarea "x"
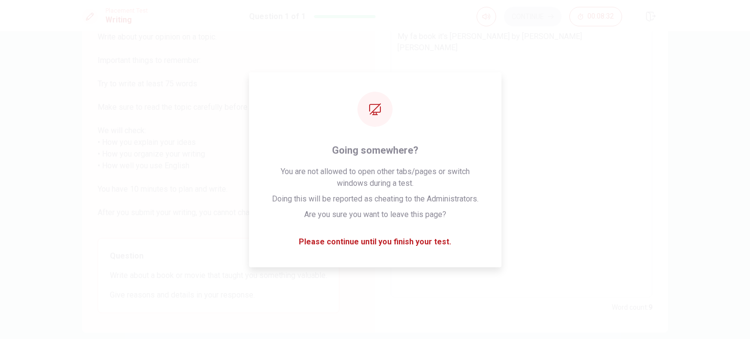
type textarea "My fav book it's [PERSON_NAME] by [PERSON_NAME] [PERSON_NAME]"
type textarea "x"
type textarea "My favourite book it's [PERSON_NAME] by [PERSON_NAME] [PERSON_NAME]"
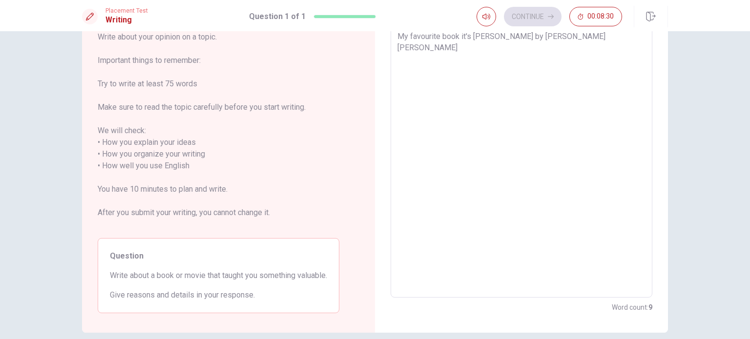
click at [463, 38] on textarea "My favourite book it's [PERSON_NAME] by [PERSON_NAME] [PERSON_NAME]" at bounding box center [521, 160] width 248 height 259
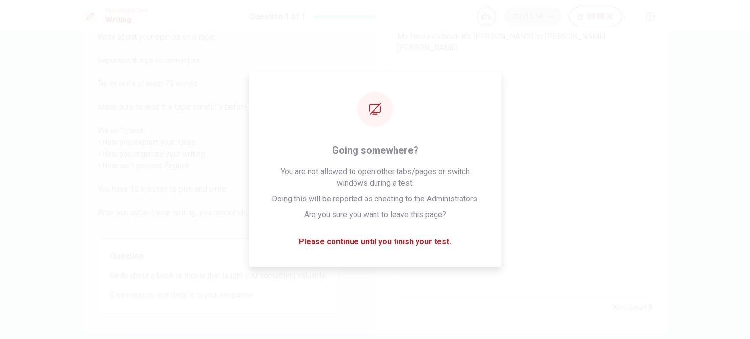
type textarea "x"
type textarea "My favourite book is [PERSON_NAME] by [PERSON_NAME] [PERSON_NAME]"
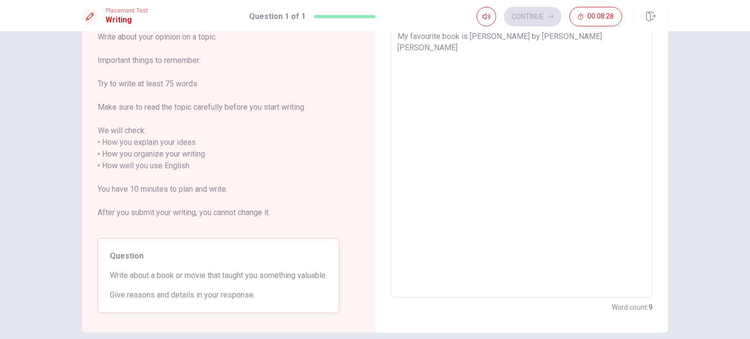
click at [496, 39] on textarea "My favourite book is [PERSON_NAME] by [PERSON_NAME] [PERSON_NAME]" at bounding box center [521, 160] width 248 height 259
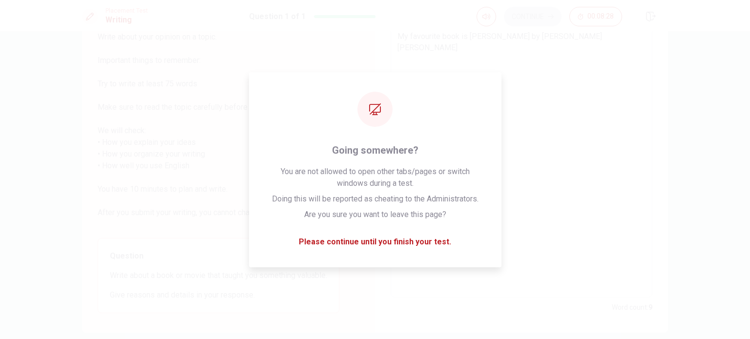
type textarea "x"
type textarea "My favourite book is [PERSON_NAME] by [PERSON_NAME] [PERSON_NAME]"
type textarea "x"
type textarea "My favourite book is [PERSON_NAME] by [PERSON_NAME] [PERSON_NAME]"
type textarea "x"
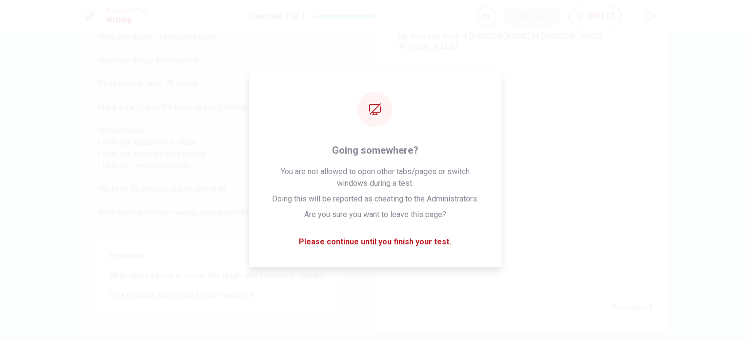
type textarea "My favourite book is [PERSON_NAME] by [PERSON_NAME] [PERSON_NAME]"
type textarea "x"
type textarea "My favourite book is [PERSON_NAME] by [PERSON_NAME] [PERSON_NAME]"
type textarea "x"
type textarea "My favourite book is [PERSON_NAME] by [PERSON_NAME] [PERSON_NAME]"
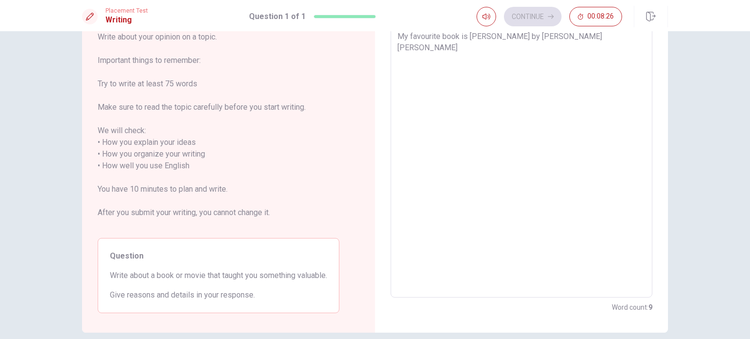
click at [577, 41] on textarea "My favourite book is [PERSON_NAME] by [PERSON_NAME] [PERSON_NAME]" at bounding box center [521, 160] width 248 height 259
type textarea "x"
type textarea "My favourite book is [PERSON_NAME] by [PERSON_NAME] [PERSON_NAME]."
type textarea "x"
type textarea "My favourite book is [PERSON_NAME] by [PERSON_NAME] [PERSON_NAME]."
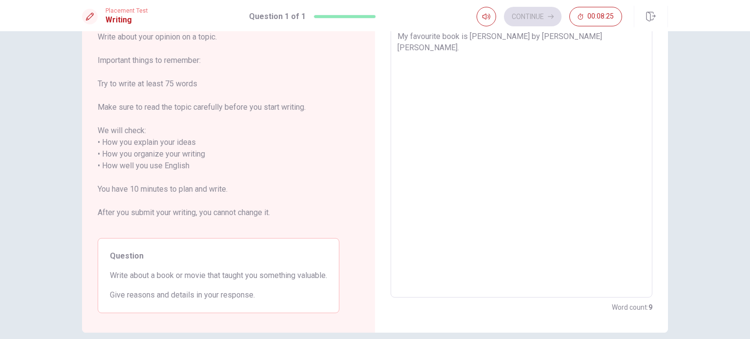
type textarea "x"
type textarea "My favourite book is [PERSON_NAME] by [PERSON_NAME] [PERSON_NAME]. I"
type textarea "x"
type textarea "My favourite book is [PERSON_NAME] by [PERSON_NAME] [PERSON_NAME]. I"
type textarea "x"
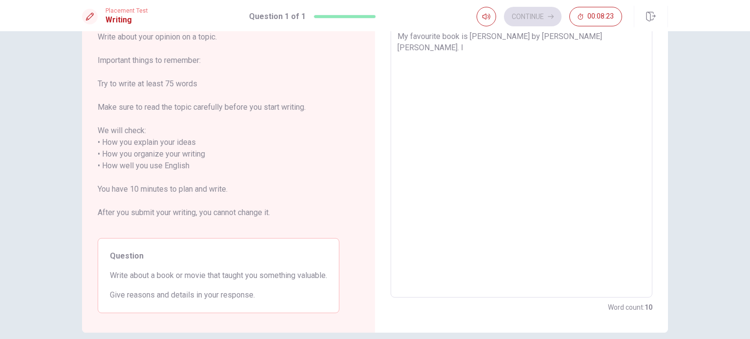
type textarea "My favourite book is [PERSON_NAME] by [PERSON_NAME] [PERSON_NAME]. I r"
type textarea "x"
type textarea "My favourite book is [PERSON_NAME] by [PERSON_NAME] [PERSON_NAME]. I re"
type textarea "x"
type textarea "My favourite book is [PERSON_NAME] by [PERSON_NAME] [PERSON_NAME]. I [PERSON_NA…"
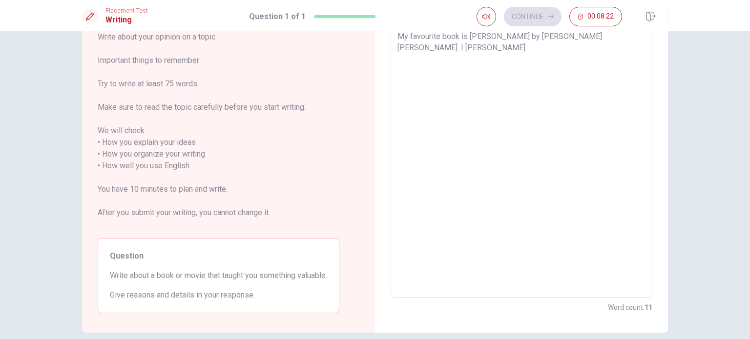
type textarea "x"
type textarea "My favourite book is [PERSON_NAME] by [PERSON_NAME] [PERSON_NAME]. I read"
type textarea "x"
type textarea "My favourite book is [PERSON_NAME] by [PERSON_NAME] [PERSON_NAME]. I read"
type textarea "x"
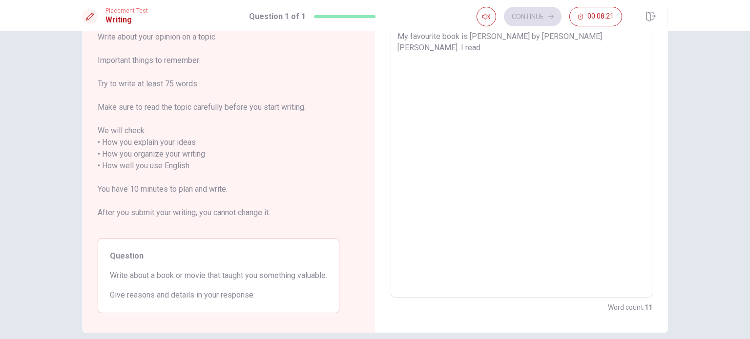
type textarea "My favourite book is [PERSON_NAME] by [PERSON_NAME] [PERSON_NAME]. I read t"
type textarea "x"
type textarea "My favourite book is [PERSON_NAME] by [PERSON_NAME] [PERSON_NAME]. I read th"
type textarea "x"
type textarea "My favourite book is [PERSON_NAME] by [PERSON_NAME] [PERSON_NAME]. I read thi"
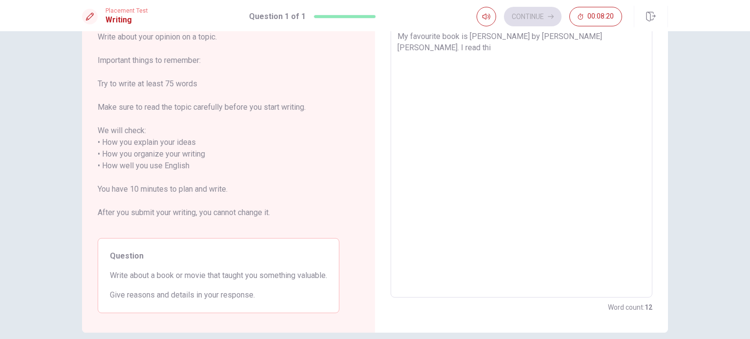
type textarea "x"
type textarea "My favourite book is [PERSON_NAME] by [PERSON_NAME] [PERSON_NAME]. I read this"
type textarea "x"
type textarea "My favourite book is [PERSON_NAME] by [PERSON_NAME] [PERSON_NAME]. I read this"
type textarea "x"
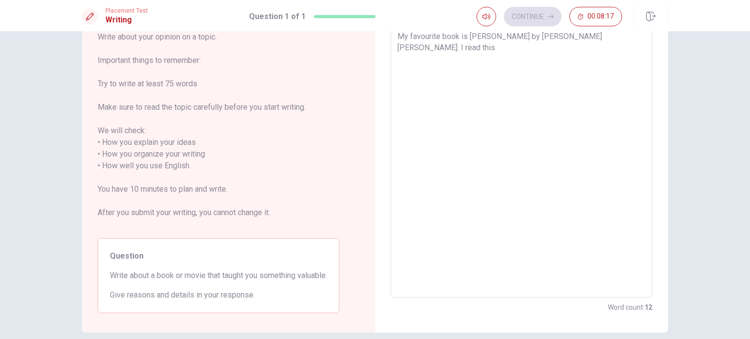
type textarea "My favourite book is [PERSON_NAME] by [PERSON_NAME] [PERSON_NAME]. I read this b"
type textarea "x"
type textarea "My favourite book is [PERSON_NAME] by [PERSON_NAME] [PERSON_NAME]. I read this …"
type textarea "x"
type textarea "My favourite book is [PERSON_NAME] by [PERSON_NAME] [PERSON_NAME]. I read this …"
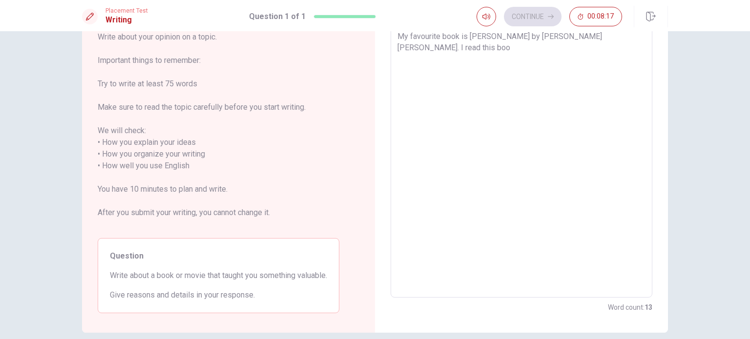
type textarea "x"
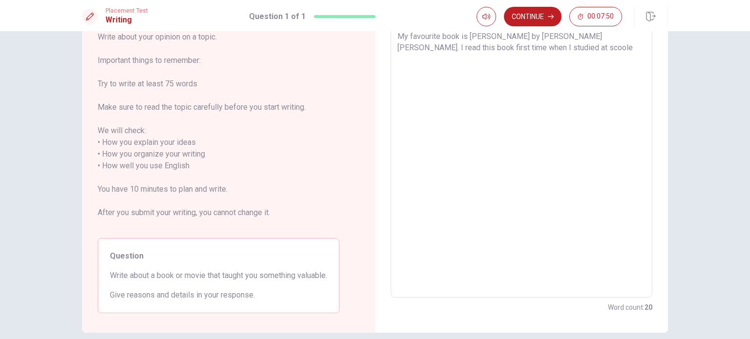
click at [500, 48] on textarea "My favourite book is [PERSON_NAME] by [PERSON_NAME] [PERSON_NAME]. I read this …" at bounding box center [521, 160] width 248 height 259
click at [517, 49] on textarea "My favourite book is [PERSON_NAME] by [PERSON_NAME] [PERSON_NAME]. I read this …" at bounding box center [521, 160] width 248 height 259
click at [558, 45] on textarea "My favourite book is [PERSON_NAME] by [PERSON_NAME] [PERSON_NAME]. I read this …" at bounding box center [521, 160] width 248 height 259
click at [546, 50] on textarea "My favourite book is [PERSON_NAME] by [PERSON_NAME] [PERSON_NAME]. I read this …" at bounding box center [521, 160] width 248 height 259
click at [588, 47] on textarea "My favourite book is [PERSON_NAME] by [PERSON_NAME] [PERSON_NAME]. I read this …" at bounding box center [521, 160] width 248 height 259
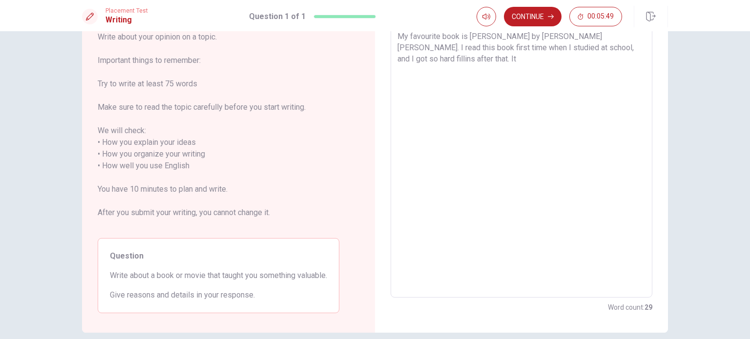
click at [587, 48] on textarea "My favourite book is [PERSON_NAME] by [PERSON_NAME] [PERSON_NAME]. I read this …" at bounding box center [521, 160] width 248 height 259
click at [585, 50] on textarea "My favourite book is [PERSON_NAME] by [PERSON_NAME] [PERSON_NAME]. I read this …" at bounding box center [521, 160] width 248 height 259
click at [579, 49] on textarea "My favourite book is [PERSON_NAME] by [PERSON_NAME] [PERSON_NAME]. I read this …" at bounding box center [521, 160] width 248 height 259
click at [581, 49] on textarea "My favourite book is [PERSON_NAME] by [PERSON_NAME] [PERSON_NAME]. I read this …" at bounding box center [521, 160] width 248 height 259
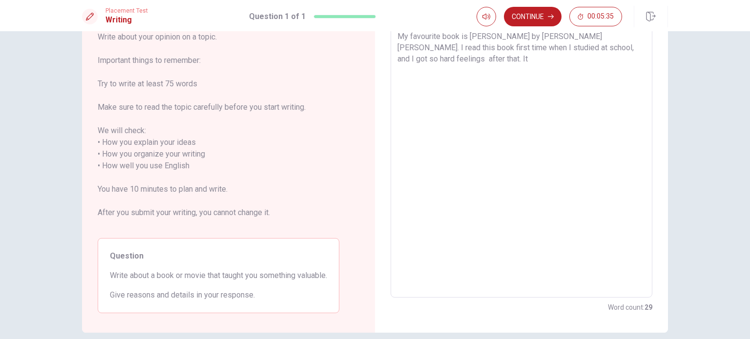
click at [547, 49] on textarea "My favourite book is [PERSON_NAME] by [PERSON_NAME] [PERSON_NAME]. I read this …" at bounding box center [521, 160] width 248 height 259
click at [580, 51] on textarea "My favourite book is [PERSON_NAME] by [PERSON_NAME] [PERSON_NAME]. I read this …" at bounding box center [521, 160] width 248 height 259
click at [425, 58] on textarea "My favourite book is [PERSON_NAME] by [PERSON_NAME] [PERSON_NAME]. I read this …" at bounding box center [521, 160] width 248 height 259
click at [427, 58] on textarea "My favourite book is [PERSON_NAME] by [PERSON_NAME] [PERSON_NAME]. I read this …" at bounding box center [521, 160] width 248 height 259
click at [477, 55] on textarea "My favourite book is [PERSON_NAME] by [PERSON_NAME] [PERSON_NAME]. I read this …" at bounding box center [521, 160] width 248 height 259
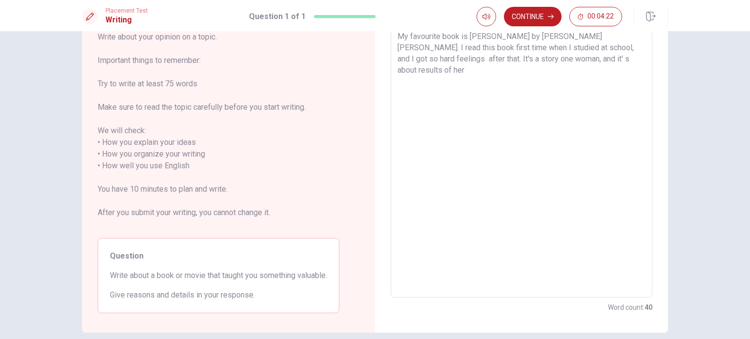
click at [459, 59] on textarea "My favourite book is [PERSON_NAME] by [PERSON_NAME] [PERSON_NAME]. I read this …" at bounding box center [521, 160] width 248 height 259
click at [603, 58] on textarea "My favourite book is [PERSON_NAME] by [PERSON_NAME] [PERSON_NAME]. I read this …" at bounding box center [521, 160] width 248 height 259
click at [591, 60] on textarea "My favourite book is [PERSON_NAME] by [PERSON_NAME] [PERSON_NAME]. I read this …" at bounding box center [521, 160] width 248 height 259
click at [585, 46] on textarea "My favourite book is [PERSON_NAME] by [PERSON_NAME] [PERSON_NAME]. I read this …" at bounding box center [521, 160] width 248 height 259
click at [521, 60] on textarea "My favourite book is [PERSON_NAME] by [PERSON_NAME] [PERSON_NAME]. I read this …" at bounding box center [521, 160] width 248 height 259
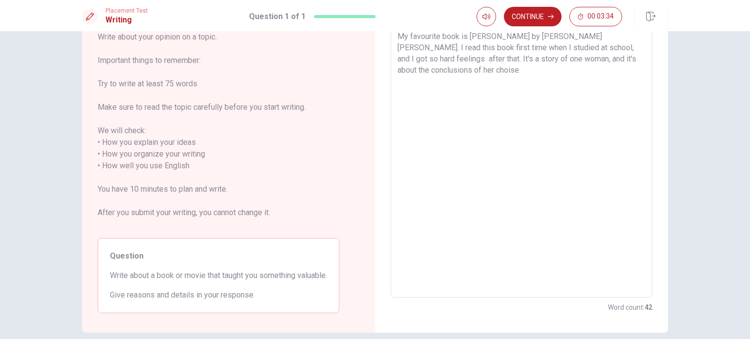
click at [588, 52] on textarea "My favourite book is [PERSON_NAME] by [PERSON_NAME] [PERSON_NAME]. I read this …" at bounding box center [521, 160] width 248 height 259
click at [568, 85] on textarea "My favourite book is [PERSON_NAME] by [PERSON_NAME] [PERSON_NAME]. I read this …" at bounding box center [521, 160] width 248 height 259
click at [426, 70] on textarea "My favourite book is [PERSON_NAME] by [PERSON_NAME] [PERSON_NAME]. I read this …" at bounding box center [521, 160] width 248 height 259
click at [463, 48] on textarea "My favourite book is [PERSON_NAME] by [PERSON_NAME] [PERSON_NAME]. I read this …" at bounding box center [521, 160] width 248 height 259
click at [464, 55] on textarea "My favourite book is [PERSON_NAME] by [PERSON_NAME] [PERSON_NAME]. I read this …" at bounding box center [521, 160] width 248 height 259
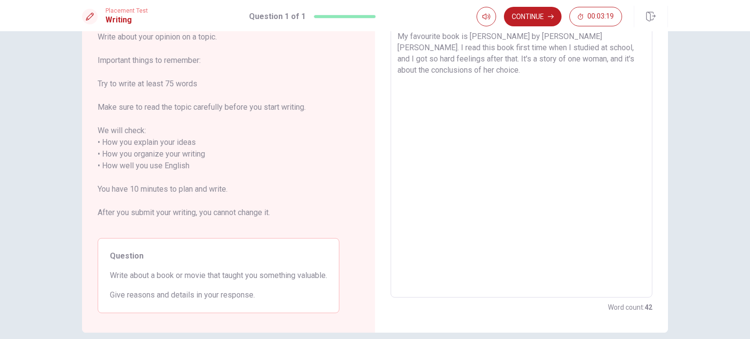
click at [440, 72] on textarea "My favourite book is [PERSON_NAME] by [PERSON_NAME] [PERSON_NAME]. I read this …" at bounding box center [521, 160] width 248 height 259
click at [490, 48] on textarea "My favourite book is [PERSON_NAME] by [PERSON_NAME] [PERSON_NAME]. I read this …" at bounding box center [521, 160] width 248 height 259
click at [430, 67] on textarea "My favourite book is [PERSON_NAME] by [PERSON_NAME] [PERSON_NAME]. I read this …" at bounding box center [521, 160] width 248 height 259
click at [430, 70] on textarea "My favourite book is [PERSON_NAME] by [PERSON_NAME] [PERSON_NAME]. I read this …" at bounding box center [521, 160] width 248 height 259
click at [576, 48] on textarea "My favourite book is [PERSON_NAME] by [PERSON_NAME] [PERSON_NAME]. I read this …" at bounding box center [521, 160] width 248 height 259
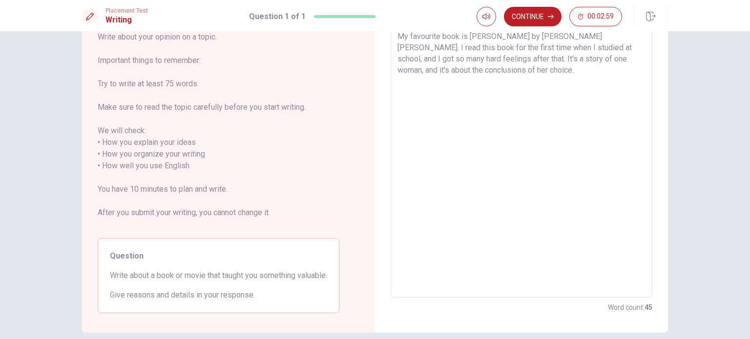
click at [551, 49] on textarea "My favourite book is [PERSON_NAME] by [PERSON_NAME] [PERSON_NAME]. I read this …" at bounding box center [521, 160] width 248 height 259
drag, startPoint x: 482, startPoint y: 99, endPoint x: 467, endPoint y: 108, distance: 17.3
click at [482, 99] on textarea "My favourite book is [PERSON_NAME] by [PERSON_NAME] [PERSON_NAME]. I read this …" at bounding box center [521, 160] width 248 height 259
drag, startPoint x: 484, startPoint y: 87, endPoint x: 449, endPoint y: 80, distance: 35.3
click at [484, 86] on textarea "My favourite book is [PERSON_NAME] by [PERSON_NAME] [PERSON_NAME]. I read this …" at bounding box center [521, 160] width 248 height 259
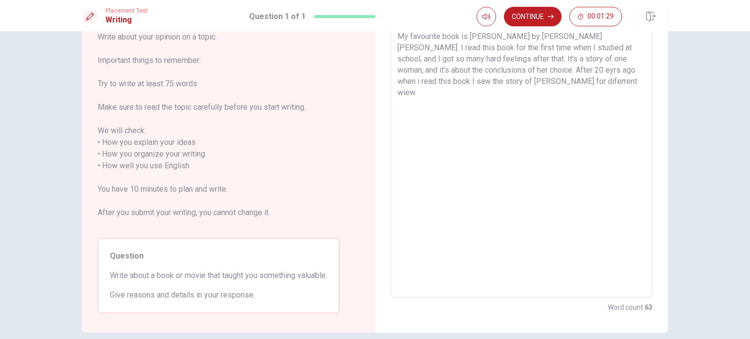
click at [439, 83] on textarea "My favourite book is [PERSON_NAME] by [PERSON_NAME] [PERSON_NAME]. I read this …" at bounding box center [521, 160] width 248 height 259
click at [415, 81] on textarea "My favourite book is [PERSON_NAME] by [PERSON_NAME] [PERSON_NAME]. I read this …" at bounding box center [521, 160] width 248 height 259
click at [475, 74] on textarea "My favourite book is [PERSON_NAME] by [PERSON_NAME] [PERSON_NAME]. I read this …" at bounding box center [521, 160] width 248 height 259
click at [489, 70] on textarea "My favourite book is [PERSON_NAME] by [PERSON_NAME] [PERSON_NAME]. I read this …" at bounding box center [521, 160] width 248 height 259
click at [563, 72] on textarea "My favourite book is [PERSON_NAME] by [PERSON_NAME] [PERSON_NAME]. I read this …" at bounding box center [521, 160] width 248 height 259
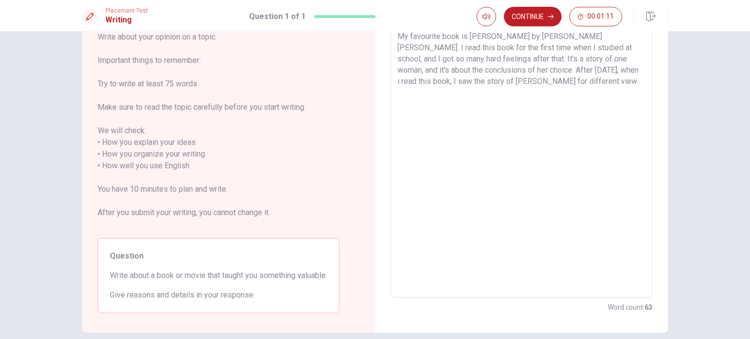
click at [476, 80] on textarea "My favourite book is [PERSON_NAME] by [PERSON_NAME] [PERSON_NAME]. I read this …" at bounding box center [521, 160] width 248 height 259
click at [452, 72] on textarea "My favourite book is [PERSON_NAME] by [PERSON_NAME] [PERSON_NAME]. I read this …" at bounding box center [521, 160] width 248 height 259
click at [509, 72] on textarea "My favourite book is [PERSON_NAME] by [PERSON_NAME] [PERSON_NAME]. I read this …" at bounding box center [521, 160] width 248 height 259
click at [507, 70] on textarea "My favourite book is [PERSON_NAME] by [PERSON_NAME] [PERSON_NAME]. I read this …" at bounding box center [521, 160] width 248 height 259
click at [463, 103] on textarea "My favourite book is [PERSON_NAME] by [PERSON_NAME] [PERSON_NAME]. I read this …" at bounding box center [521, 160] width 248 height 259
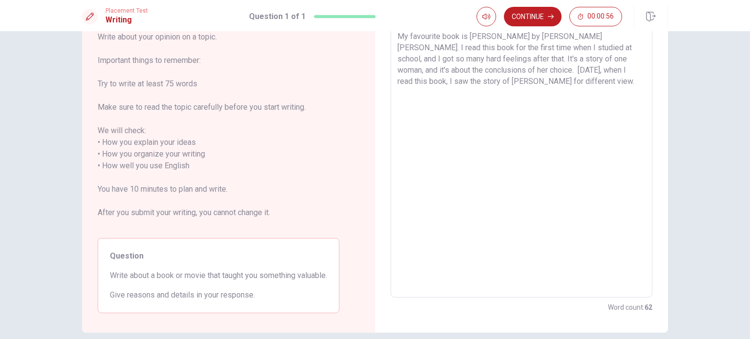
click at [442, 82] on textarea "My favourite book is [PERSON_NAME] by [PERSON_NAME] [PERSON_NAME]. I read this …" at bounding box center [521, 160] width 248 height 259
click at [595, 157] on textarea "My favourite book is [PERSON_NAME] by [PERSON_NAME] [PERSON_NAME]. I read this …" at bounding box center [521, 160] width 248 height 259
drag, startPoint x: 438, startPoint y: 83, endPoint x: 432, endPoint y: 83, distance: 6.3
click at [438, 83] on textarea "My favourite book is [PERSON_NAME] by [PERSON_NAME] [PERSON_NAME]. I read this …" at bounding box center [521, 160] width 248 height 259
click at [422, 81] on textarea "My favourite book is [PERSON_NAME] by [PERSON_NAME] [PERSON_NAME]. I read this …" at bounding box center [521, 160] width 248 height 259
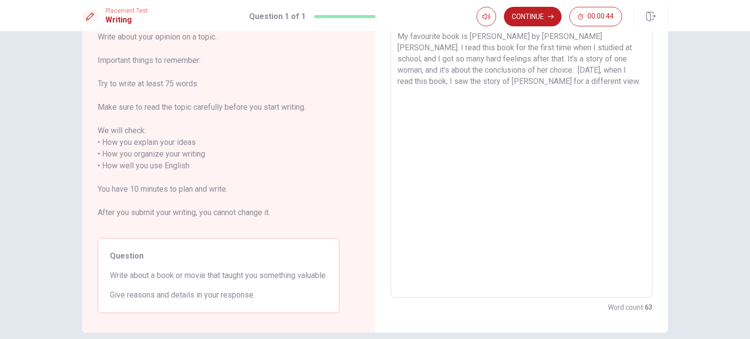
drag, startPoint x: 492, startPoint y: 81, endPoint x: 506, endPoint y: 82, distance: 13.7
click at [492, 81] on textarea "My favourite book is [PERSON_NAME] by [PERSON_NAME] [PERSON_NAME]. I read this …" at bounding box center [521, 160] width 248 height 259
click at [494, 83] on textarea "My favourite book is [PERSON_NAME] by [PERSON_NAME] [PERSON_NAME]. I read this …" at bounding box center [521, 160] width 248 height 259
click at [498, 81] on textarea "My favourite book is [PERSON_NAME] by [PERSON_NAME] [PERSON_NAME]. I read this …" at bounding box center [521, 160] width 248 height 259
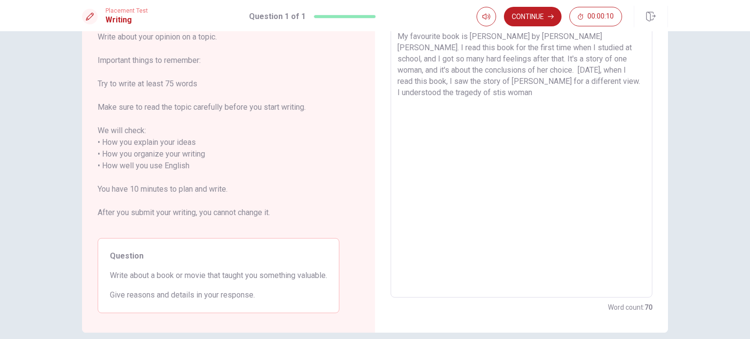
click at [616, 83] on textarea "My favourite book is [PERSON_NAME] by [PERSON_NAME] [PERSON_NAME]. I read this …" at bounding box center [521, 160] width 248 height 259
click at [622, 83] on textarea "My favourite book is [PERSON_NAME] by [PERSON_NAME] [PERSON_NAME]. I read this …" at bounding box center [521, 160] width 248 height 259
click at [415, 81] on textarea "My favourite book is [PERSON_NAME] by [PERSON_NAME] [PERSON_NAME]. I read this …" at bounding box center [521, 160] width 248 height 259
click at [627, 80] on textarea "My favourite book is [PERSON_NAME] by [PERSON_NAME] [PERSON_NAME]. I read this …" at bounding box center [521, 160] width 248 height 259
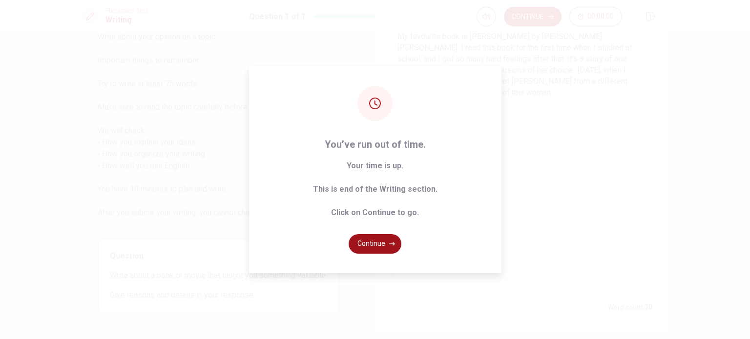
click at [376, 242] on button "Continue" at bounding box center [374, 244] width 53 height 20
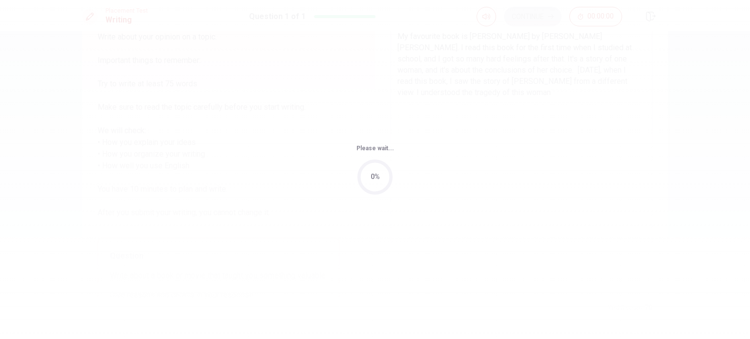
scroll to position [0, 0]
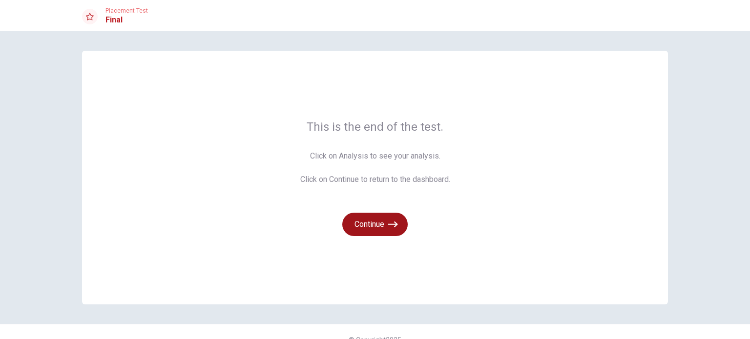
click at [380, 227] on button "Continue" at bounding box center [374, 224] width 65 height 23
